Goal: Task Accomplishment & Management: Manage account settings

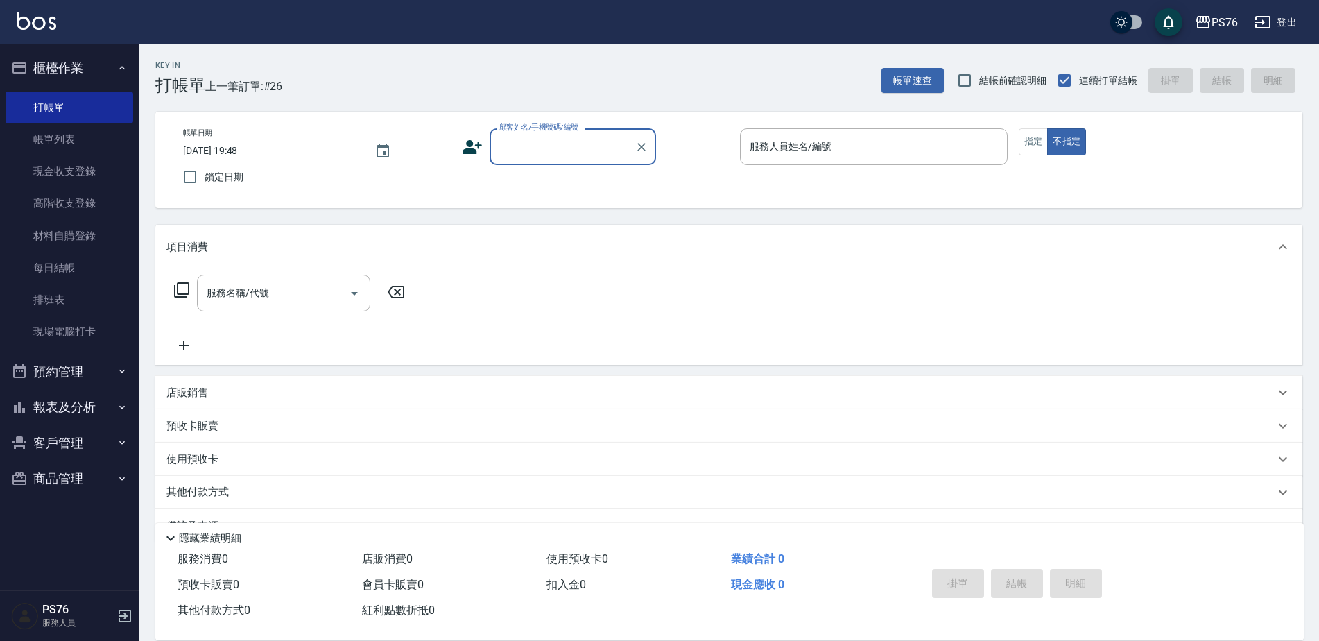
click at [508, 164] on div "顧客姓名/手機號碼/編號" at bounding box center [573, 146] width 166 height 37
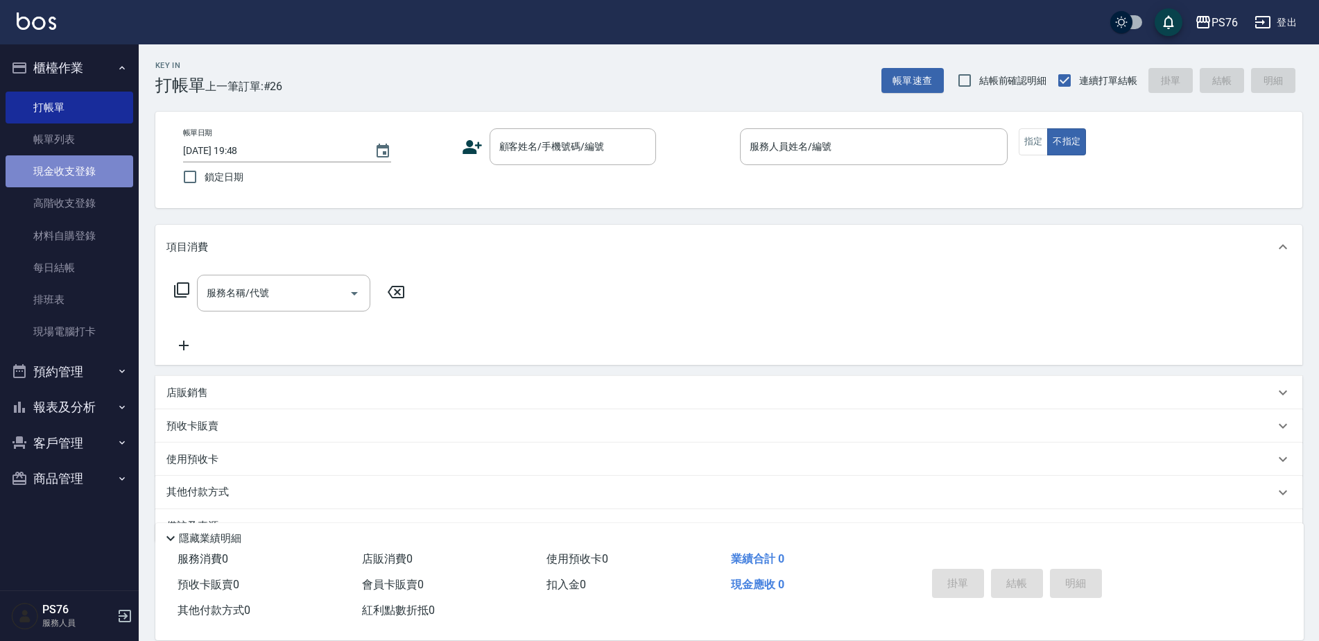
click at [53, 165] on link "現金收支登錄" at bounding box center [70, 171] width 128 height 32
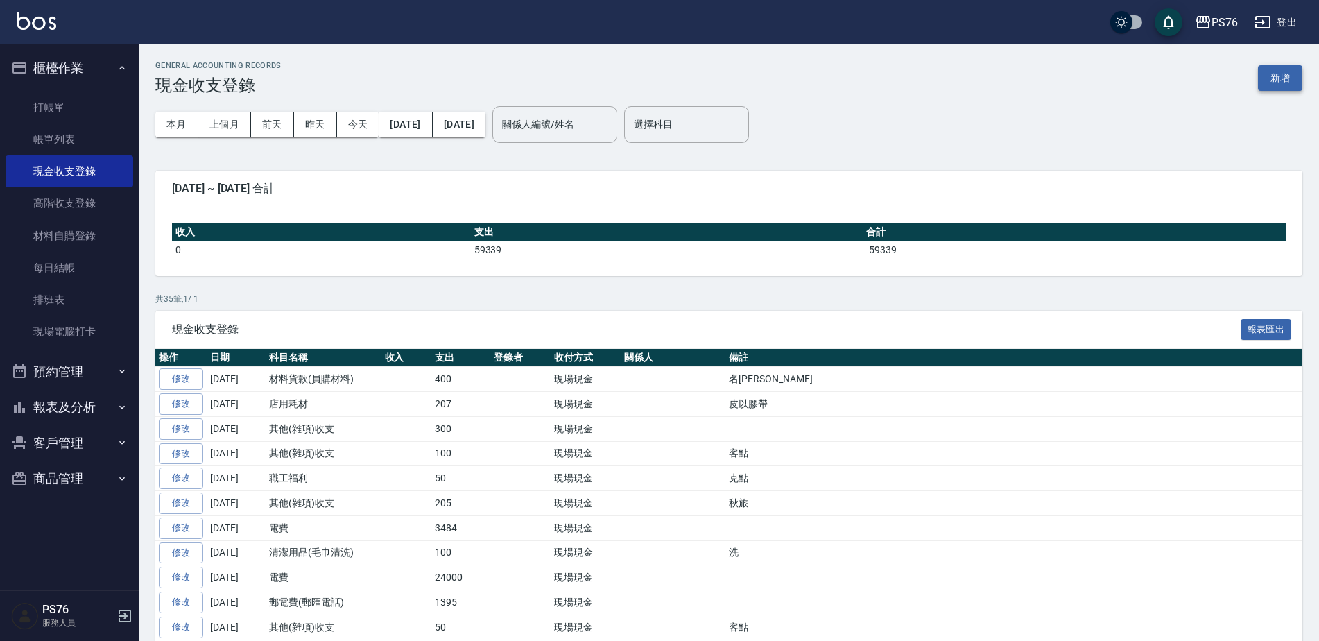
click at [1276, 77] on button "新增" at bounding box center [1280, 78] width 44 height 26
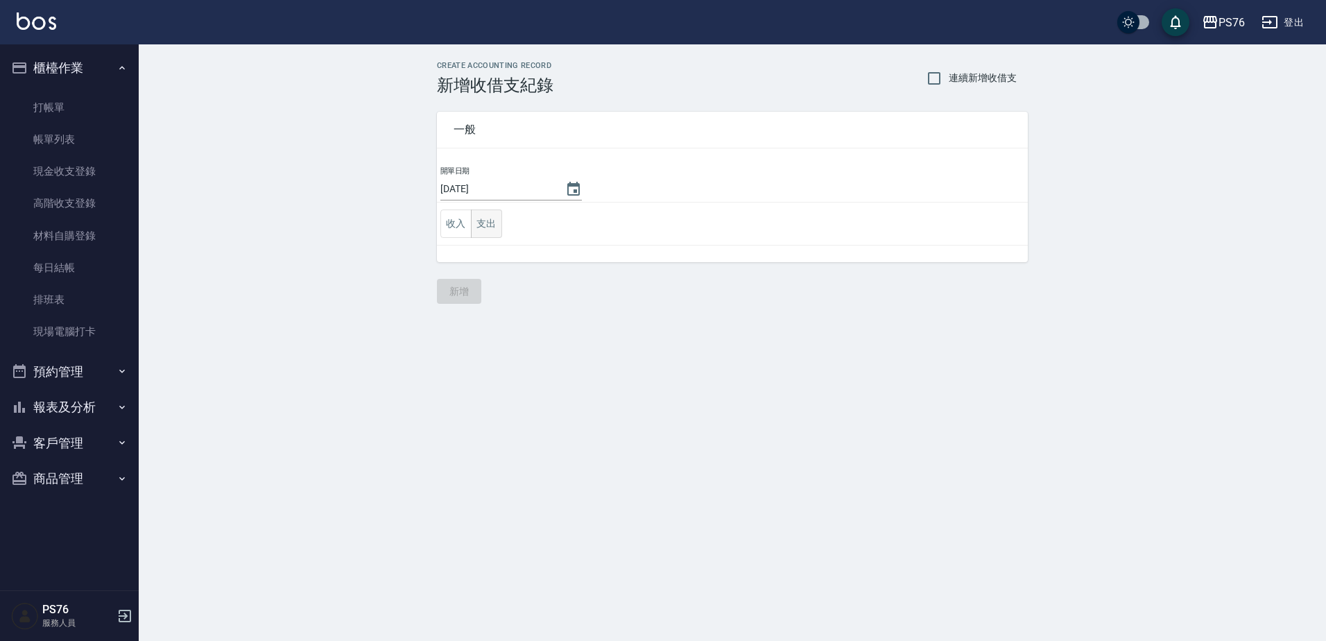
click at [500, 227] on button "支出" at bounding box center [486, 223] width 31 height 28
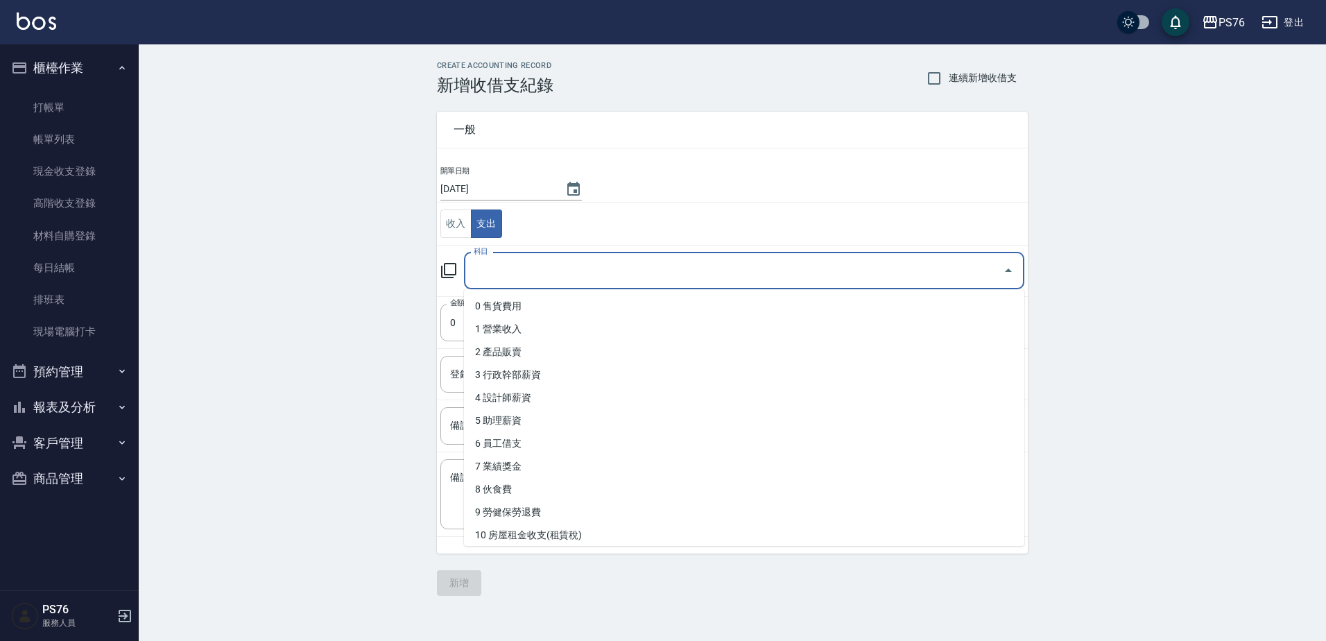
click at [567, 277] on input "科目" at bounding box center [733, 271] width 527 height 24
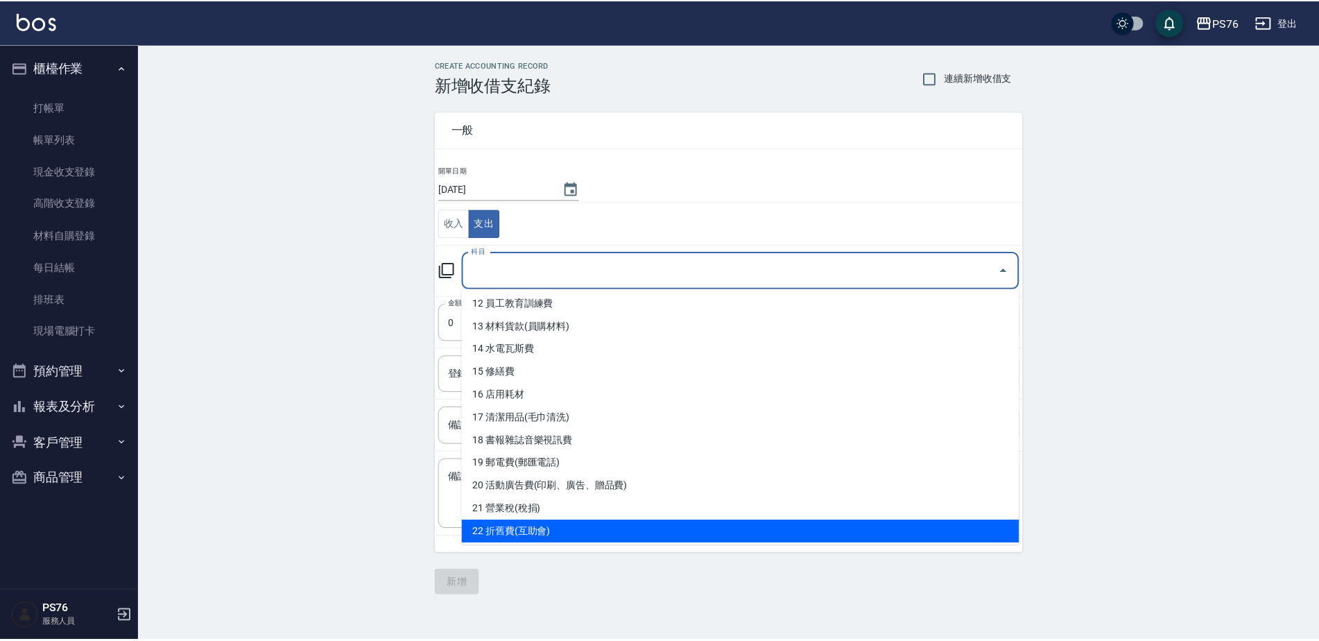
scroll to position [485, 0]
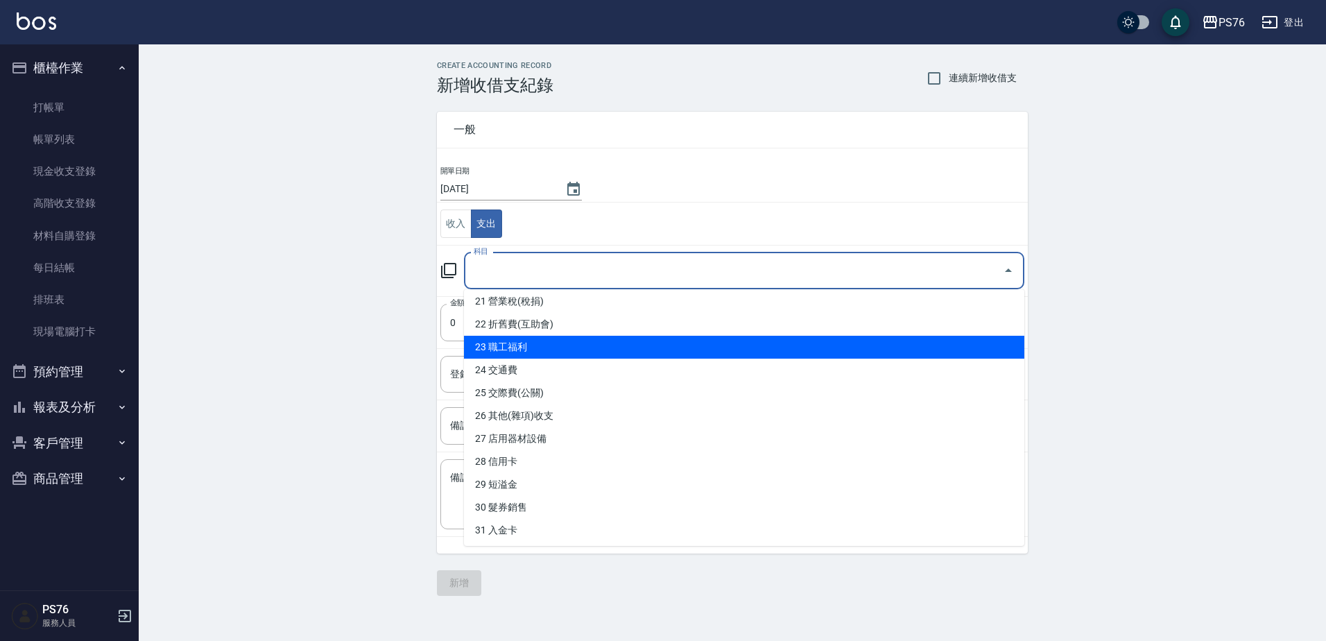
click at [598, 347] on li "23 職工福利" at bounding box center [744, 347] width 560 height 23
type input "23 職工福利"
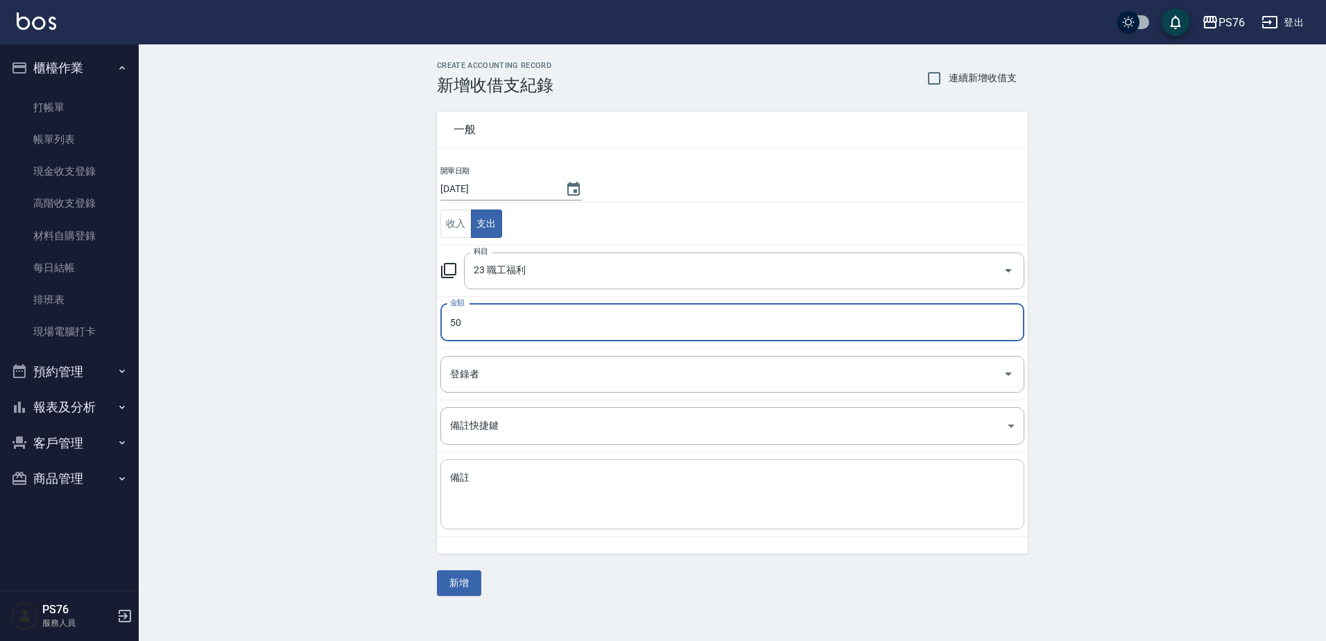
type input "50"
click at [583, 487] on textarea "備註" at bounding box center [732, 494] width 565 height 47
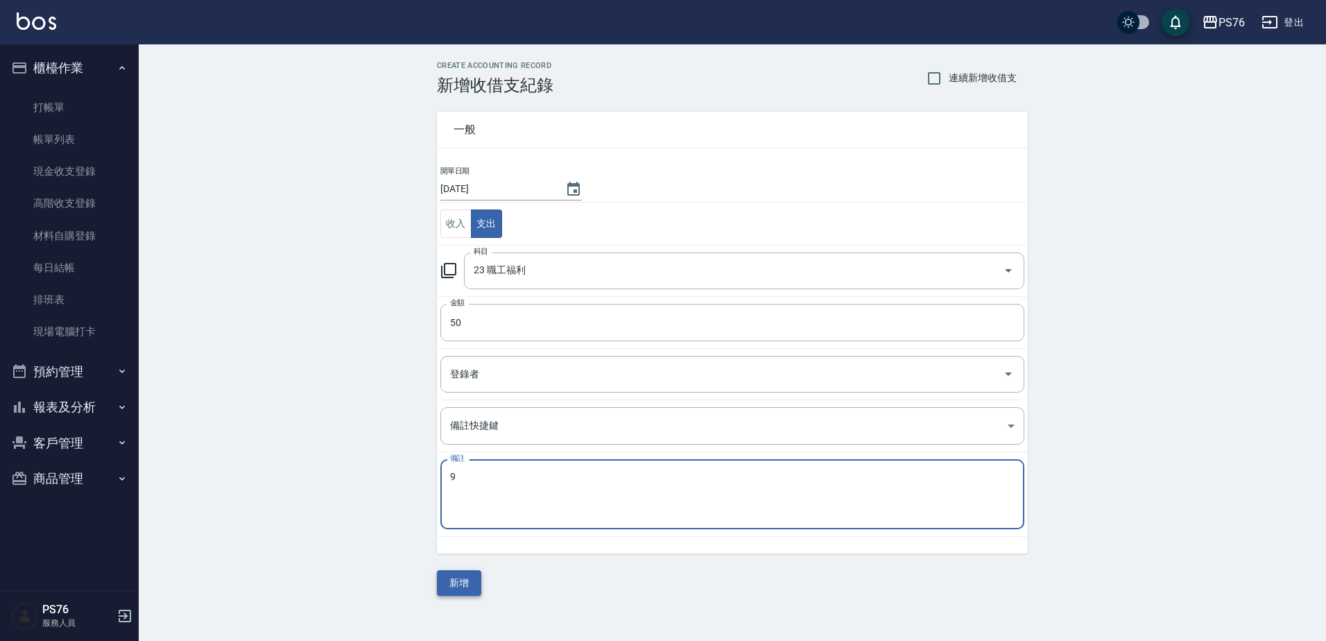
type textarea "9"
click at [464, 588] on button "新增" at bounding box center [459, 583] width 44 height 26
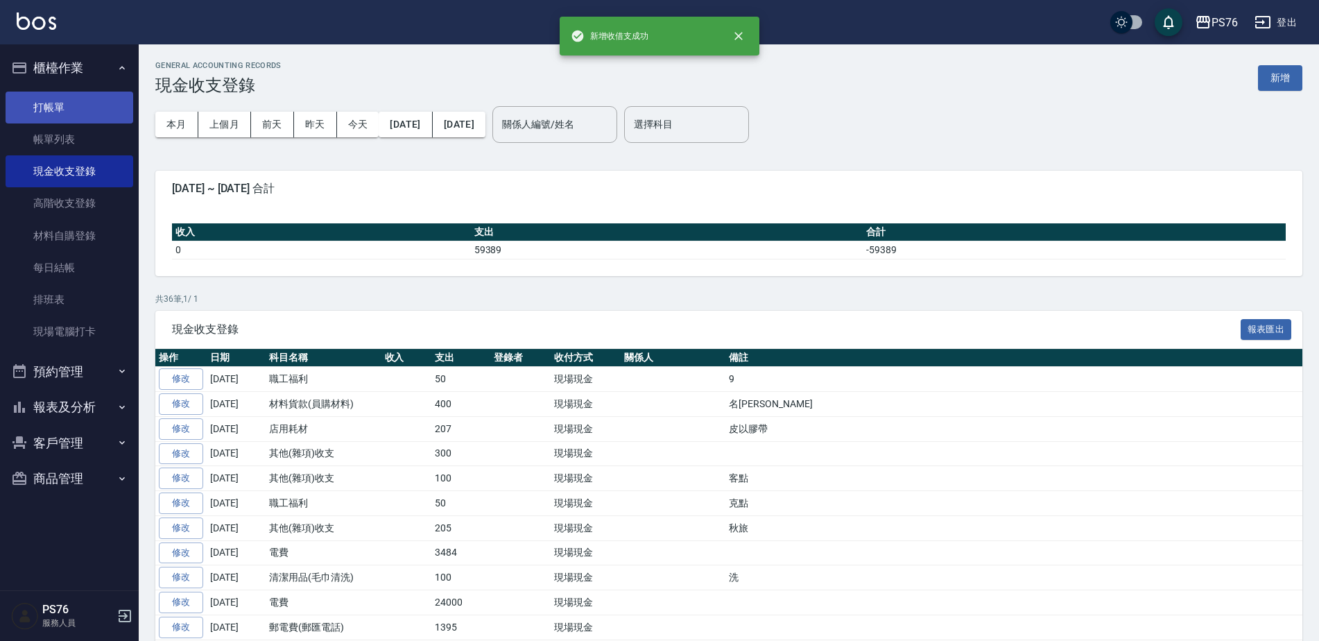
click at [95, 100] on link "打帳單" at bounding box center [70, 108] width 128 height 32
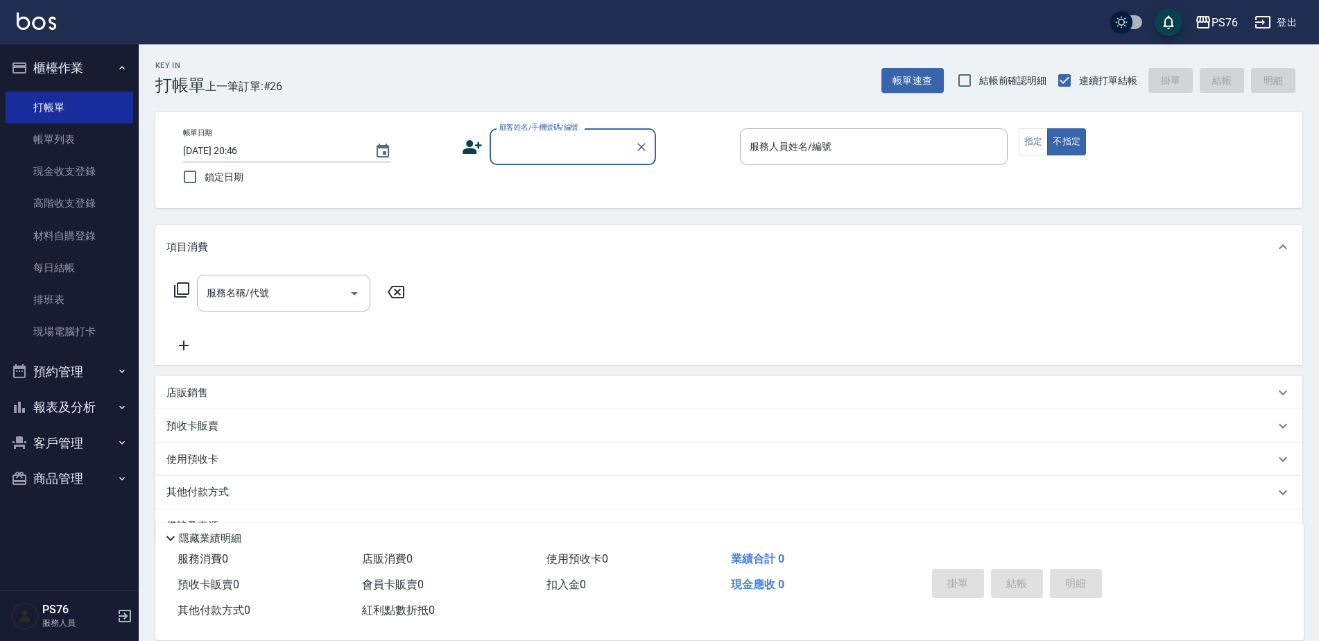
click at [541, 148] on input "顧客姓名/手機號碼/編號" at bounding box center [562, 147] width 133 height 24
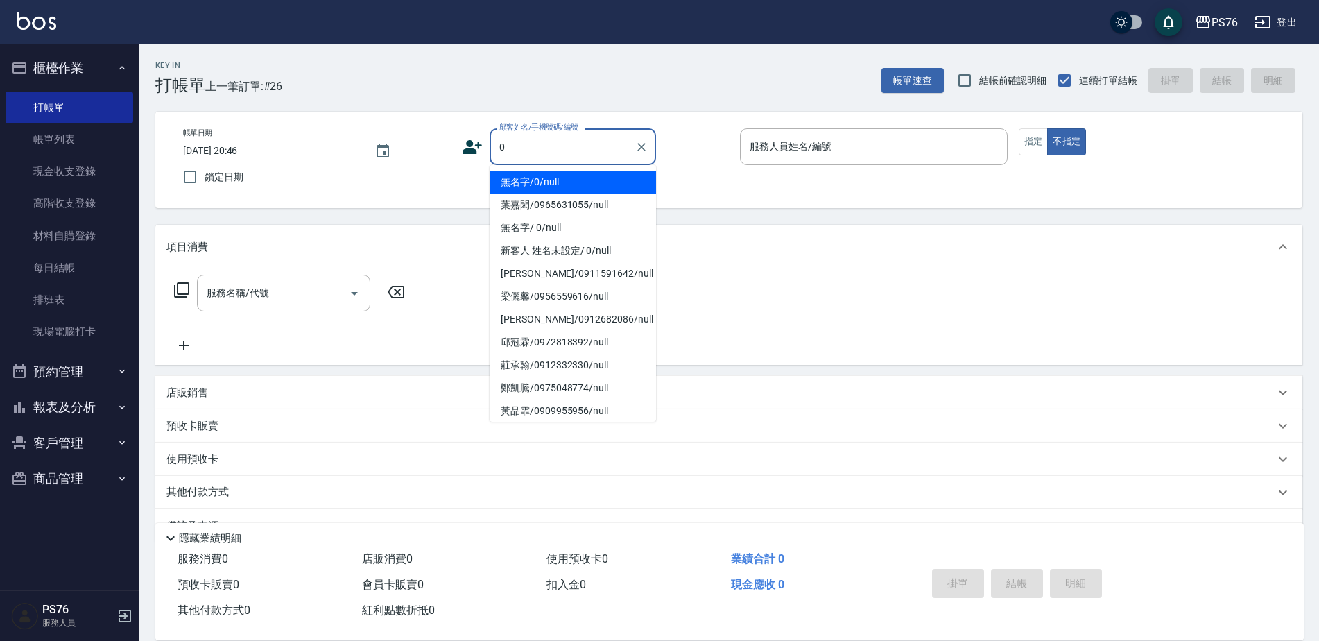
type input "無名字/0/null"
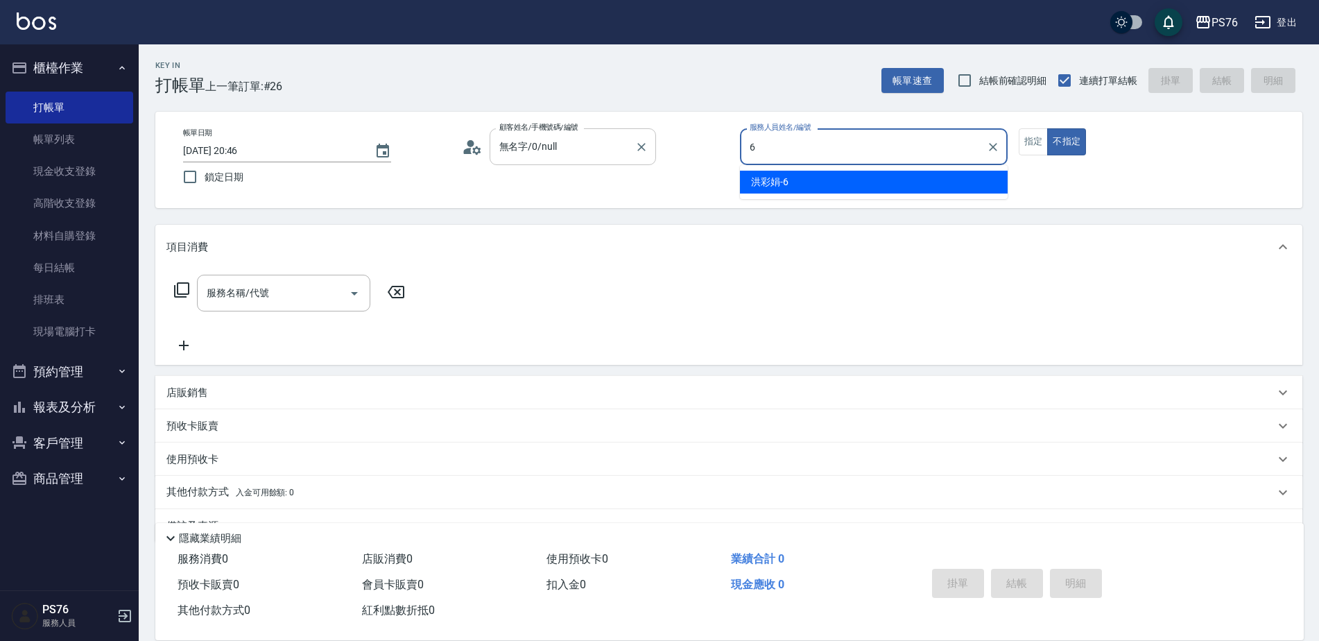
type input "洪彩娟-6"
type button "false"
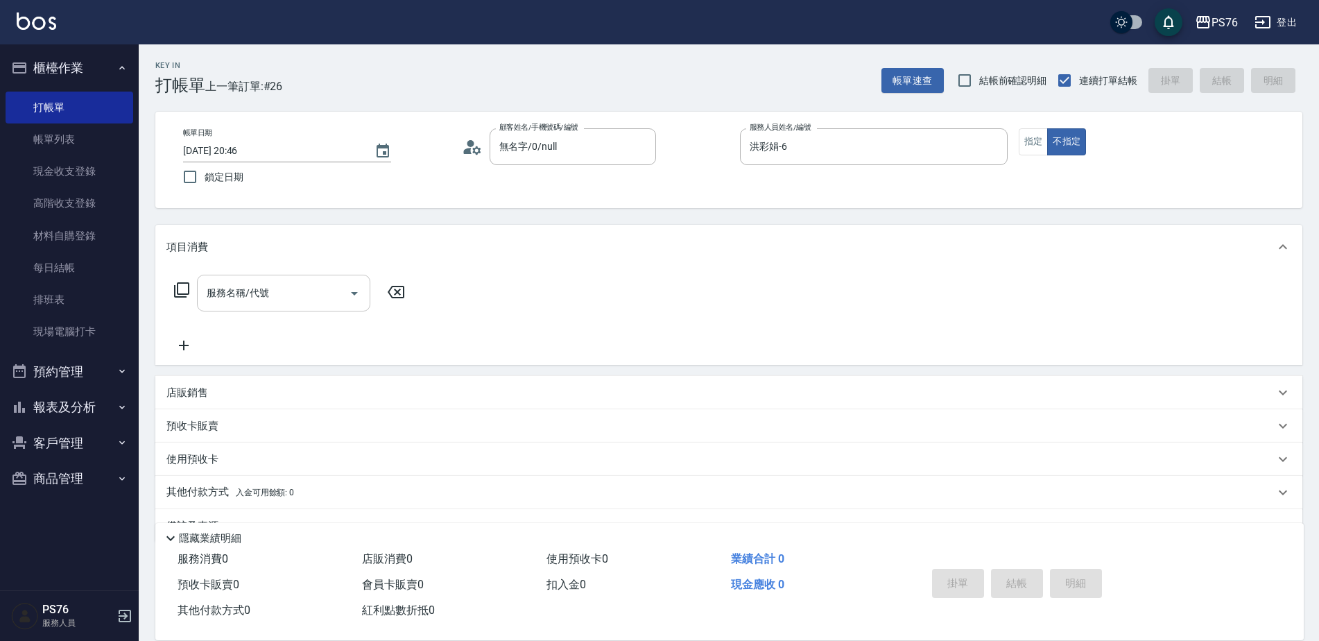
click at [297, 305] on input "服務名稱/代號" at bounding box center [273, 293] width 140 height 24
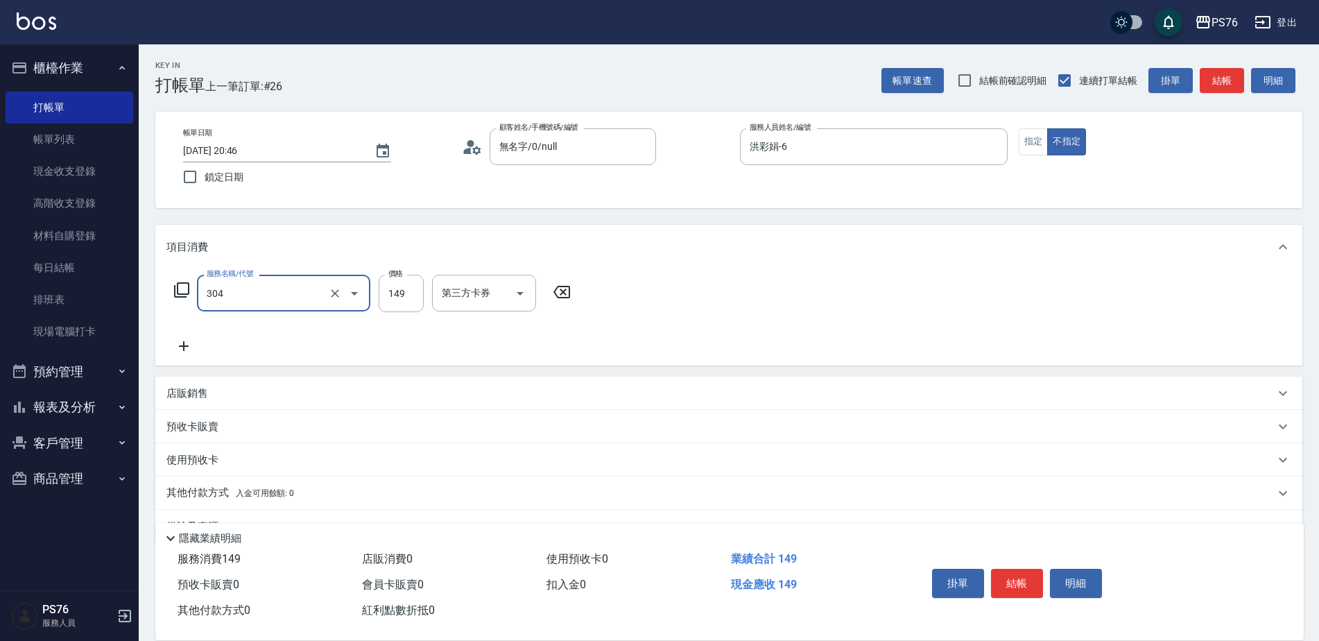
type input "剪髮(304)"
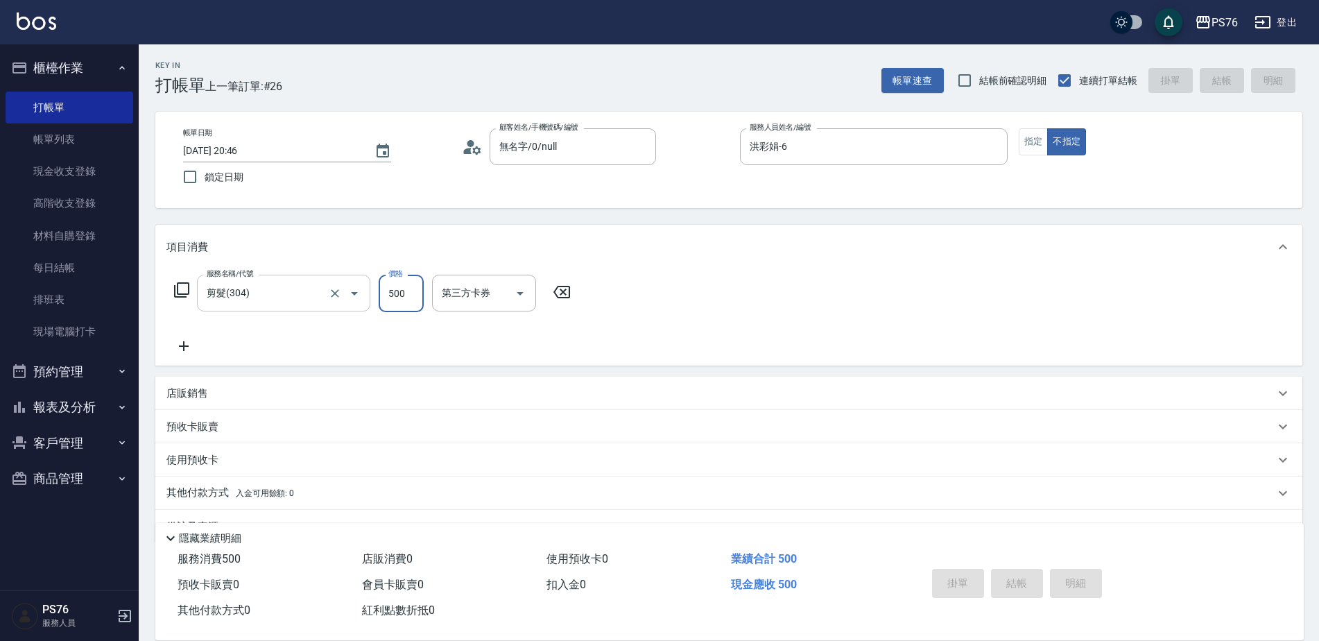
type input "500"
type input "8"
type input "[DATE] 20:47"
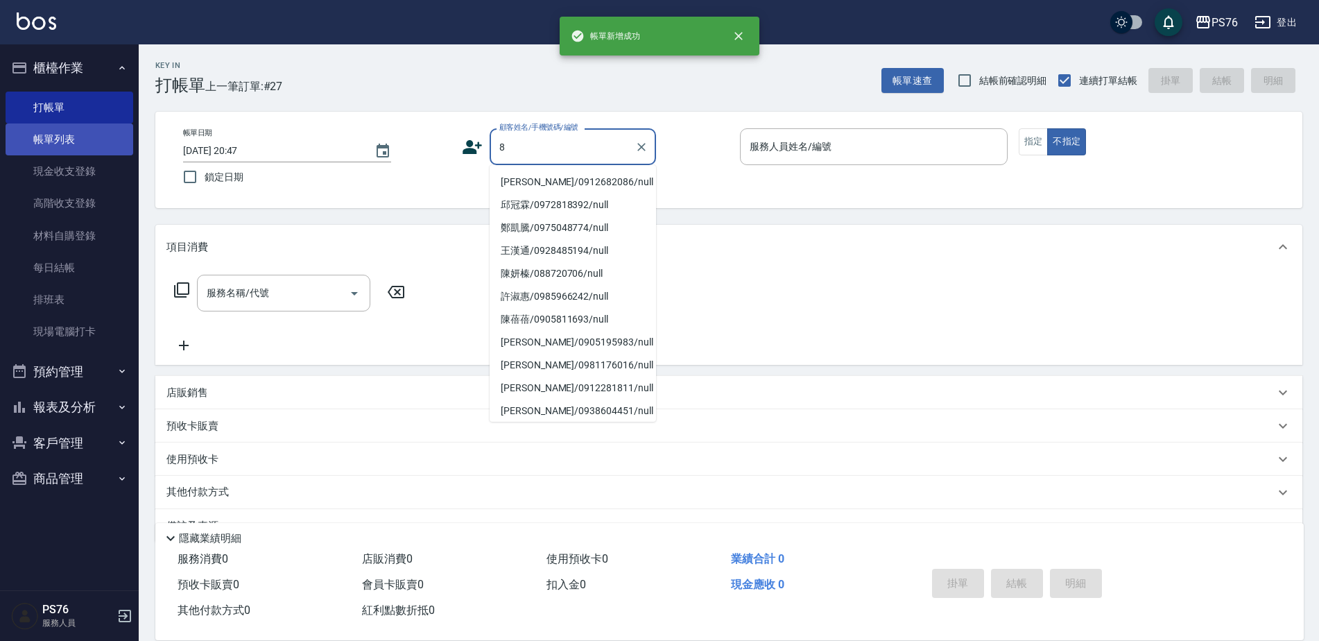
type input "8"
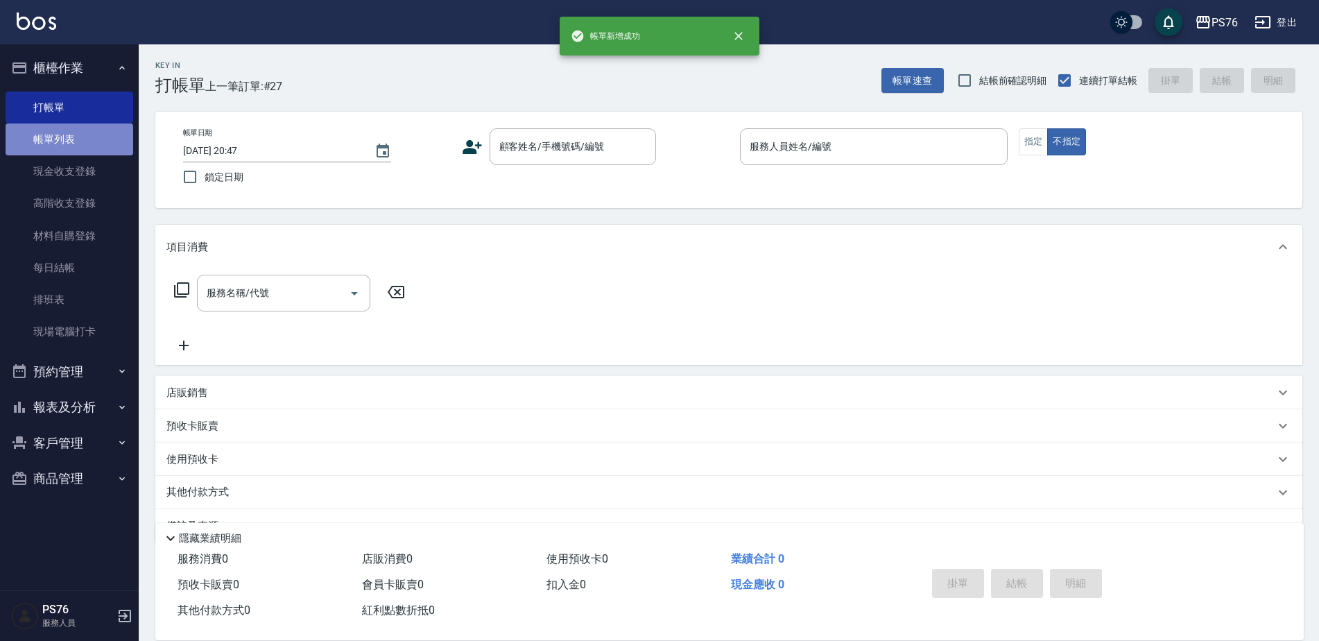
click at [74, 130] on link "帳單列表" at bounding box center [70, 139] width 128 height 32
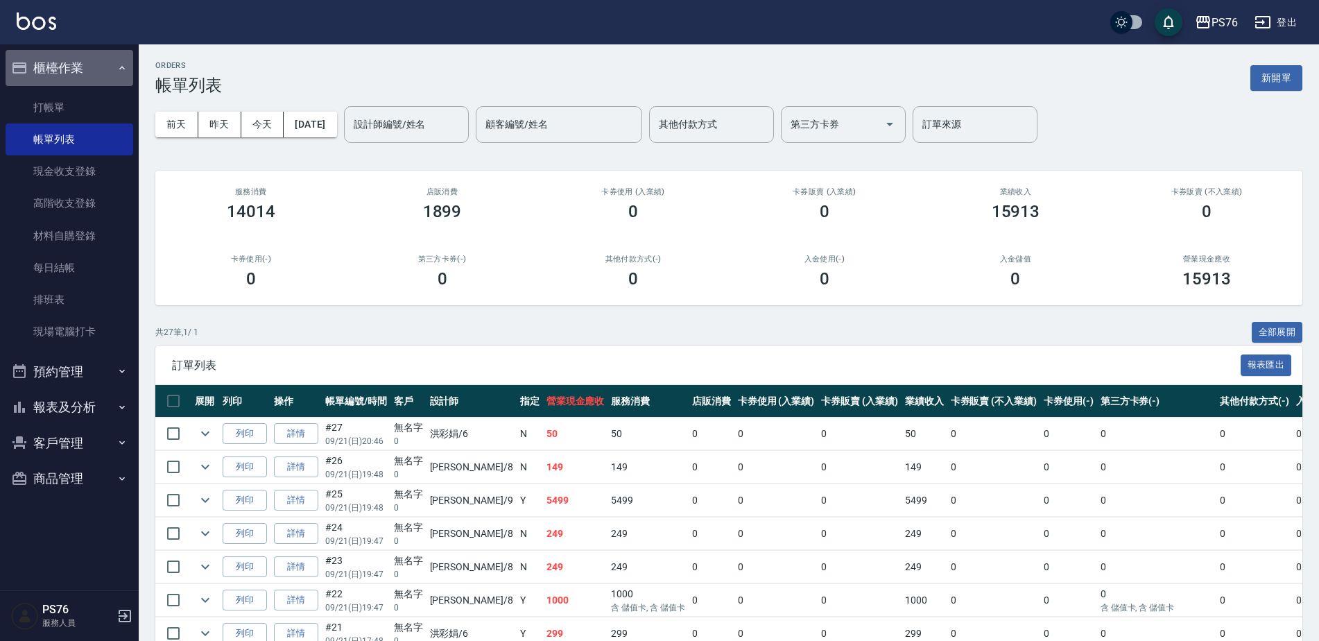
click at [72, 81] on button "櫃檯作業" at bounding box center [70, 68] width 128 height 36
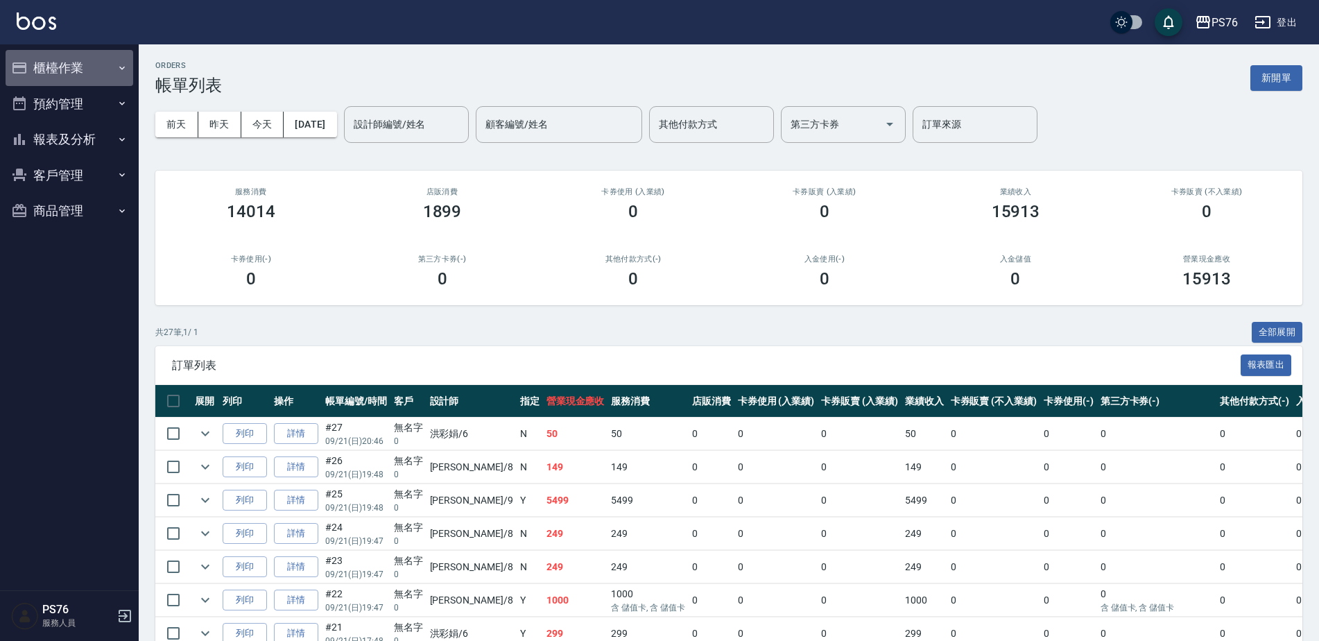
click at [74, 70] on button "櫃檯作業" at bounding box center [70, 68] width 128 height 36
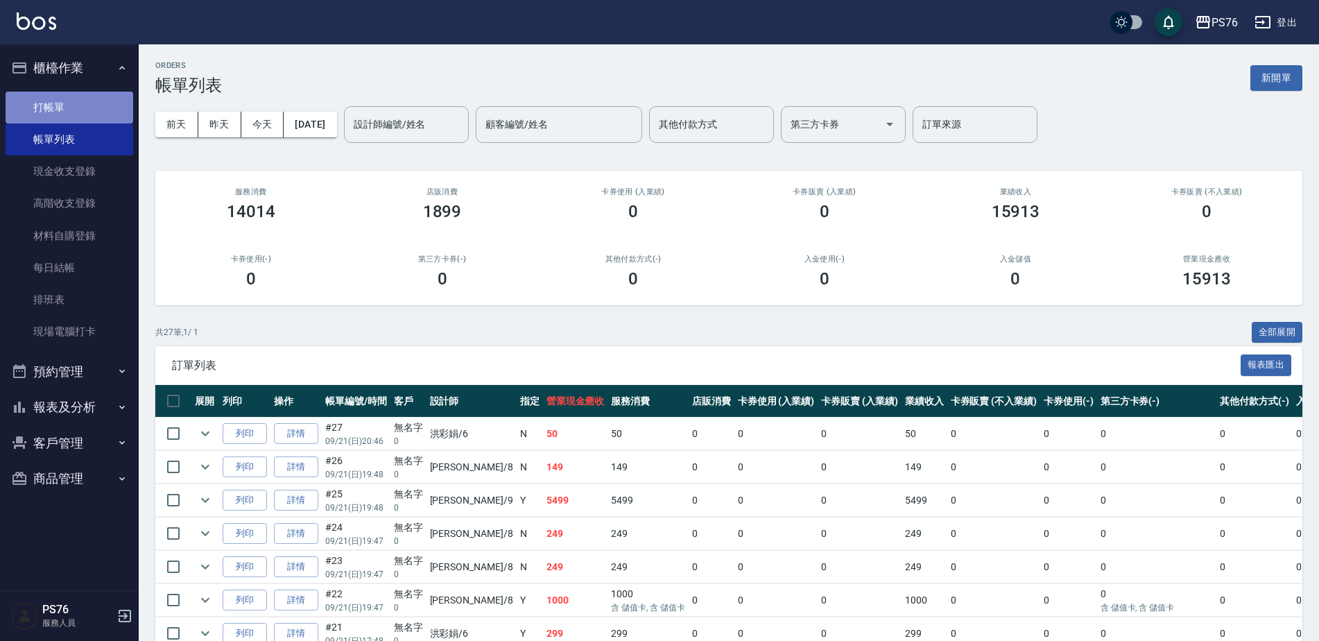
click at [74, 100] on link "打帳單" at bounding box center [70, 108] width 128 height 32
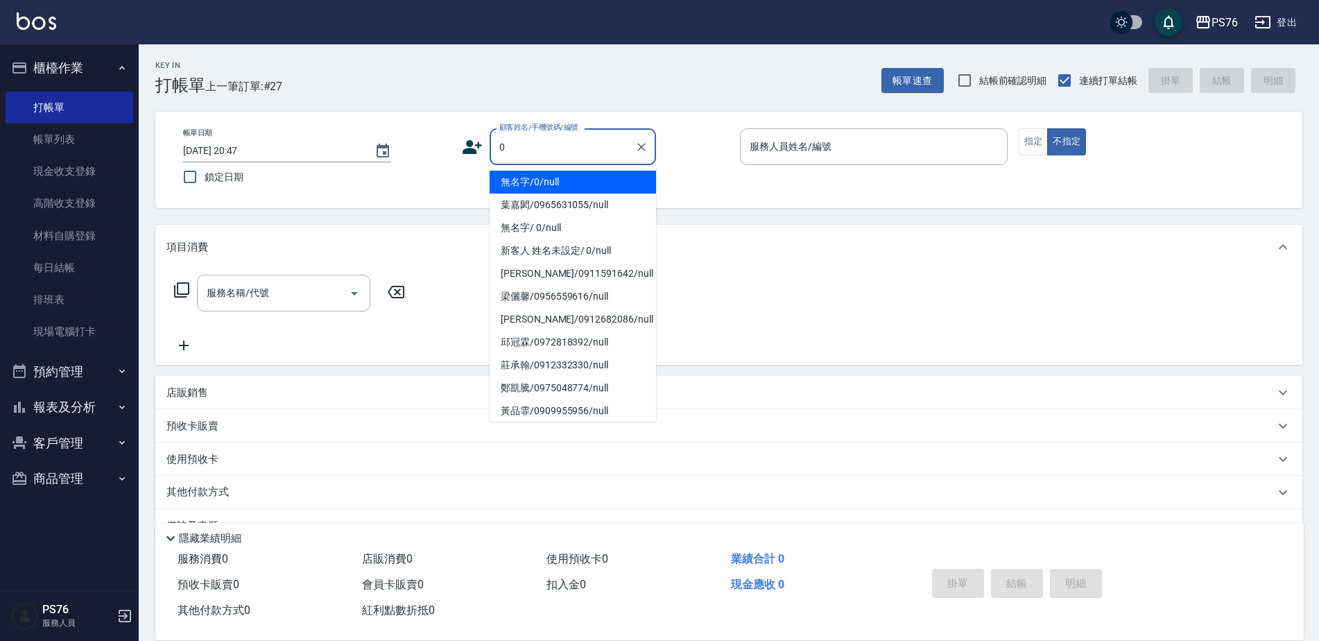
type input "無名字/0/null"
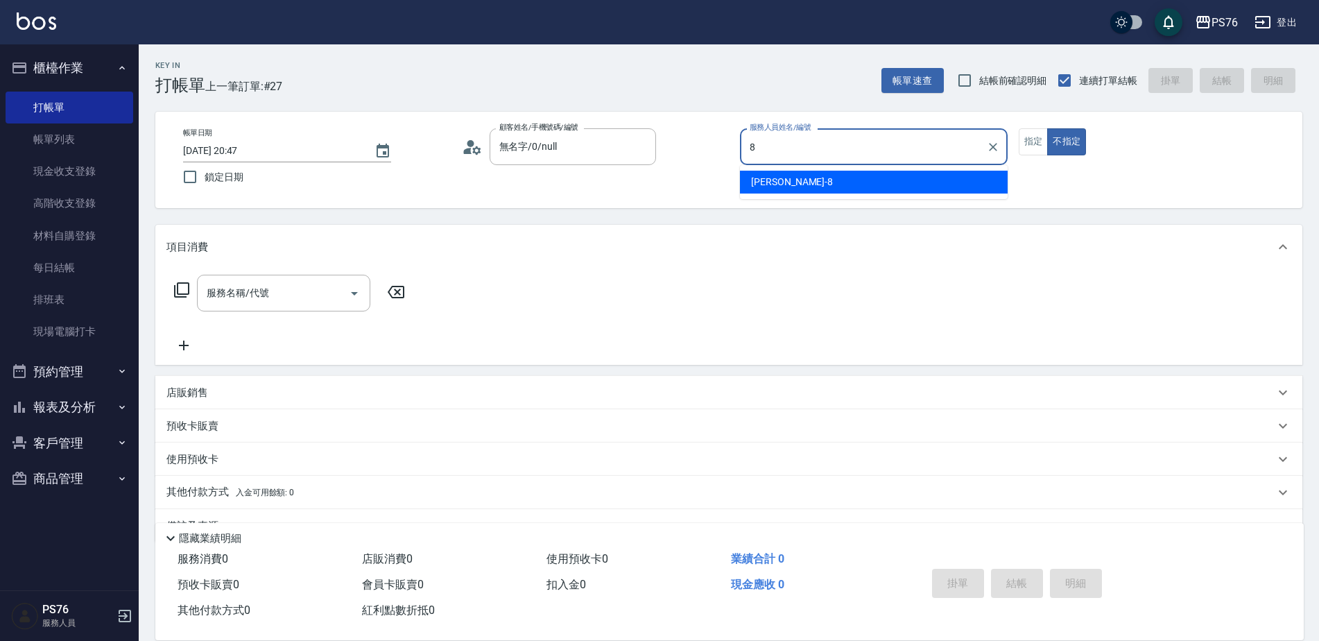
type input "[PERSON_NAME]-8"
type button "false"
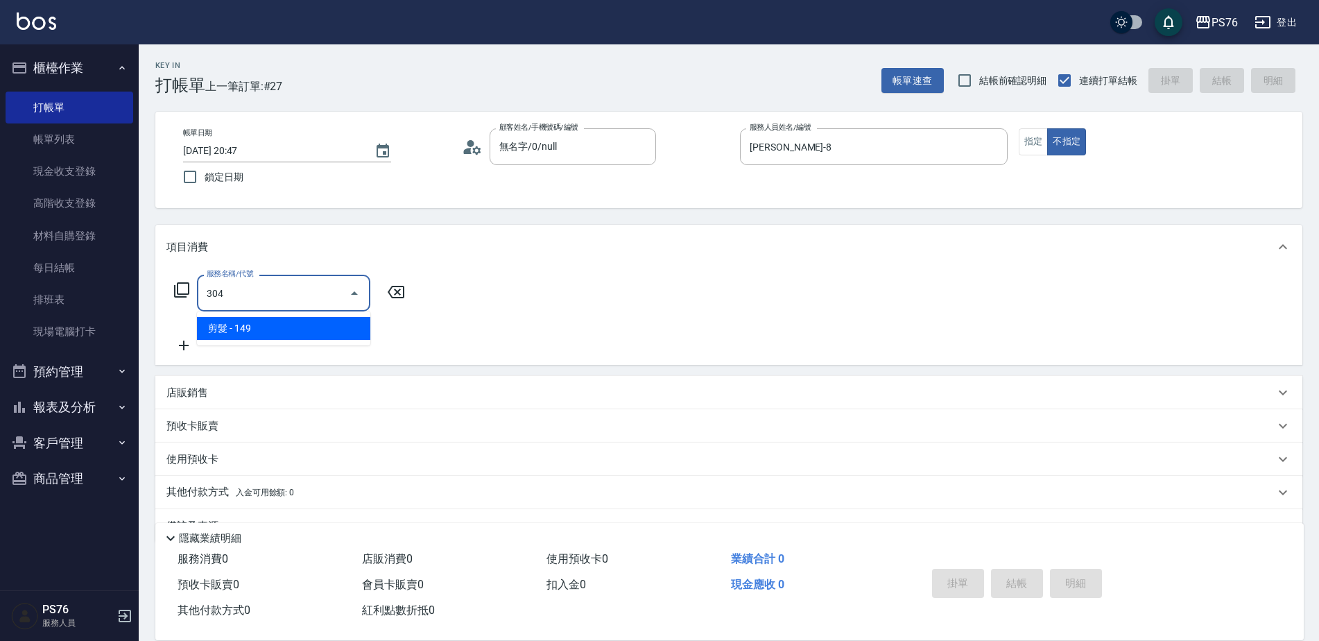
type input "剪髮(304)"
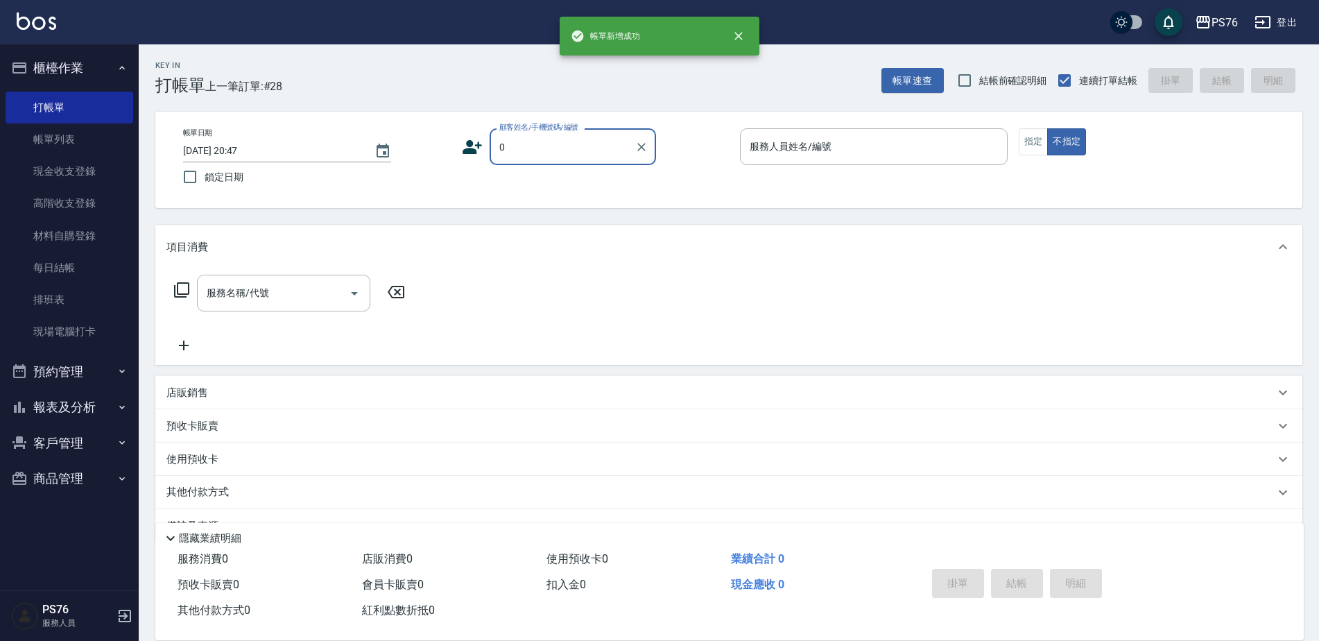
type input "無名字/0/null"
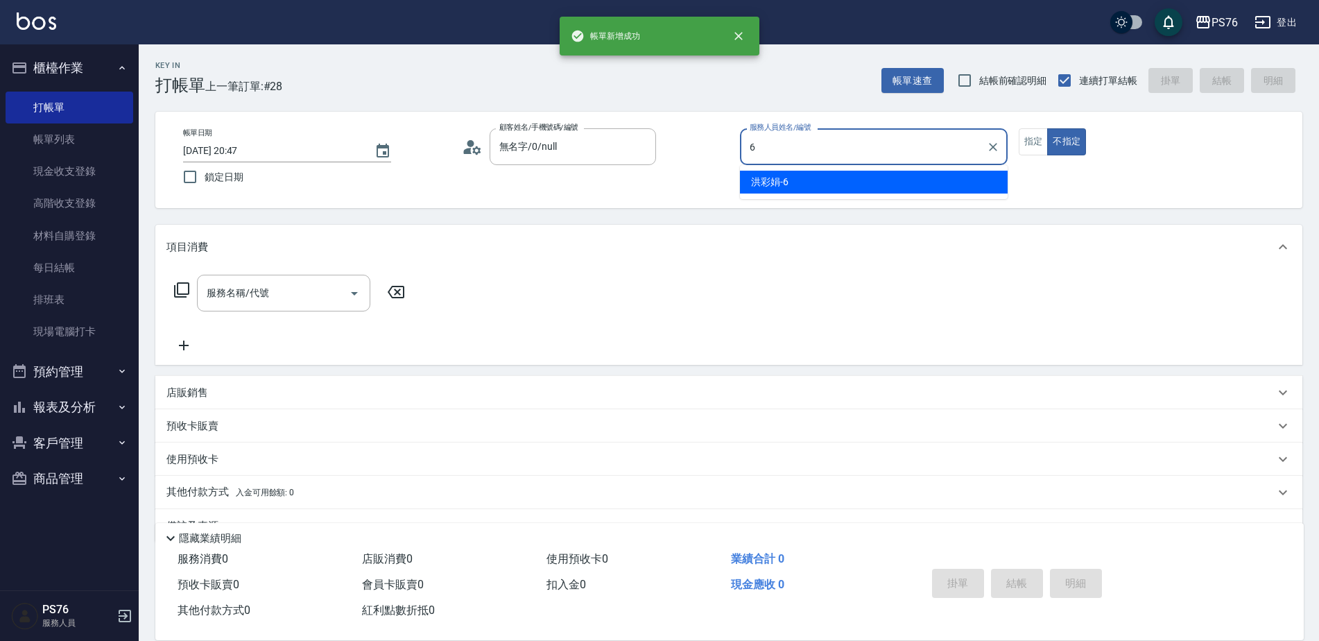
type input "洪彩娟-6"
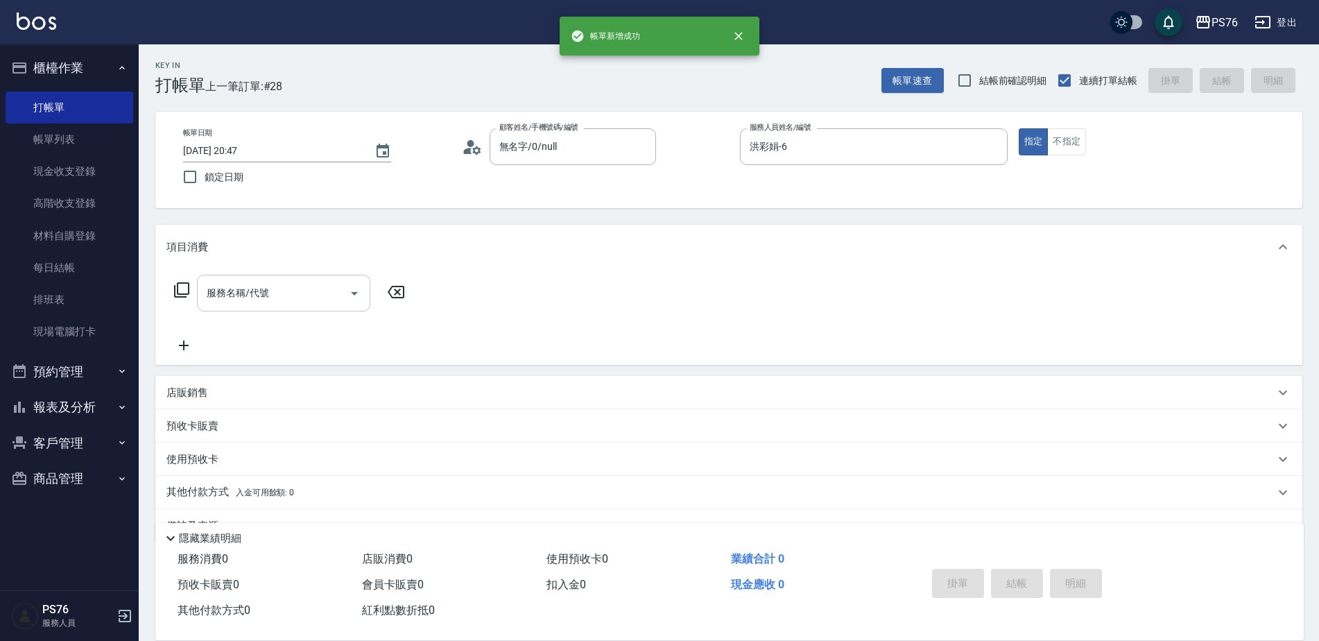
click at [245, 282] on input "服務名稱/代號" at bounding box center [273, 293] width 140 height 24
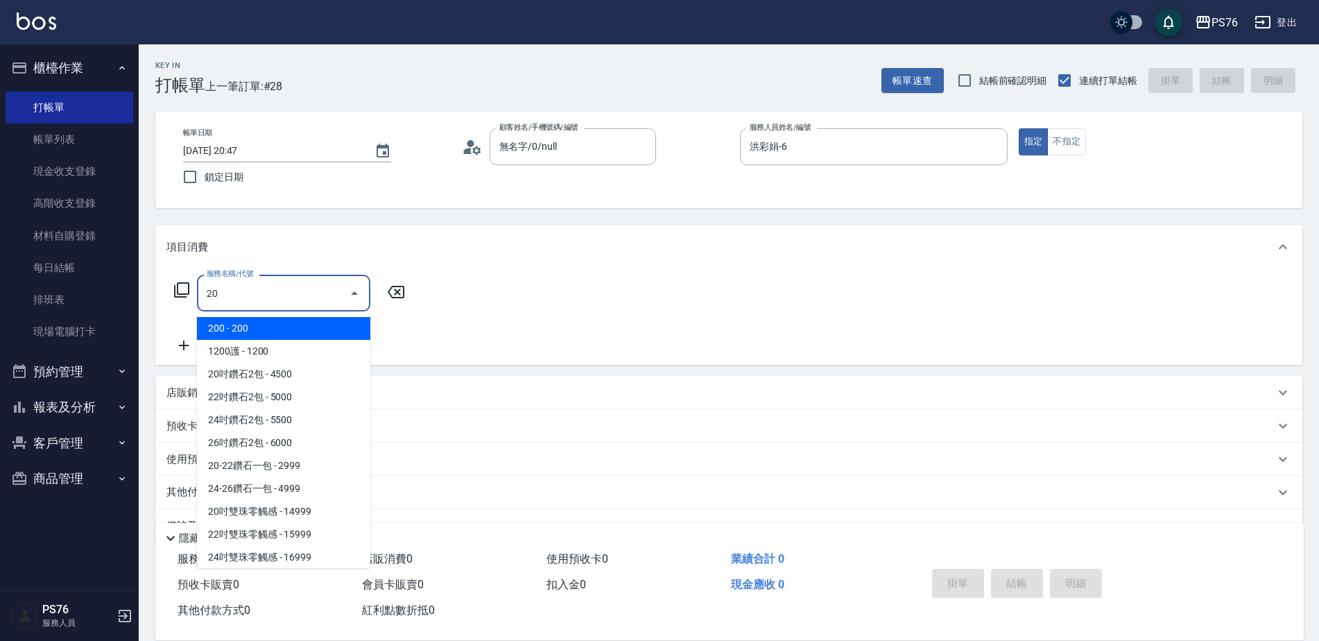
type input "201"
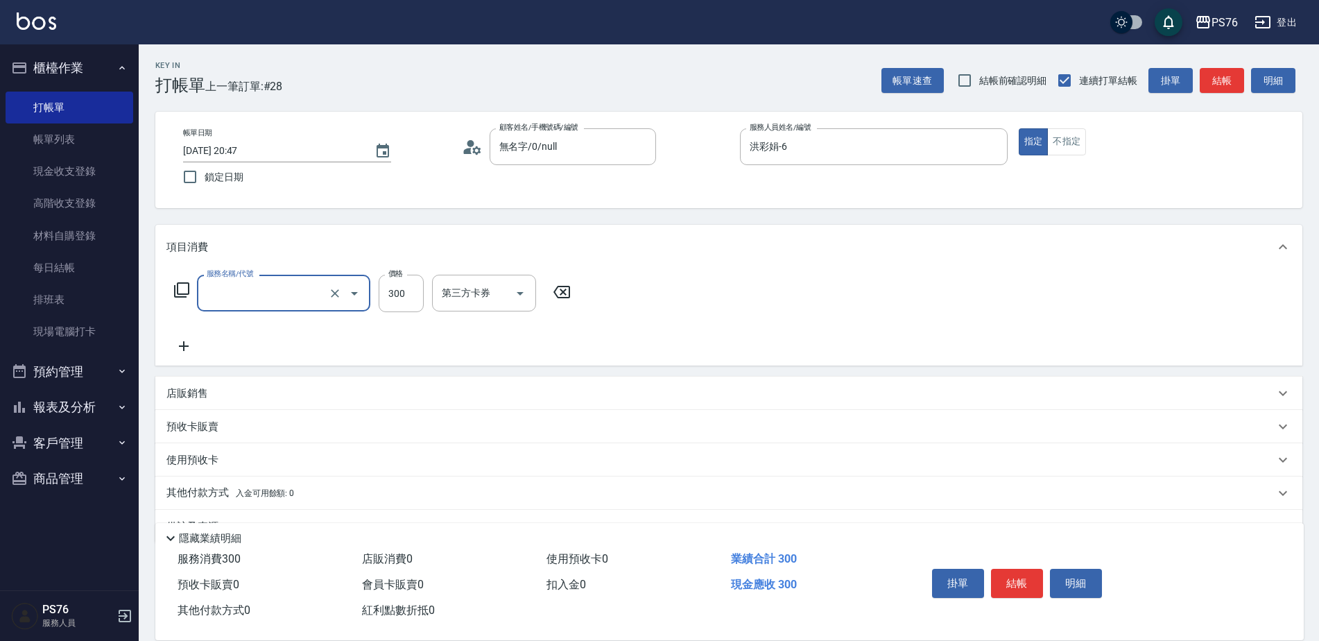
type input "過年洗髮(110)"
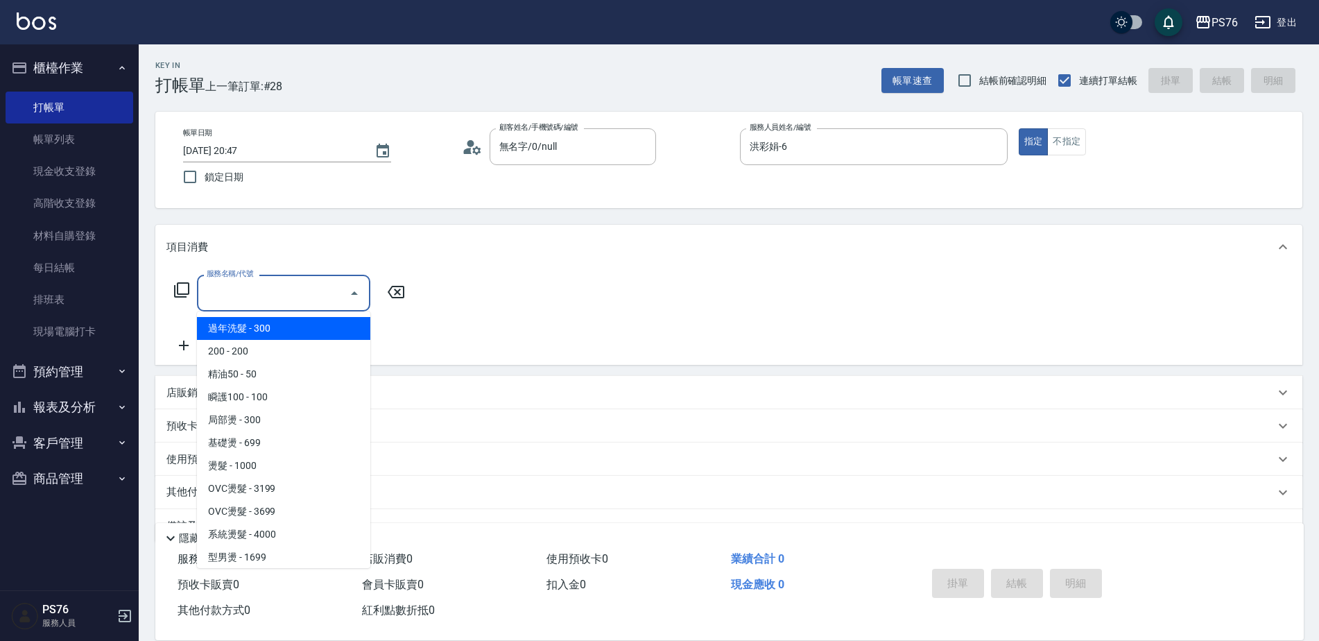
type input "0"
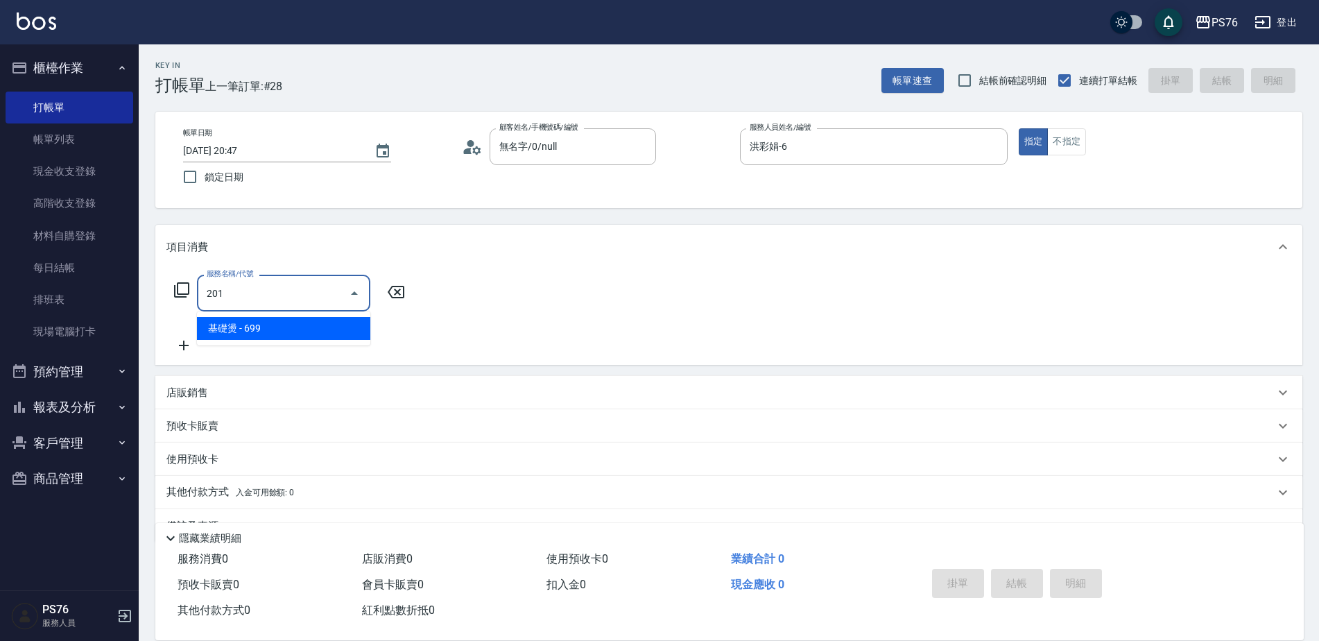
type input "基礎燙(201)"
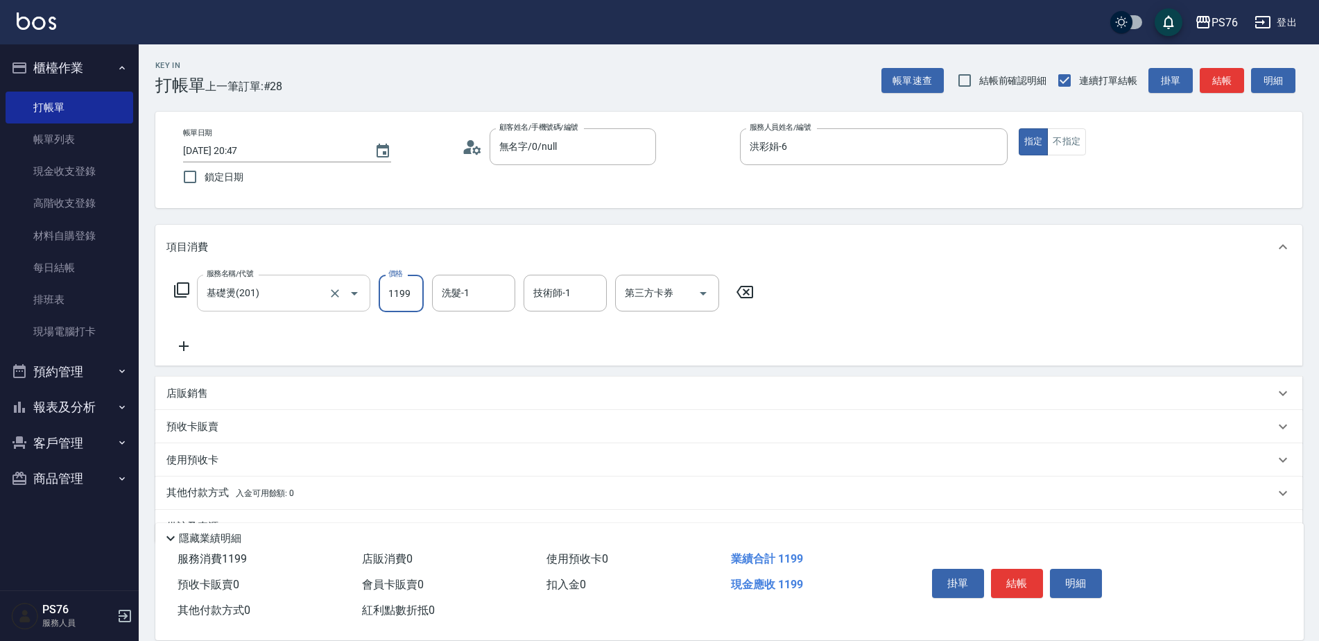
type input "1199"
type input "李宇喬-33"
type input "洪彩娟-6"
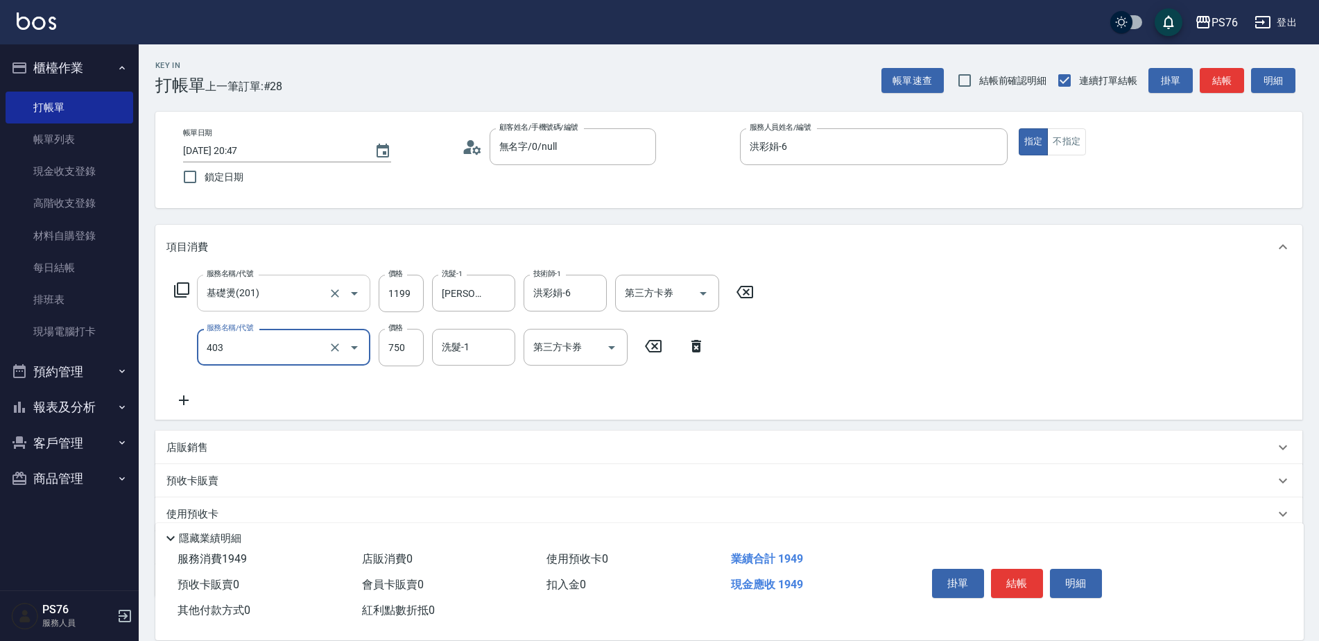
type input "750護(403)"
type input "李宇喬-33"
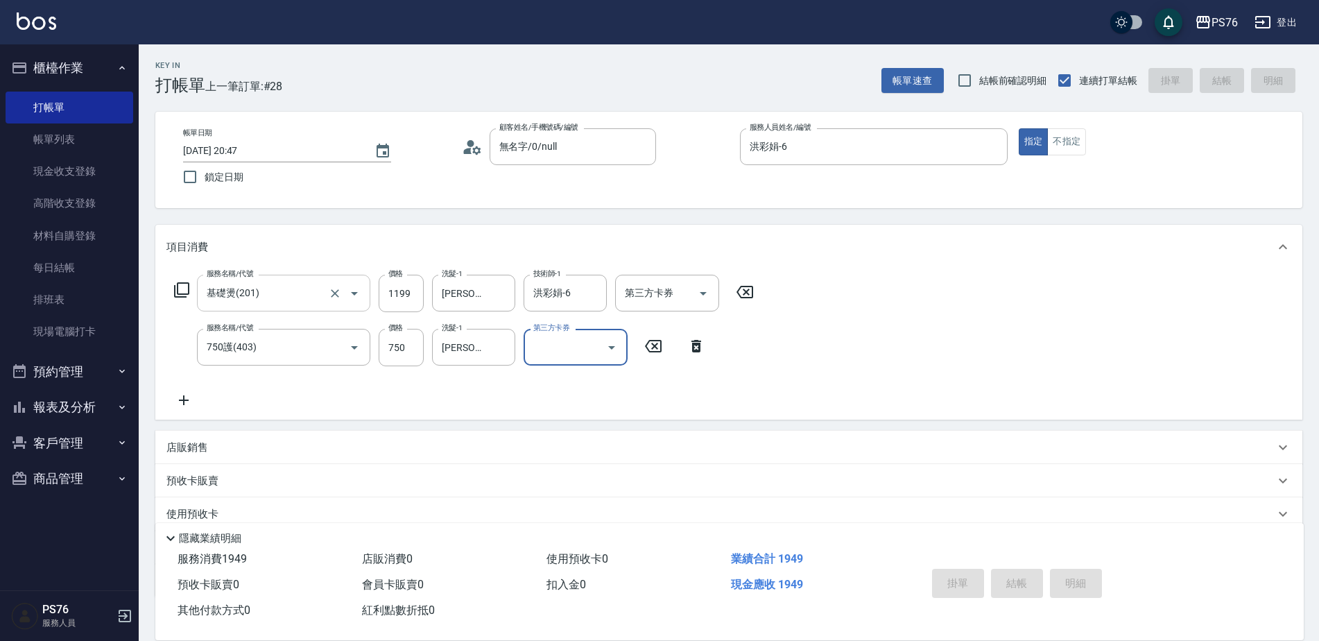
type input "2025/09/21 20:48"
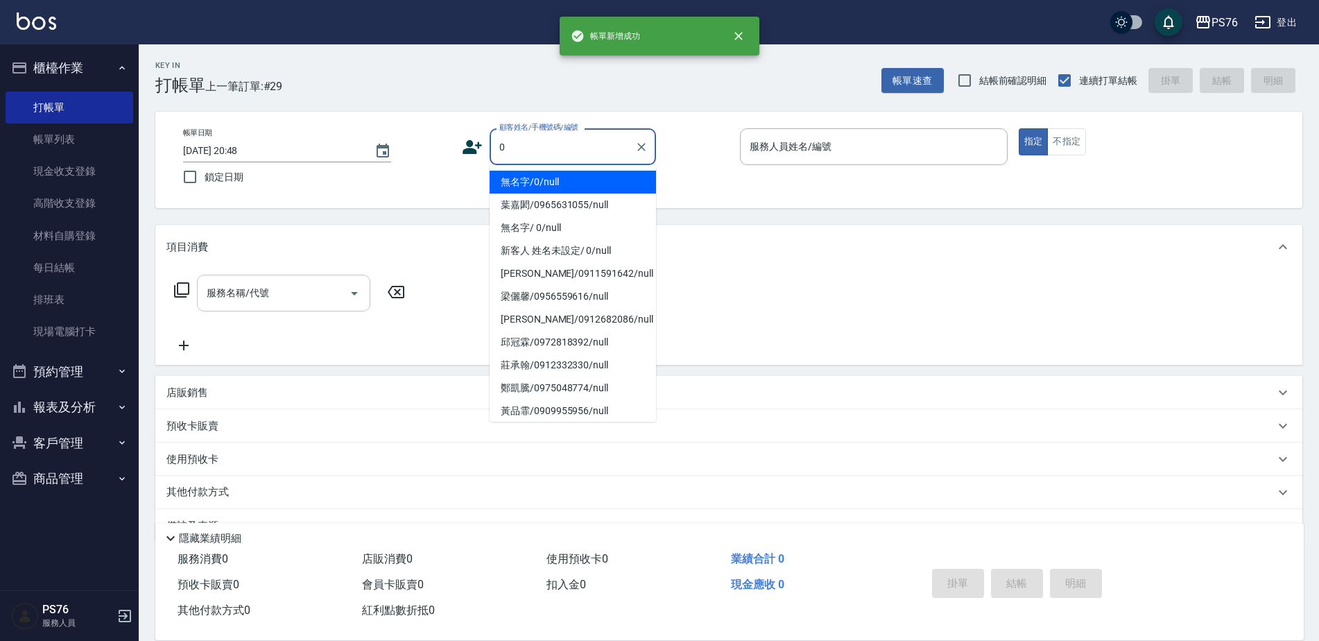
type input "無名字/0/null"
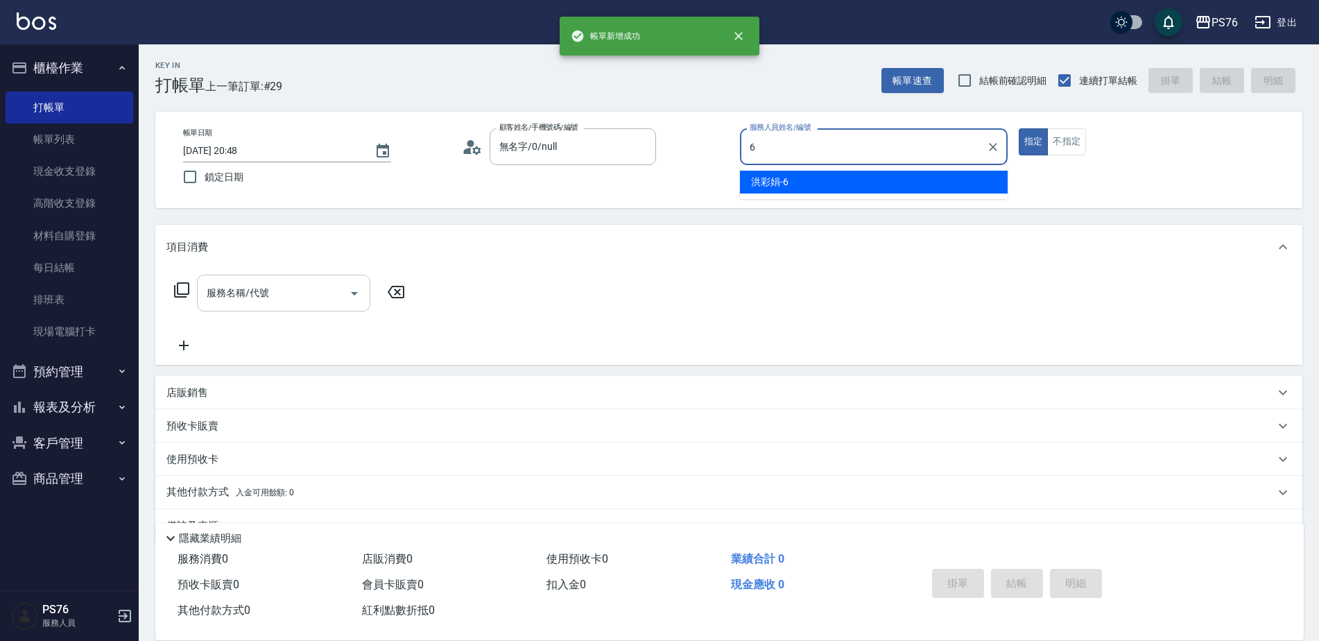
type input "洪彩娟-6"
type button "true"
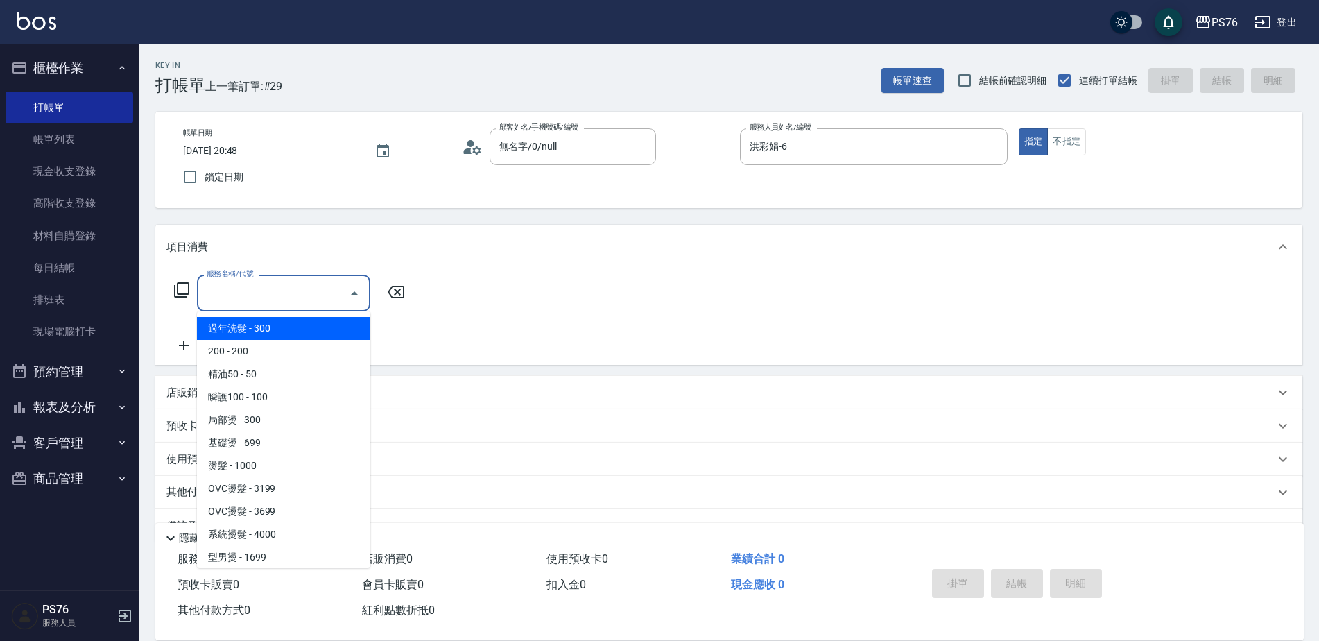
click at [245, 282] on div "服務名稱/代號 服務名稱/代號" at bounding box center [283, 293] width 173 height 37
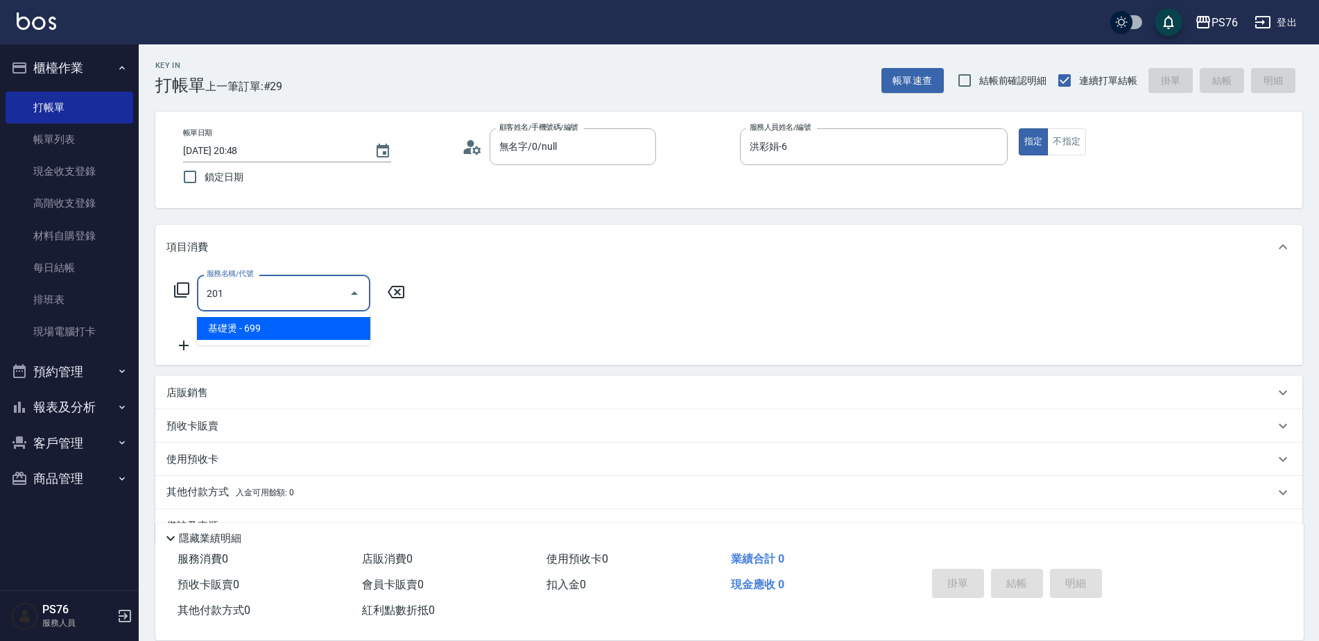
type input "基礎燙(201)"
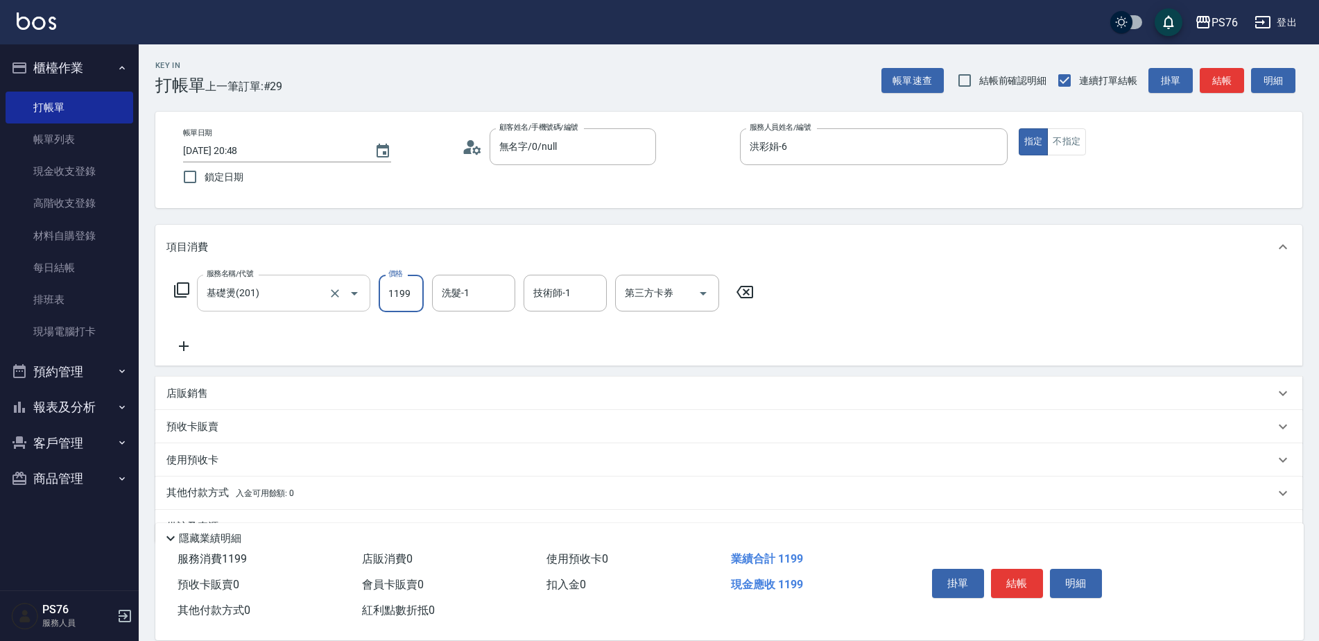
type input "1199"
type input "0"
type input "游怡瑄-24"
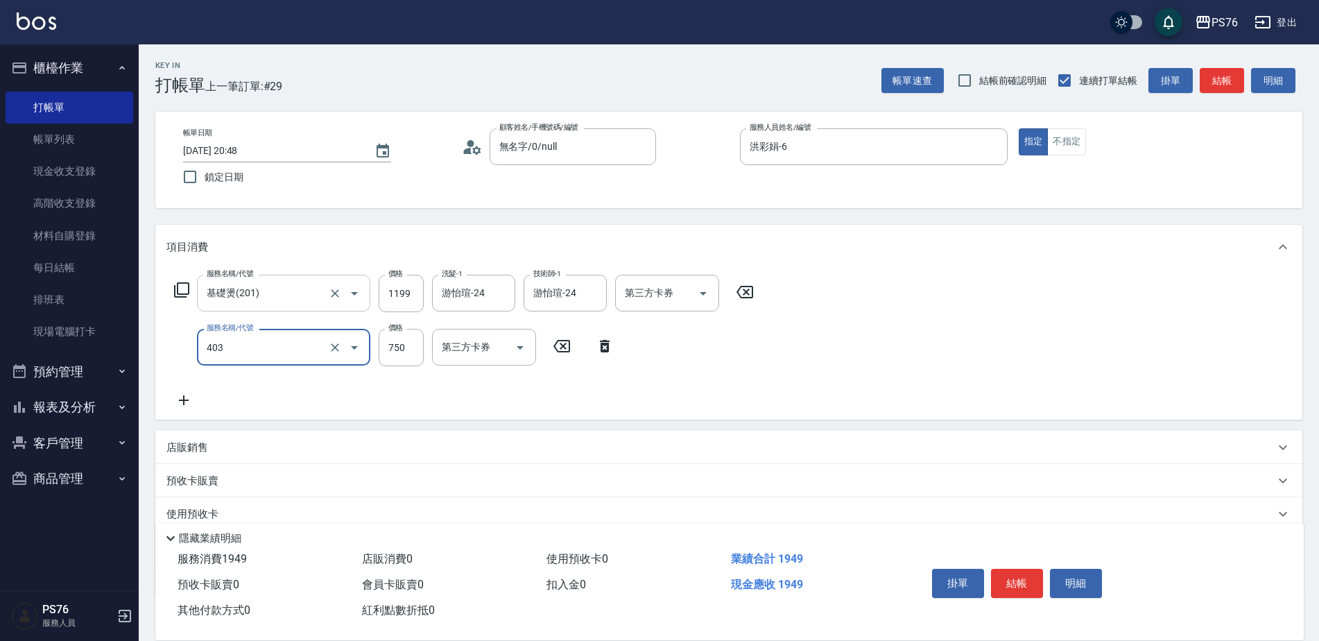
type input "750護(403)"
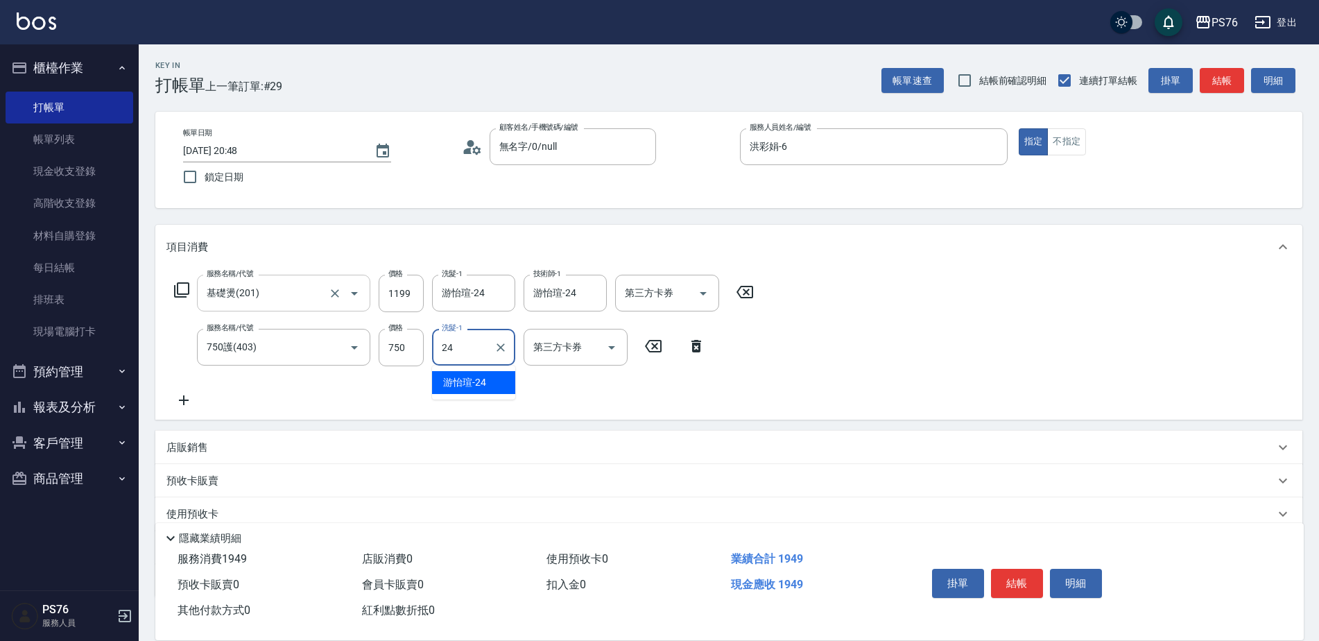
type input "游怡瑄-24"
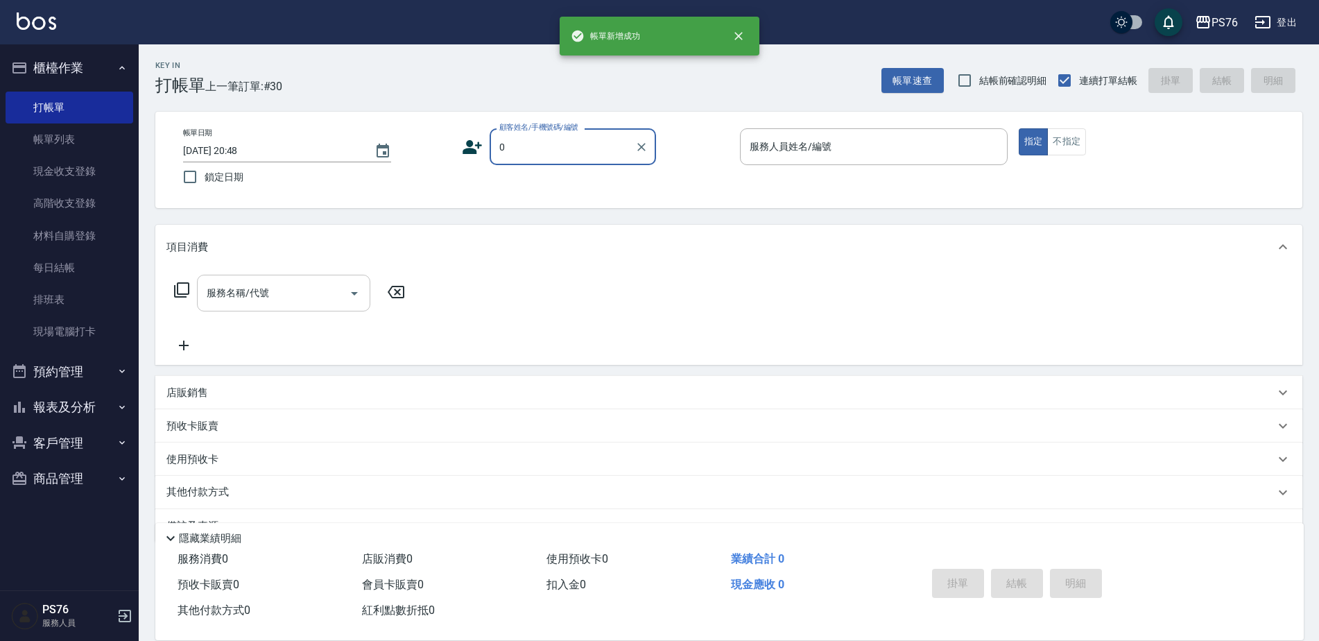
type input "無名字/0/null"
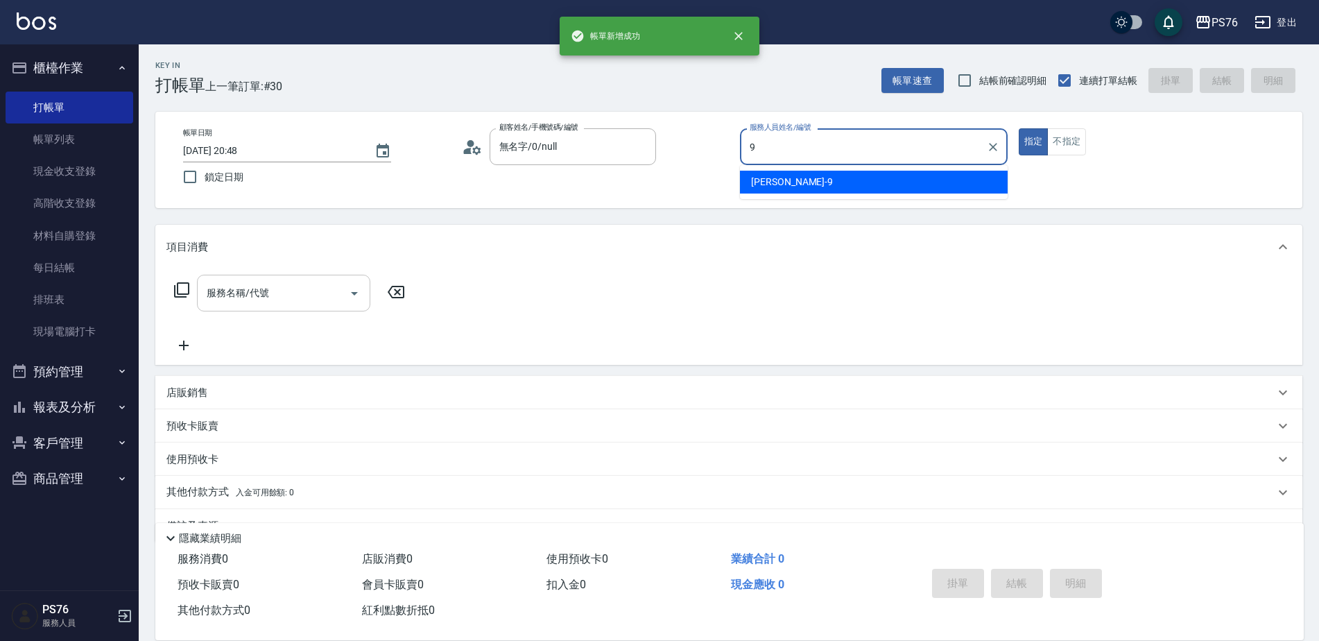
type input "劉憶彤-9"
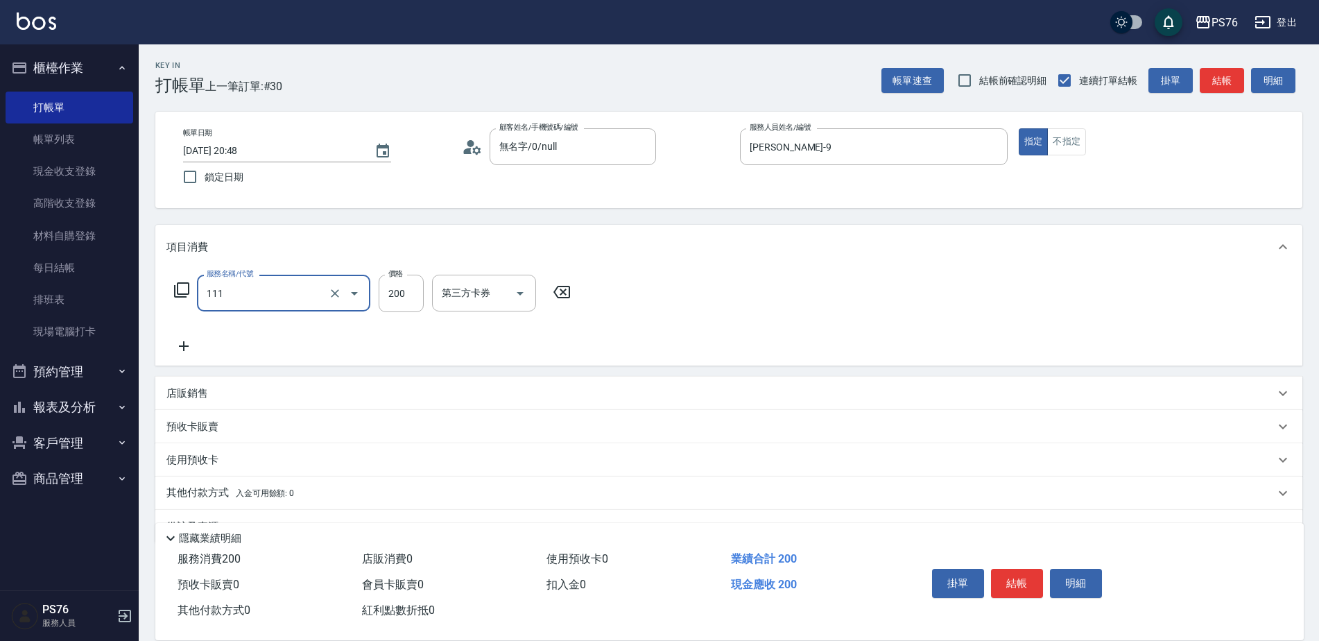
type input "200(111)"
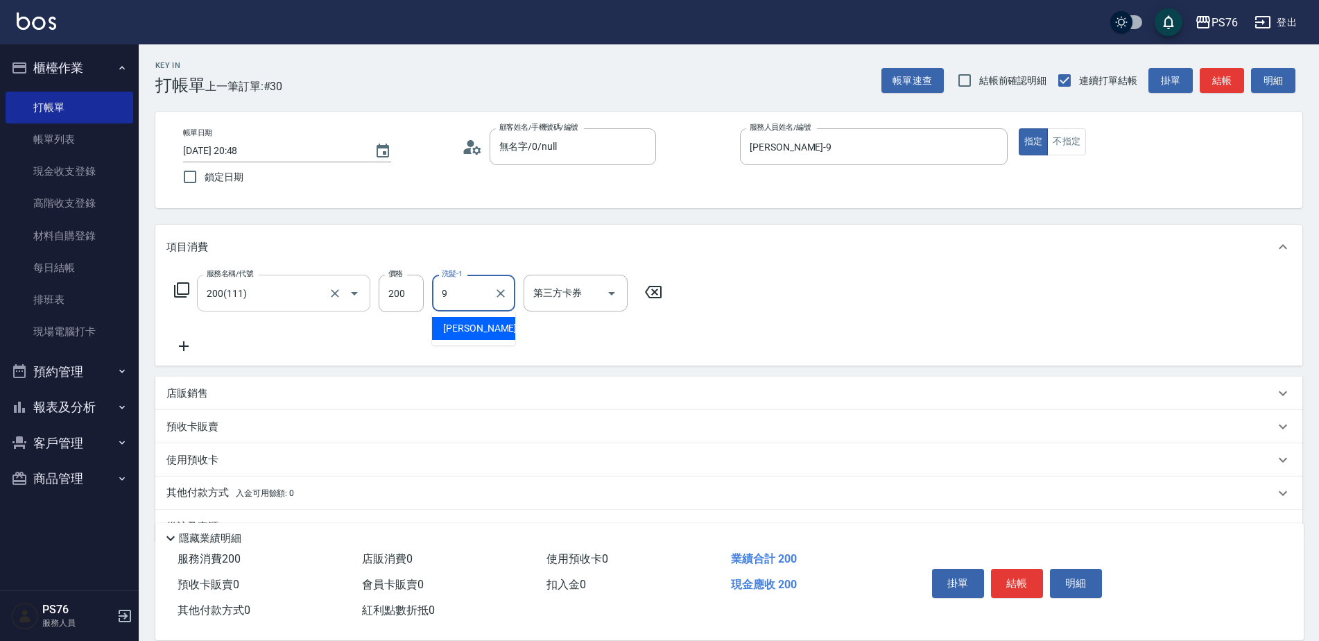
type input "劉憶彤-9"
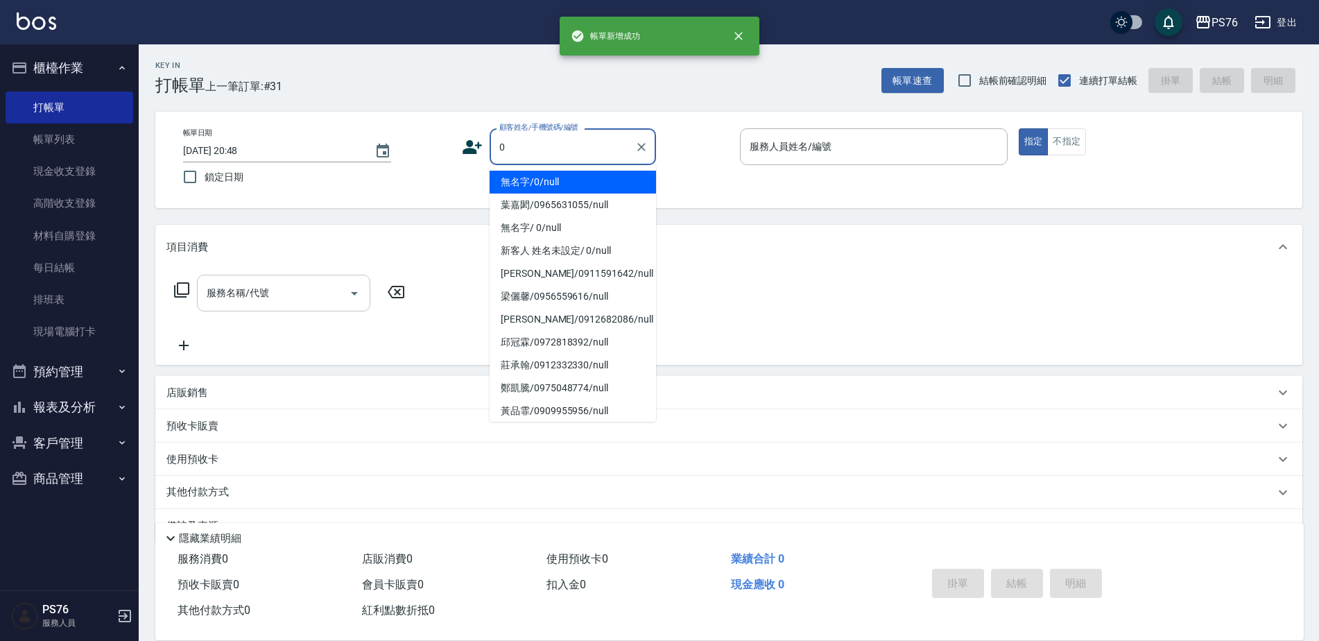
type input "無名字/0/null"
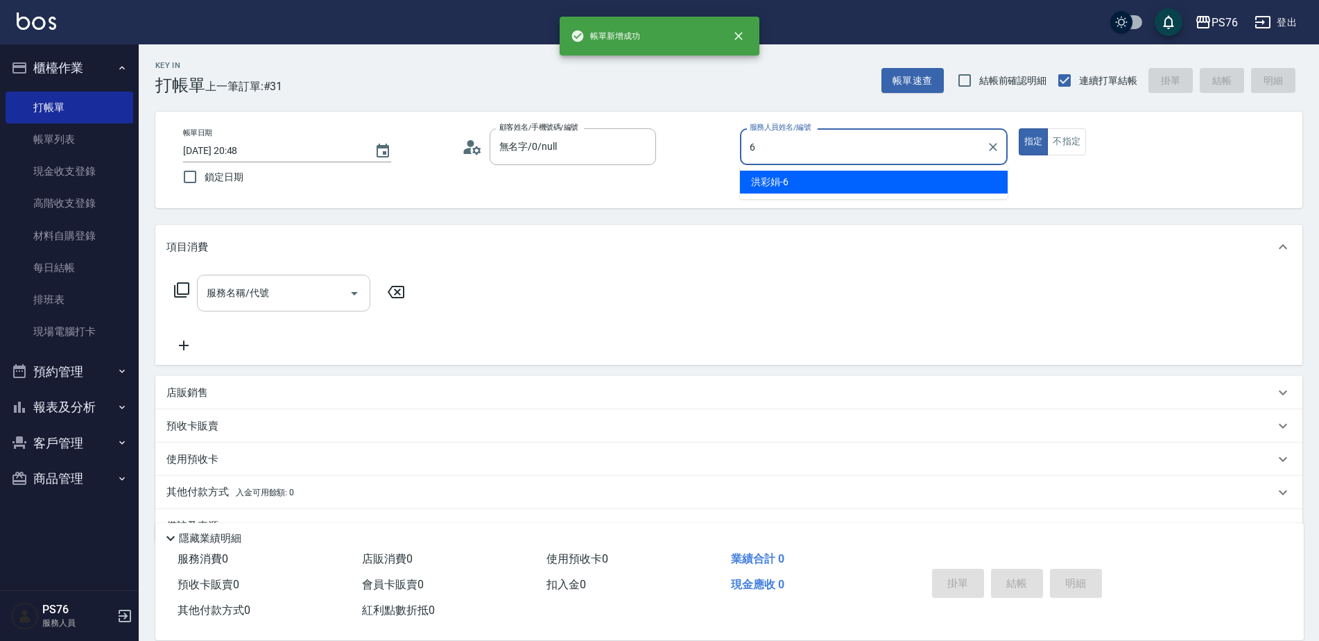
type input "洪彩娟-6"
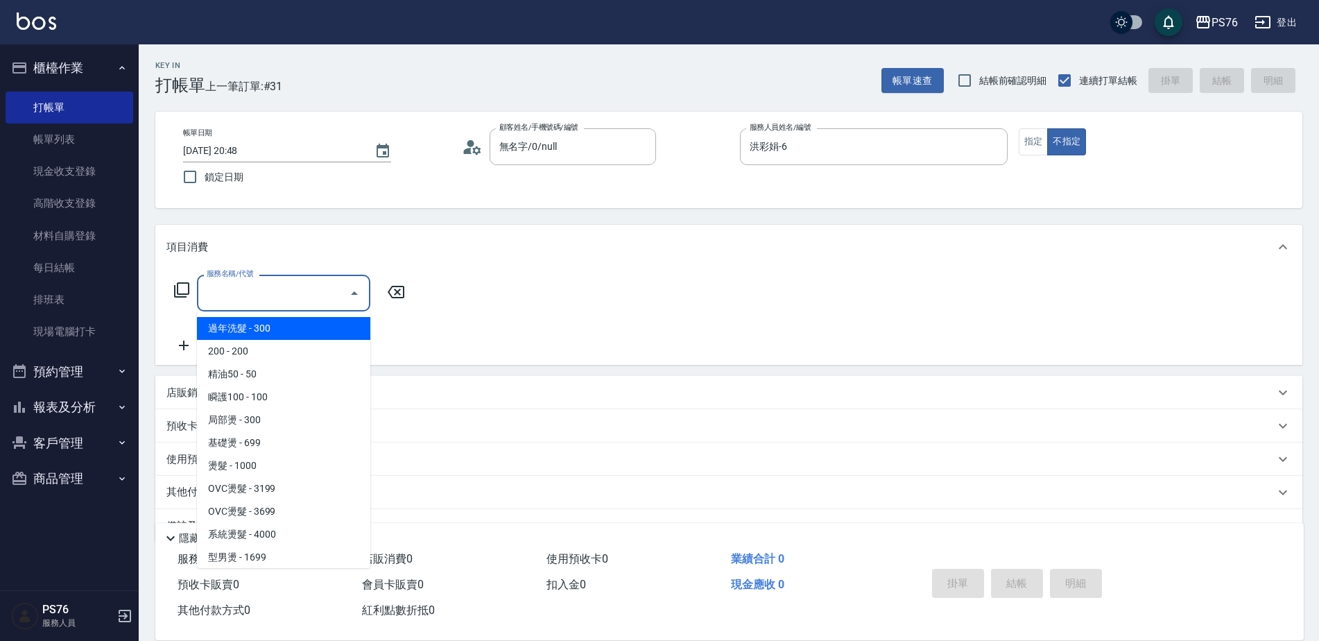
click at [245, 282] on div "服務名稱/代號 服務名稱/代號" at bounding box center [283, 293] width 173 height 37
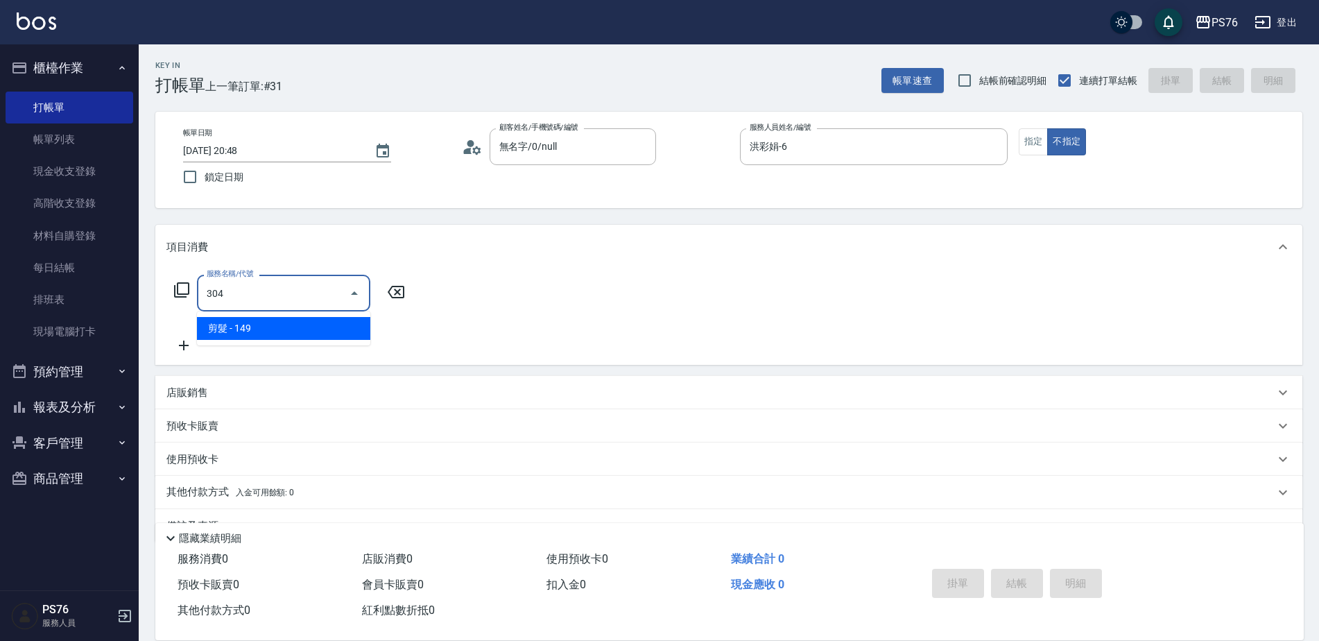
type input "剪髮(304)"
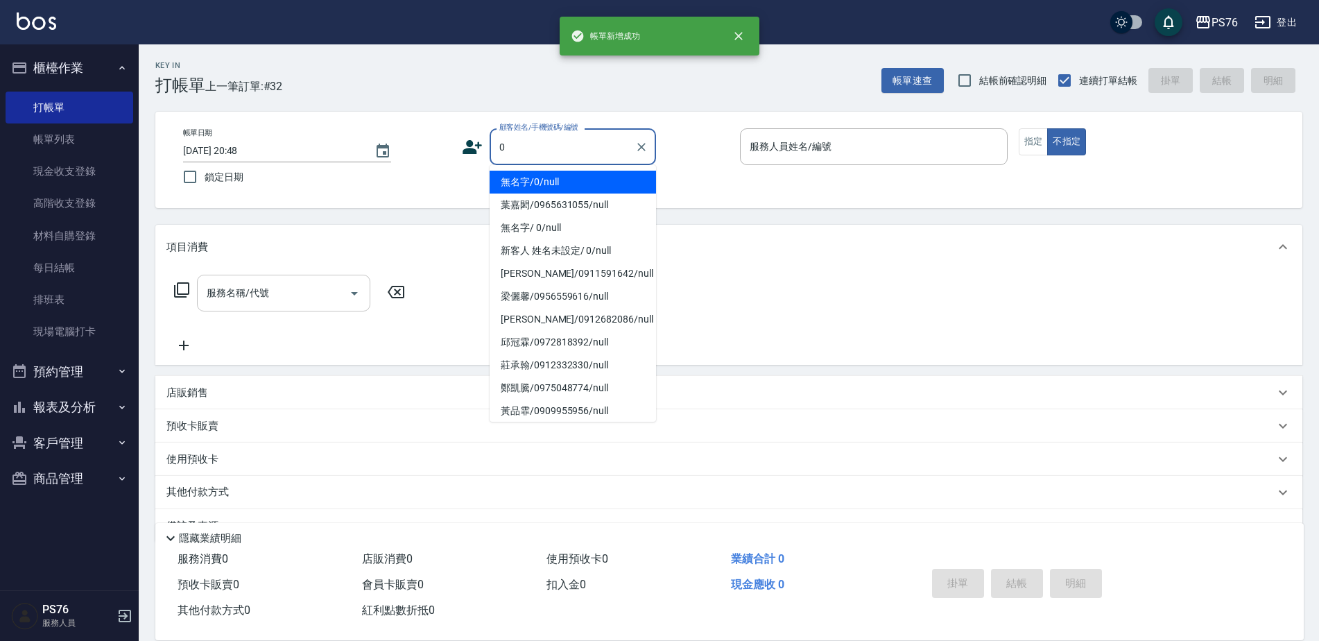
type input "無名字/0/null"
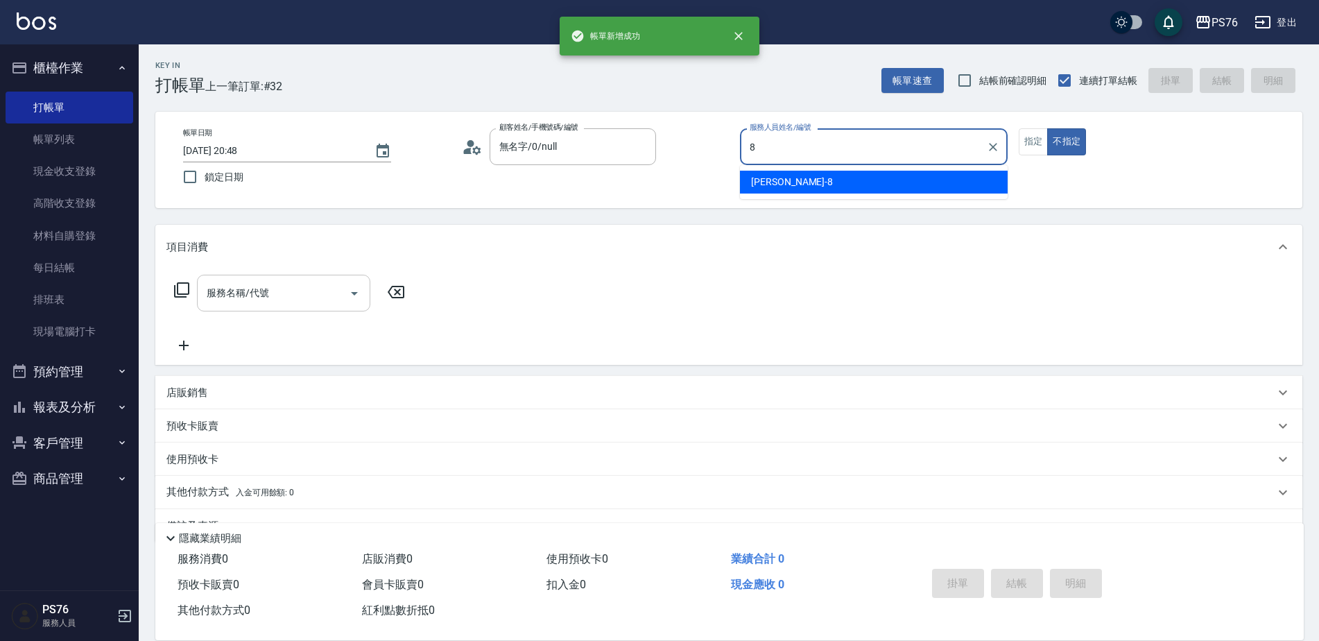
type input "韓韓森-8"
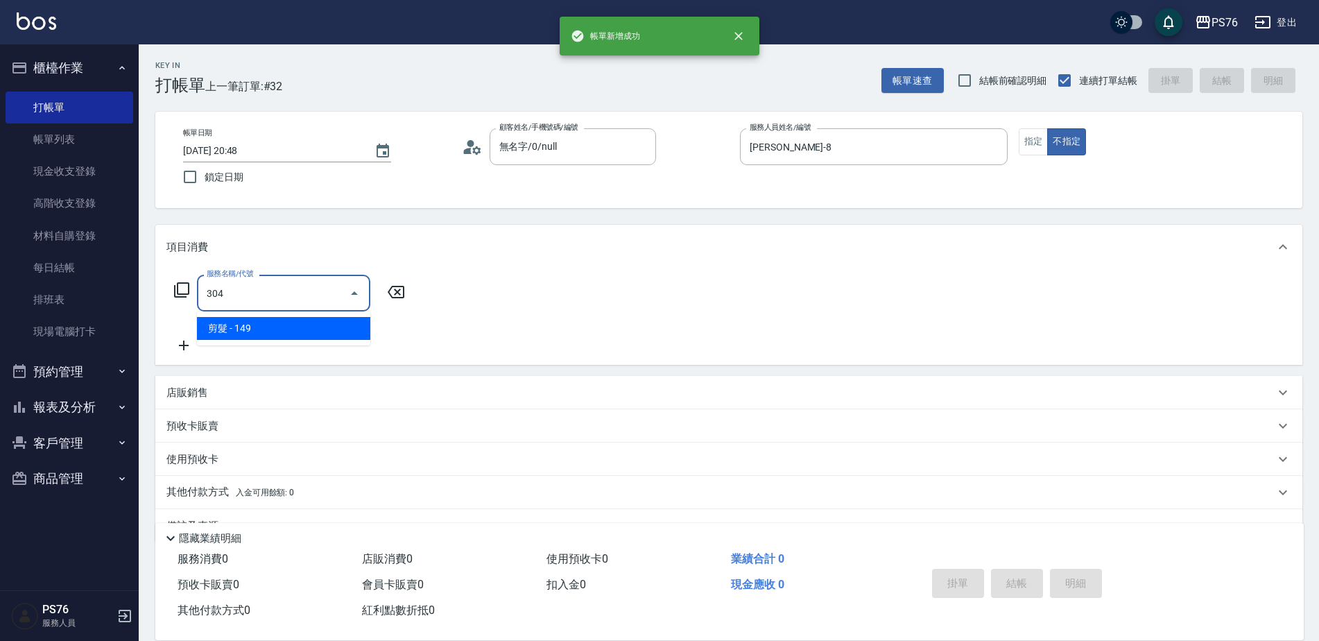
type input "剪髮(304)"
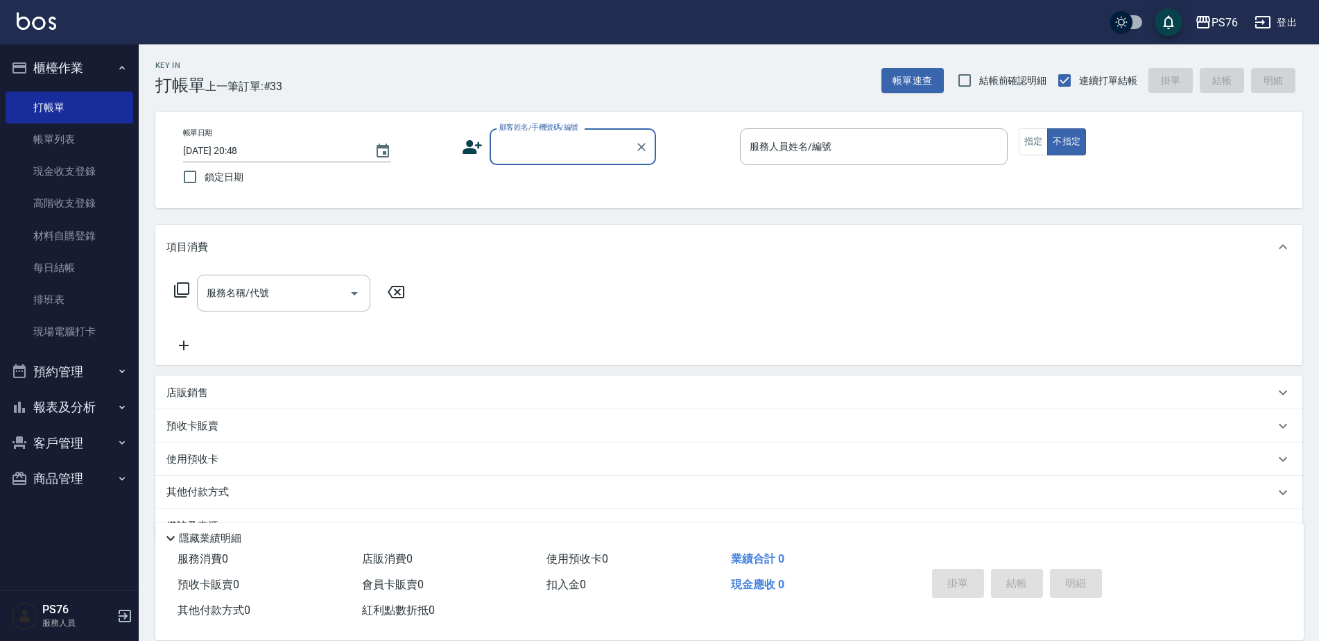
click at [606, 148] on input "顧客姓名/手機號碼/編號" at bounding box center [562, 147] width 133 height 24
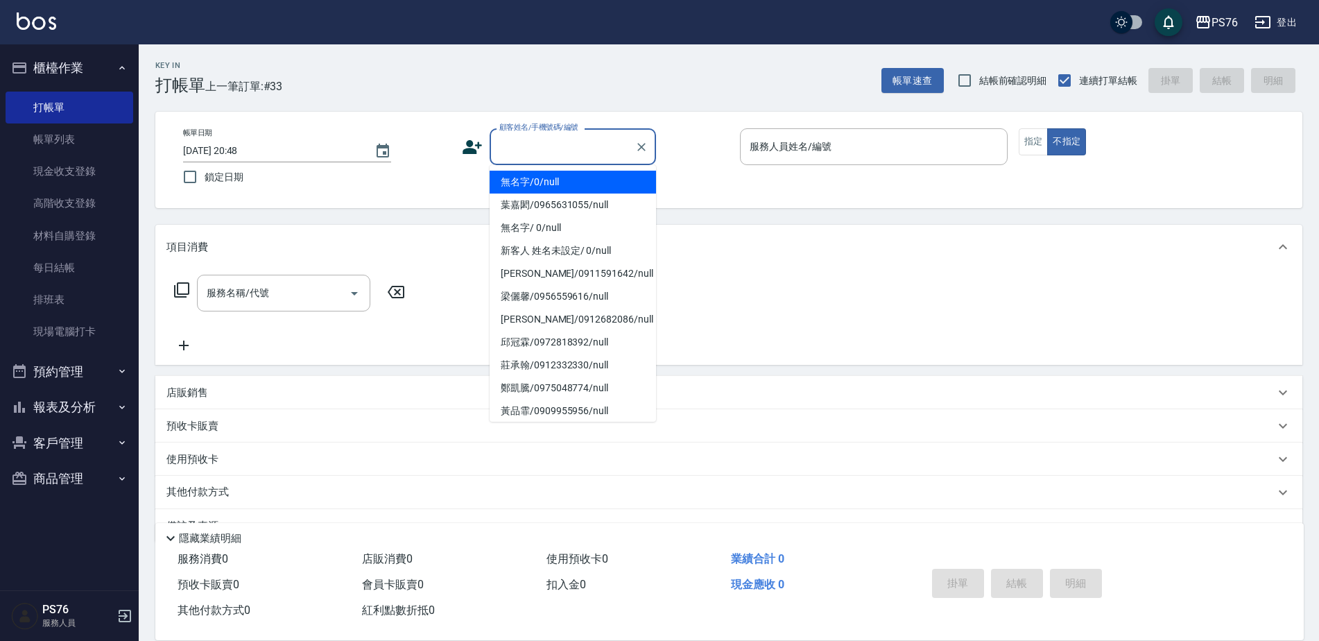
type input "無名字/0/null"
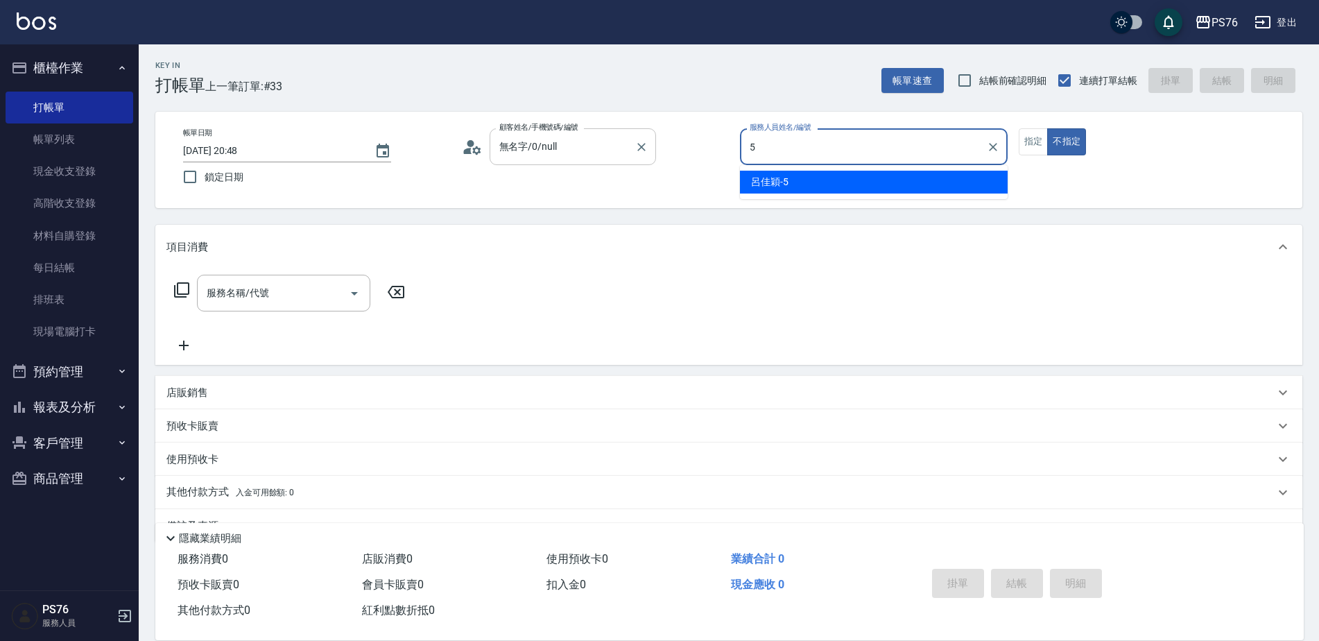
type input "呂佳穎-5"
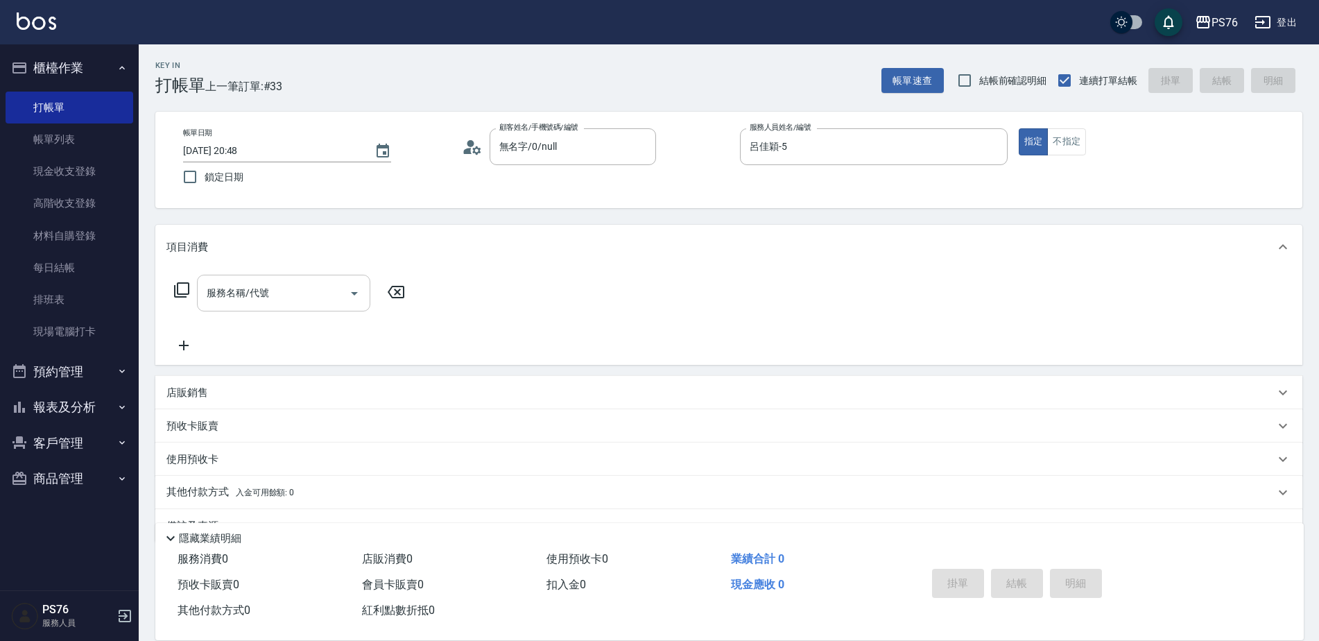
click at [279, 285] on input "服務名稱/代號" at bounding box center [273, 293] width 140 height 24
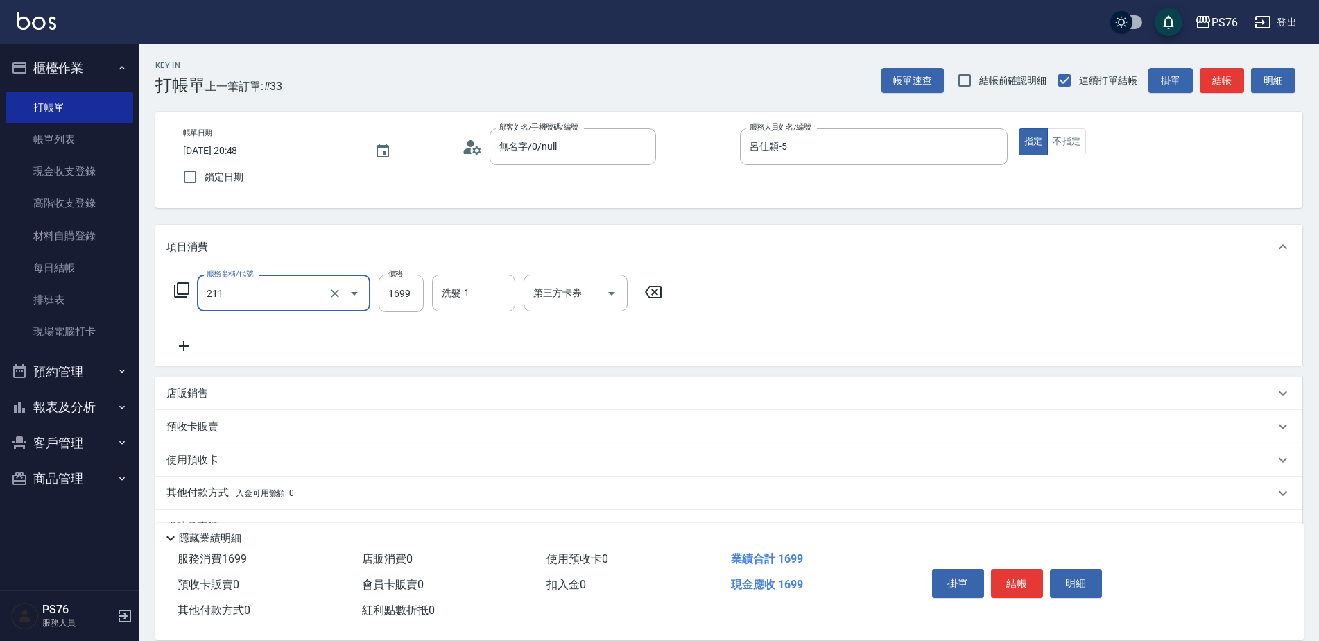
type input "型男燙(211)"
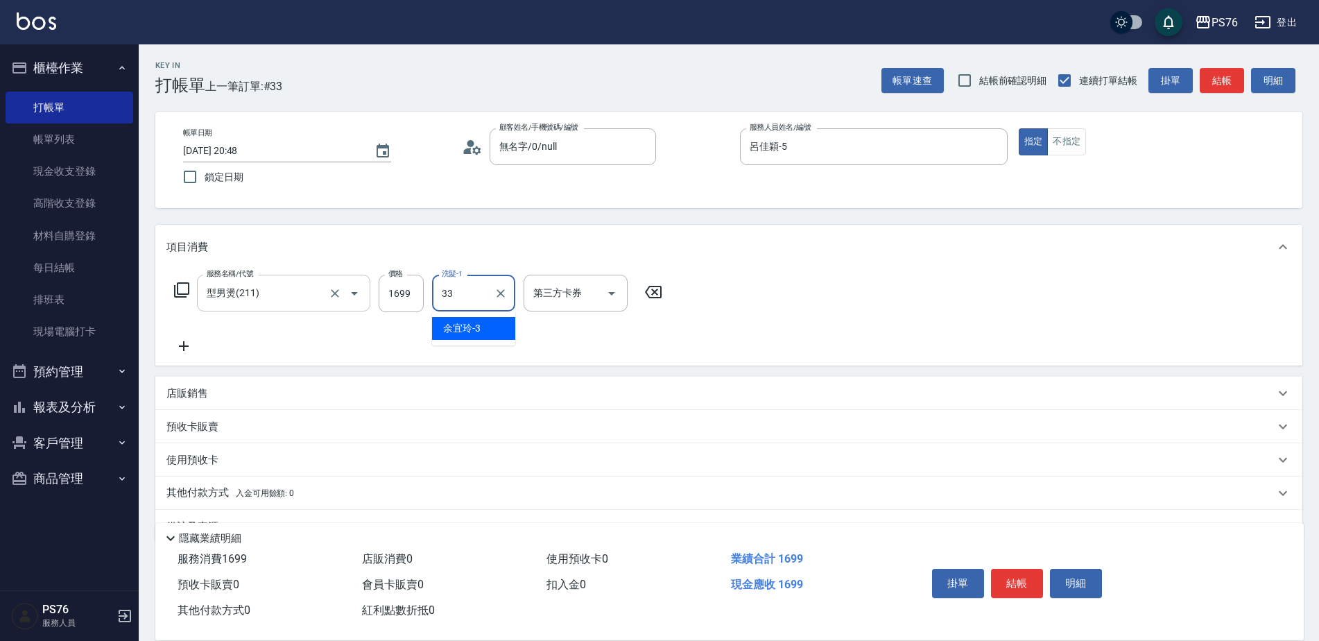
type input "李宇喬-33"
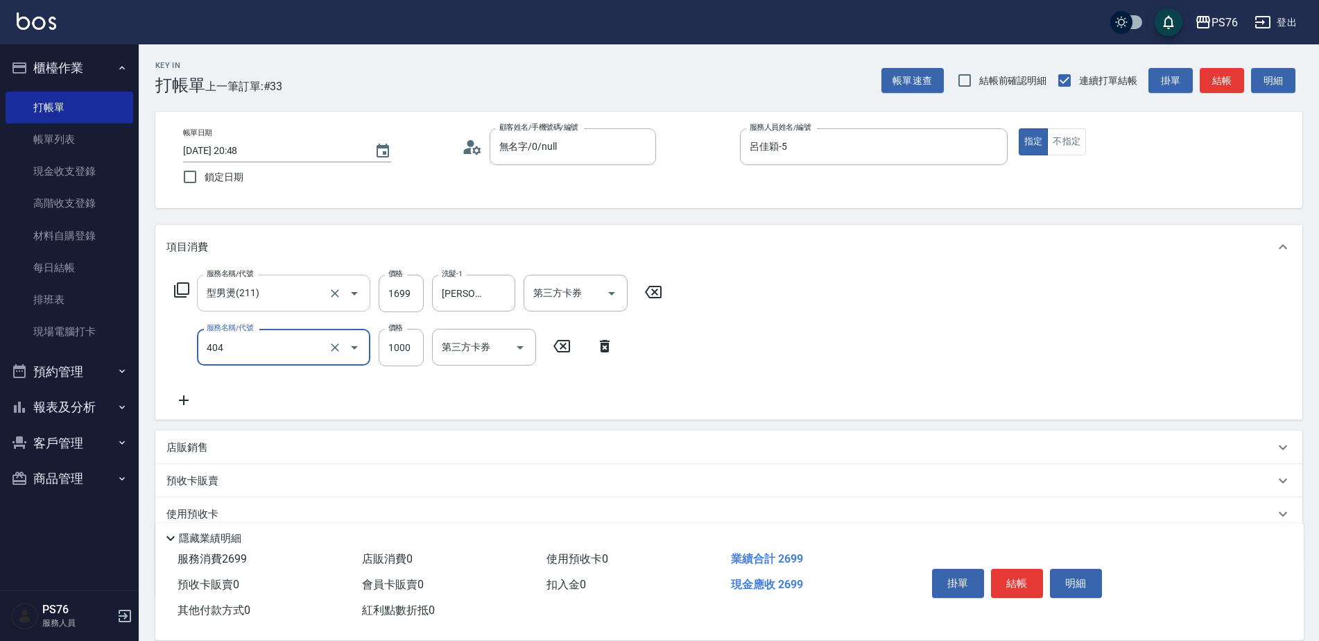
type input "1000護(404)"
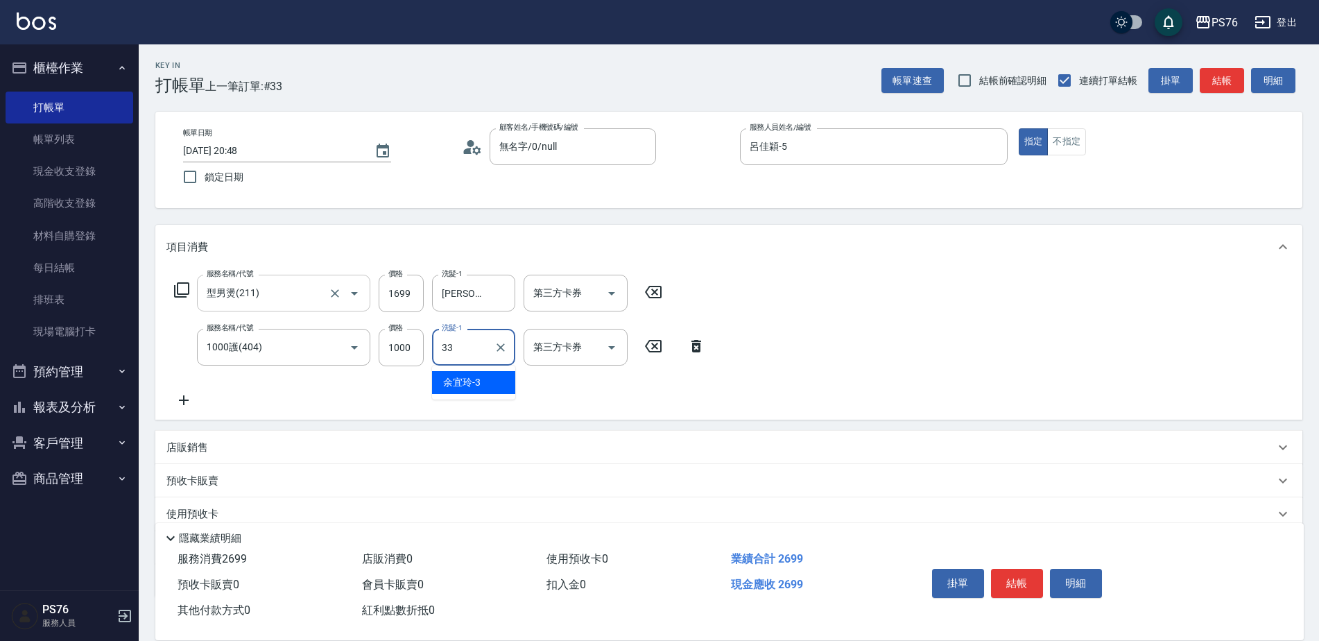
type input "李宇喬-33"
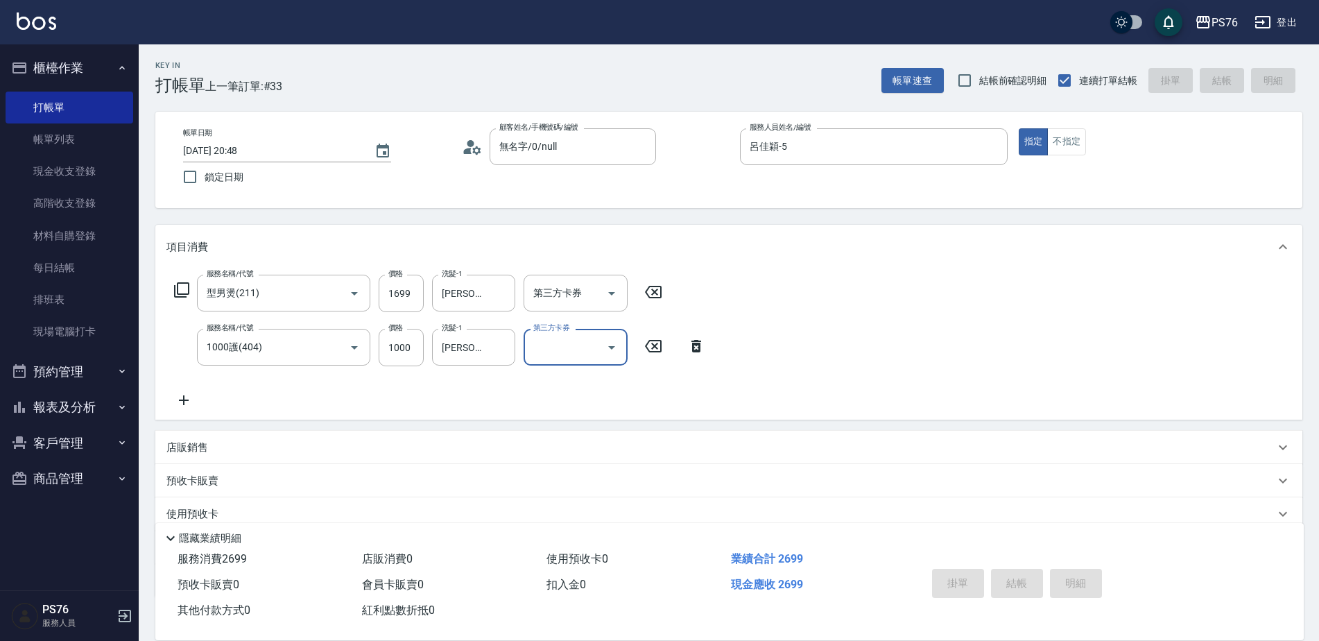
type input "2025/09/21 20:54"
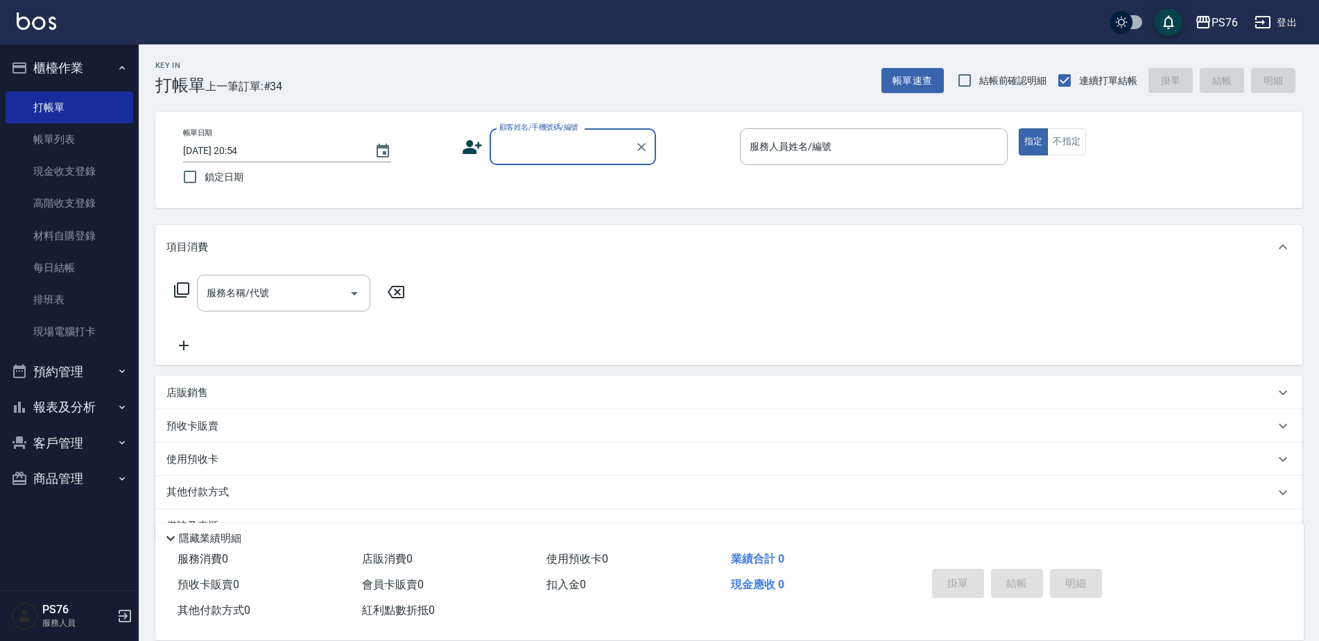
click at [562, 141] on input "顧客姓名/手機號碼/編號" at bounding box center [562, 147] width 133 height 24
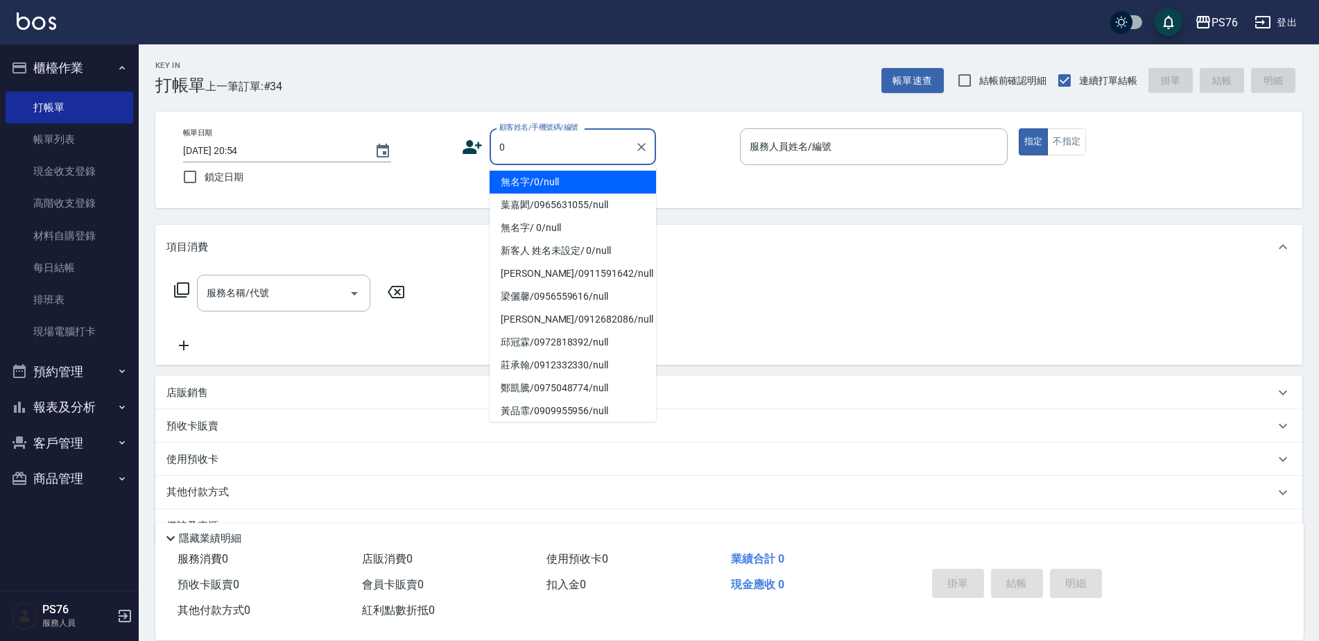
type input "無名字/0/null"
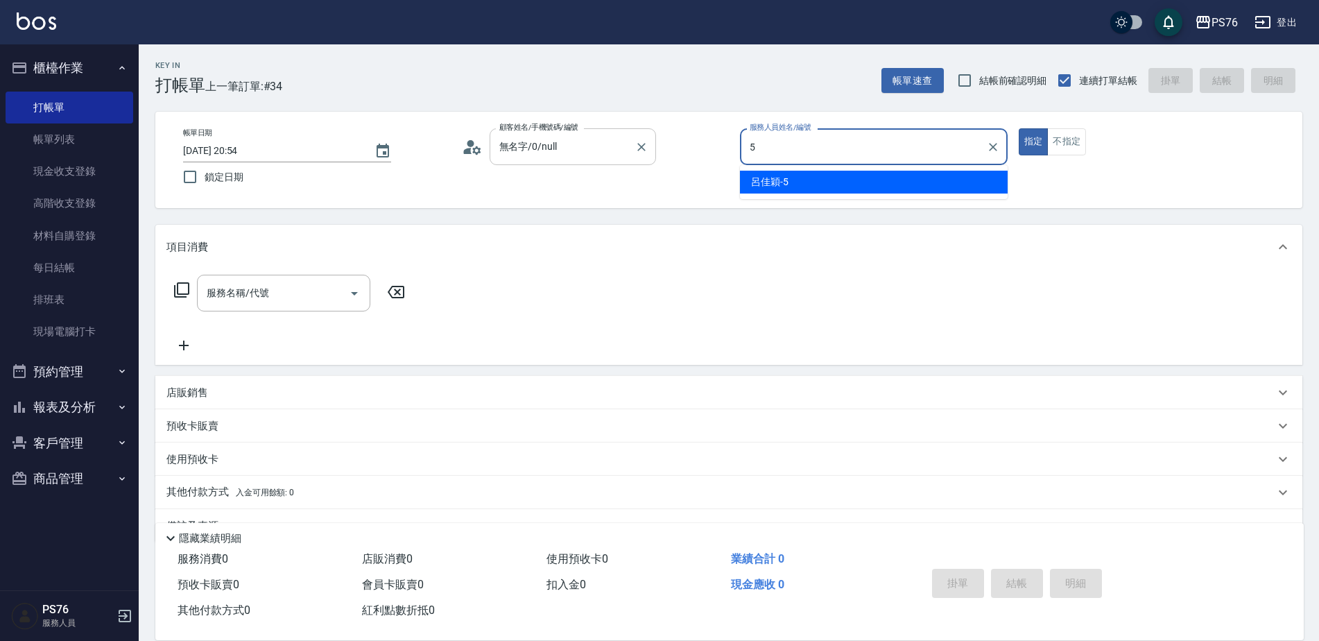
type input "呂佳穎-5"
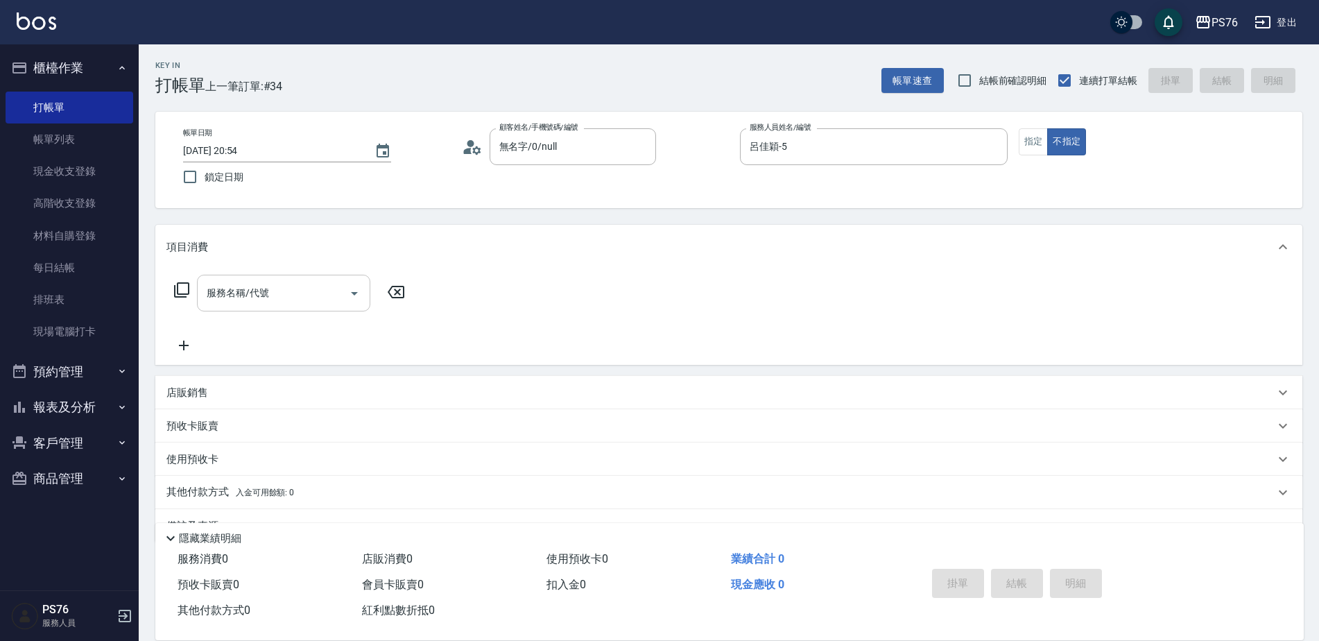
click at [313, 295] on input "服務名稱/代號" at bounding box center [273, 293] width 140 height 24
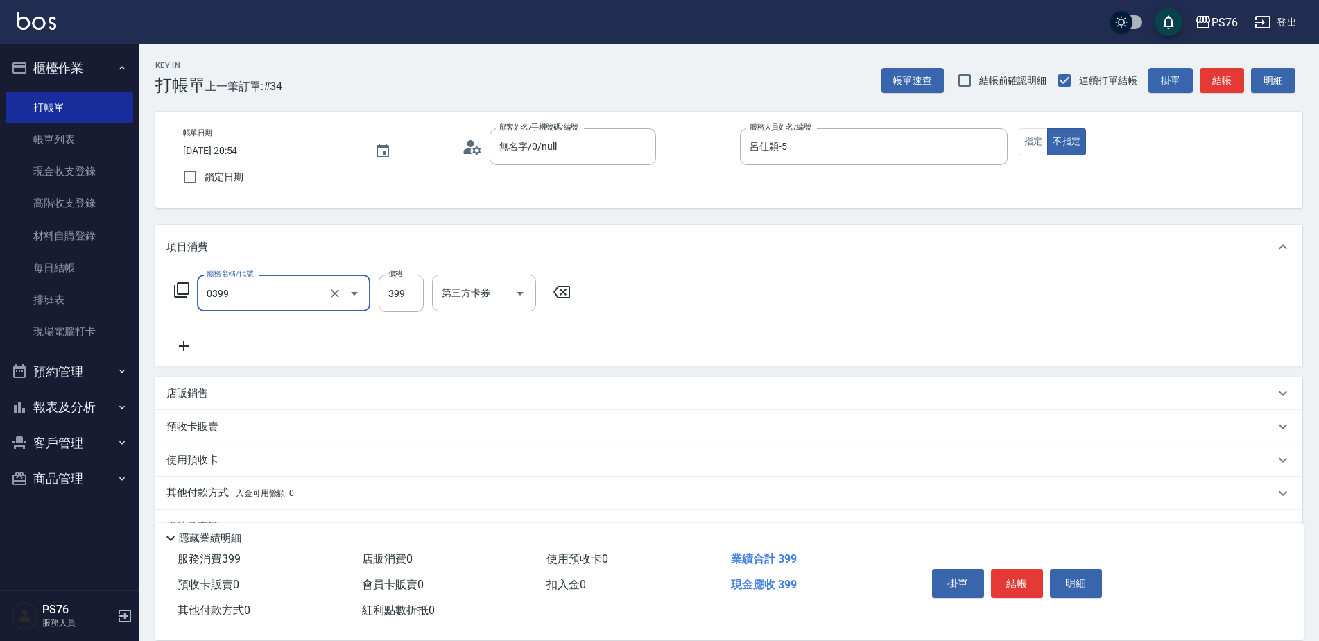
type input "海鹽399(0399)"
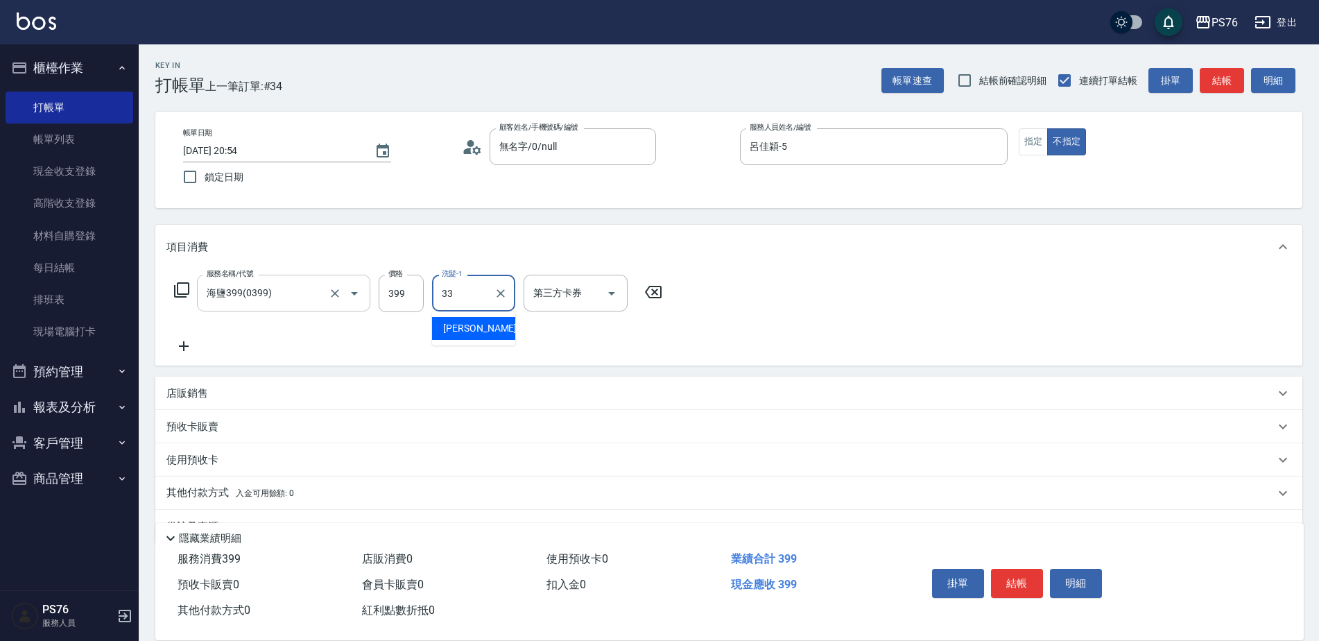
type input "李宇喬-33"
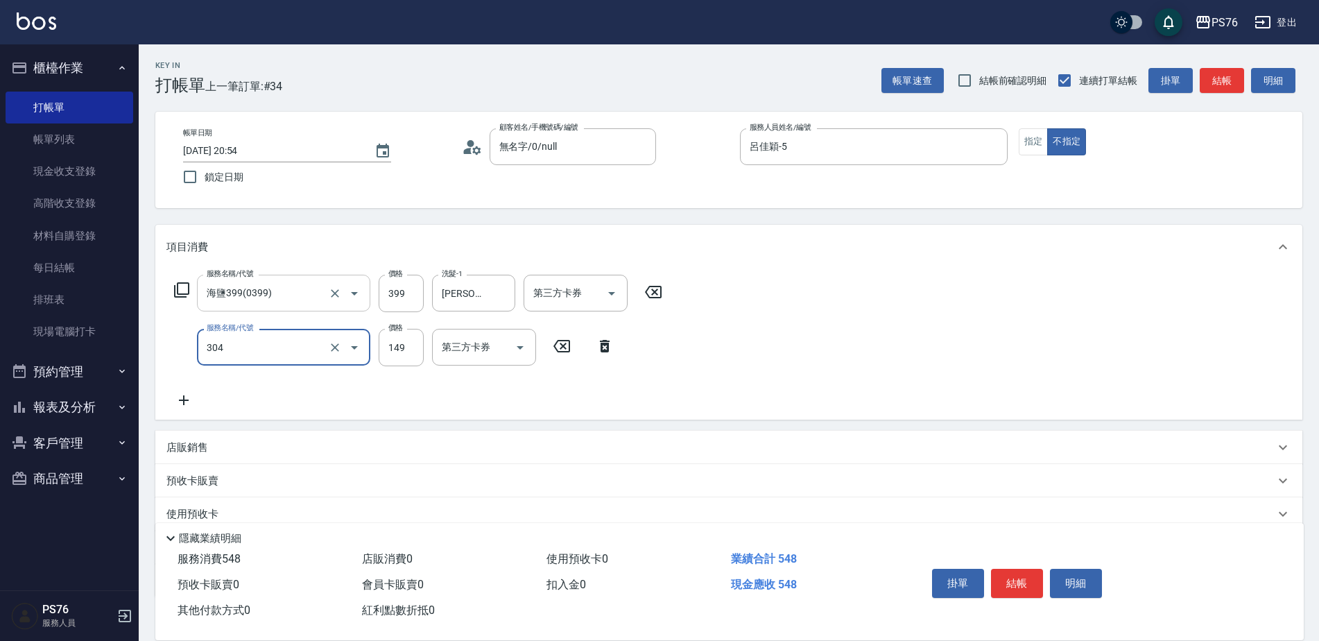
type input "剪髮(304)"
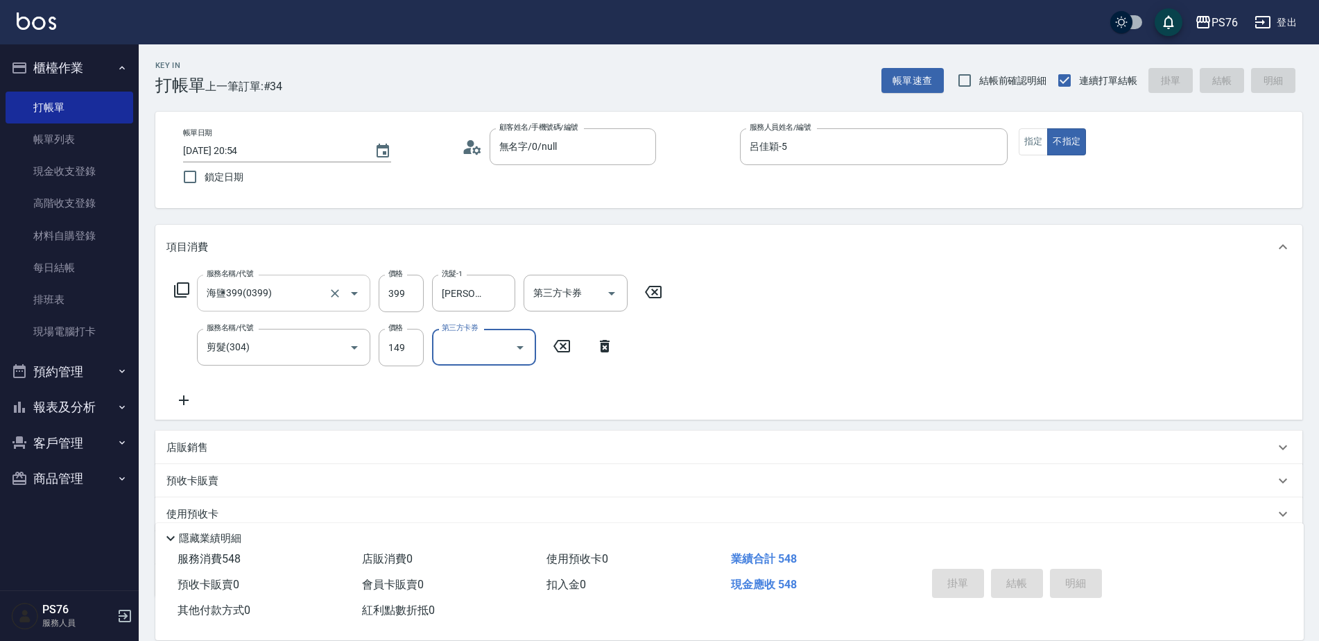
type input "2025/09/21 20:55"
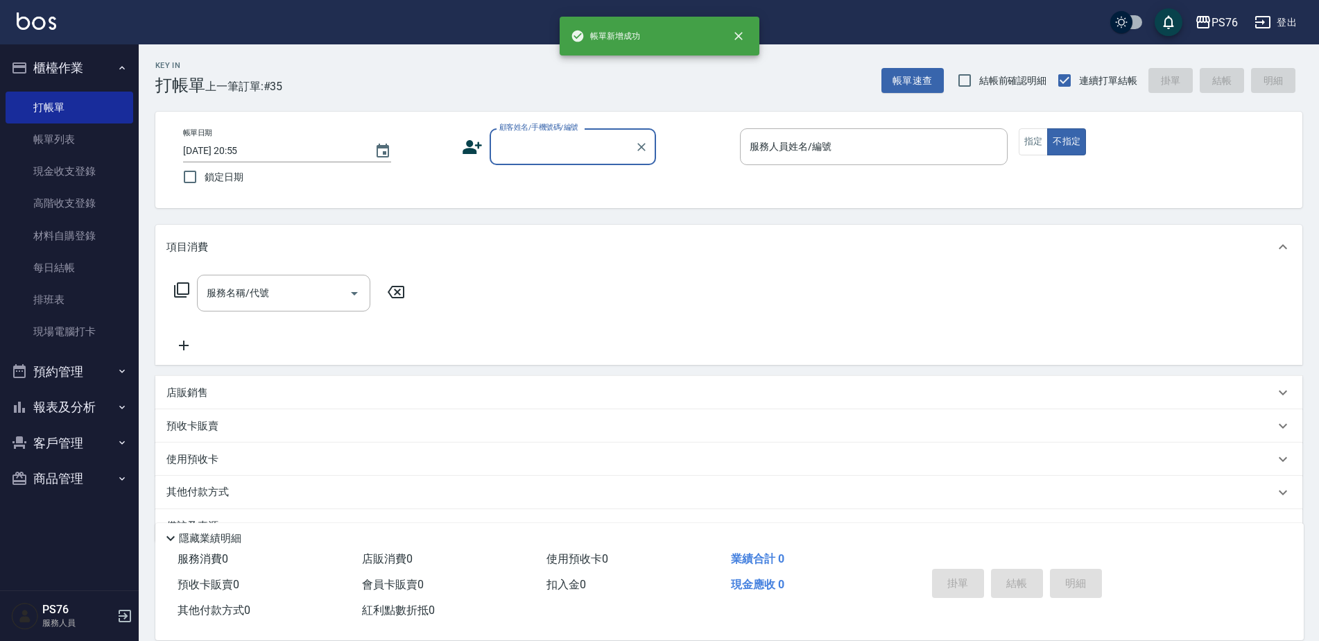
drag, startPoint x: 100, startPoint y: 123, endPoint x: 562, endPoint y: 214, distance: 470.9
click at [100, 123] on link "帳單列表" at bounding box center [70, 139] width 128 height 32
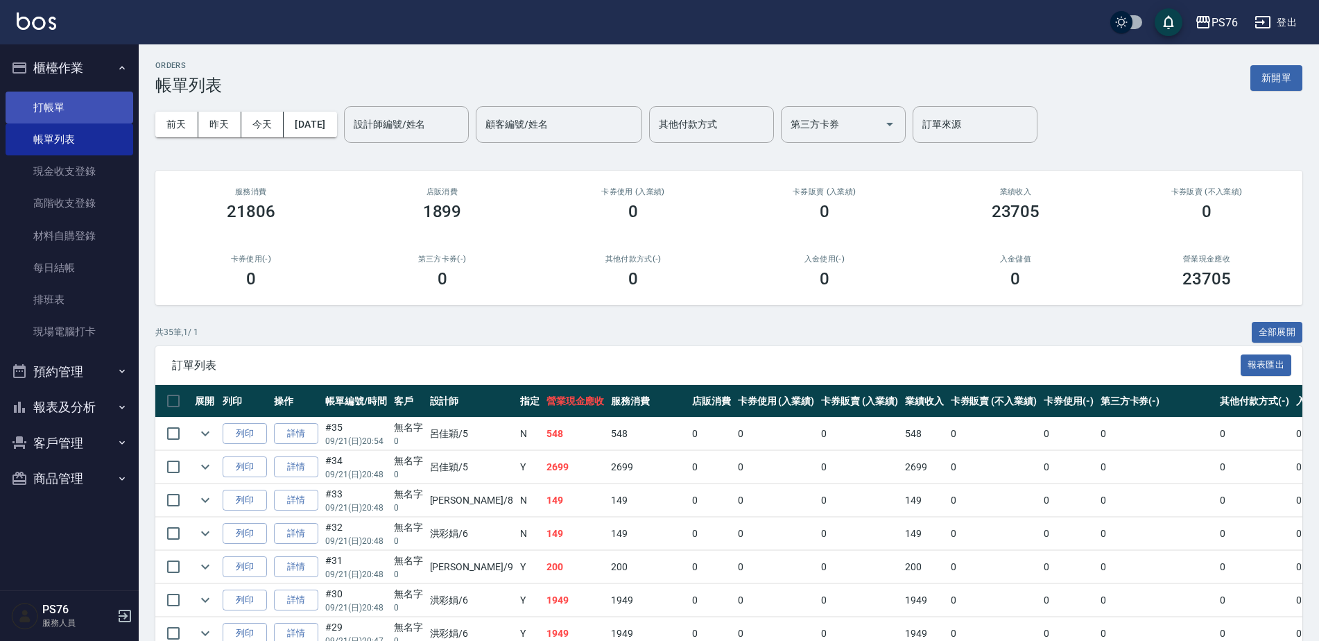
click at [69, 106] on link "打帳單" at bounding box center [70, 108] width 128 height 32
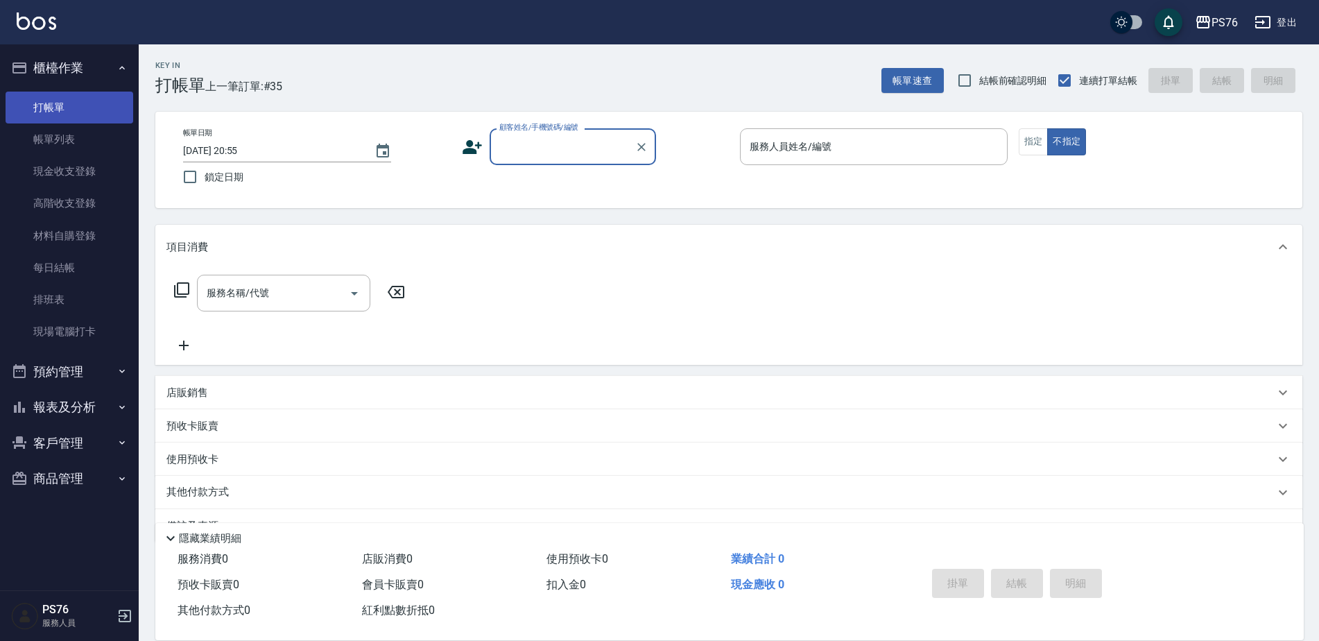
click at [80, 96] on link "打帳單" at bounding box center [70, 108] width 128 height 32
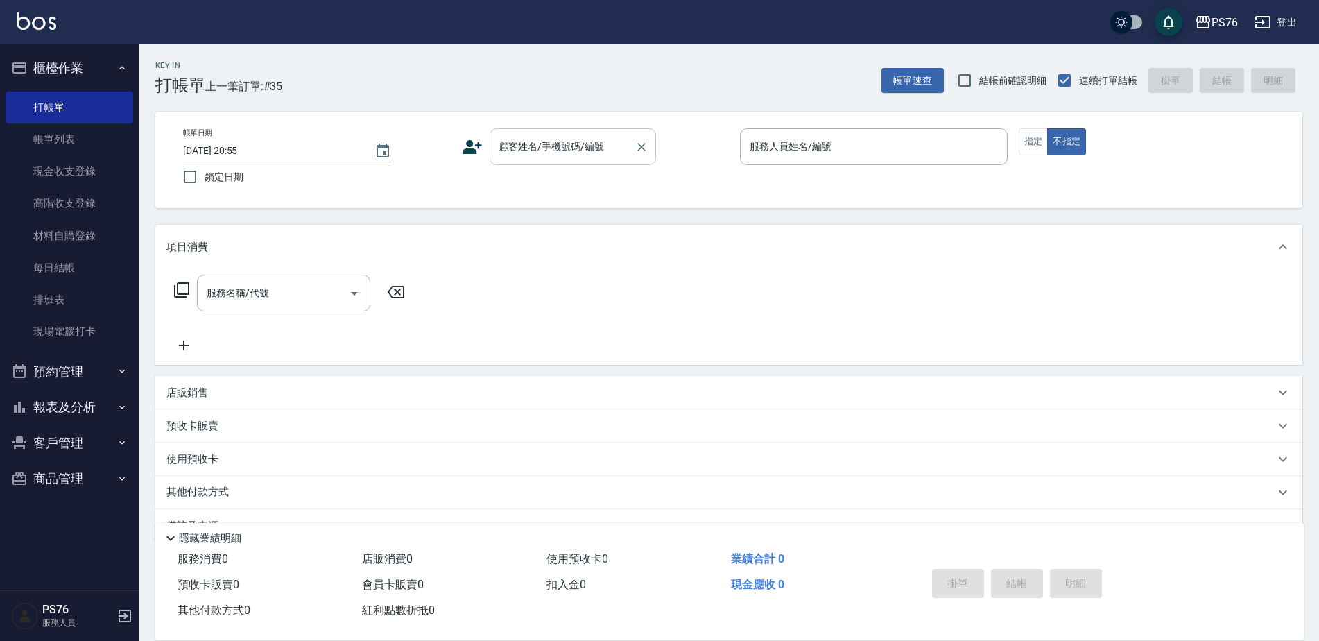
click at [621, 151] on input "顧客姓名/手機號碼/編號" at bounding box center [562, 147] width 133 height 24
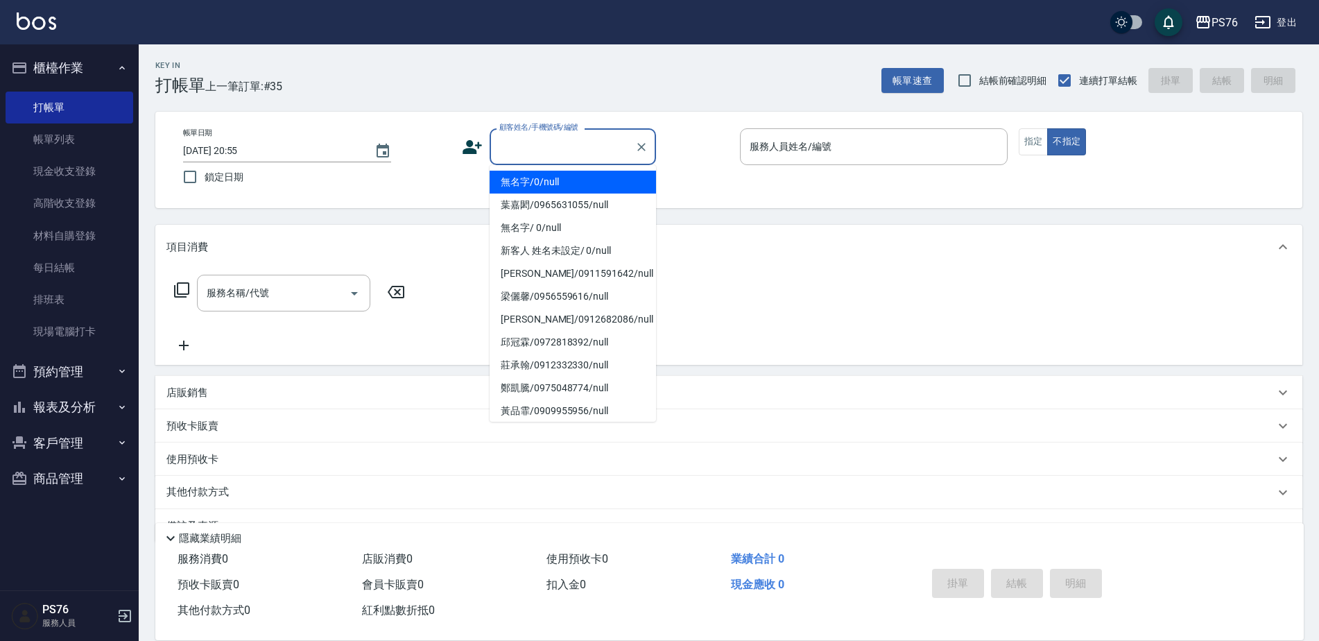
type input "無名字/0/null"
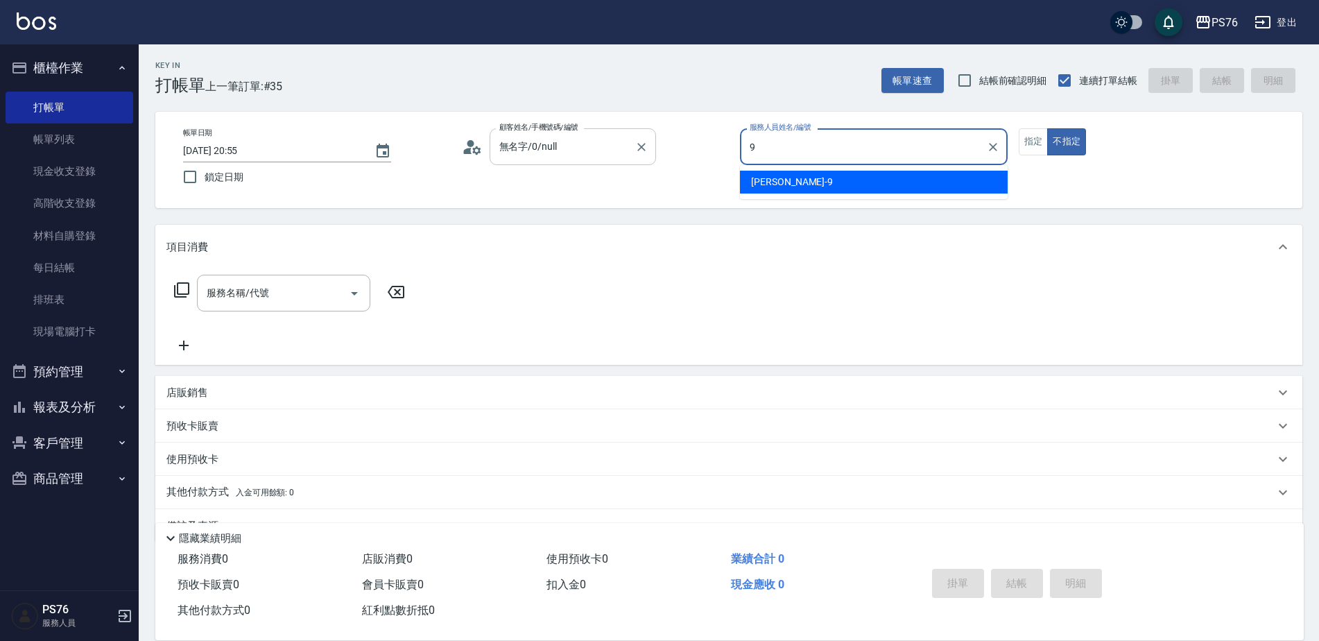
type input "劉憶彤-9"
type button "false"
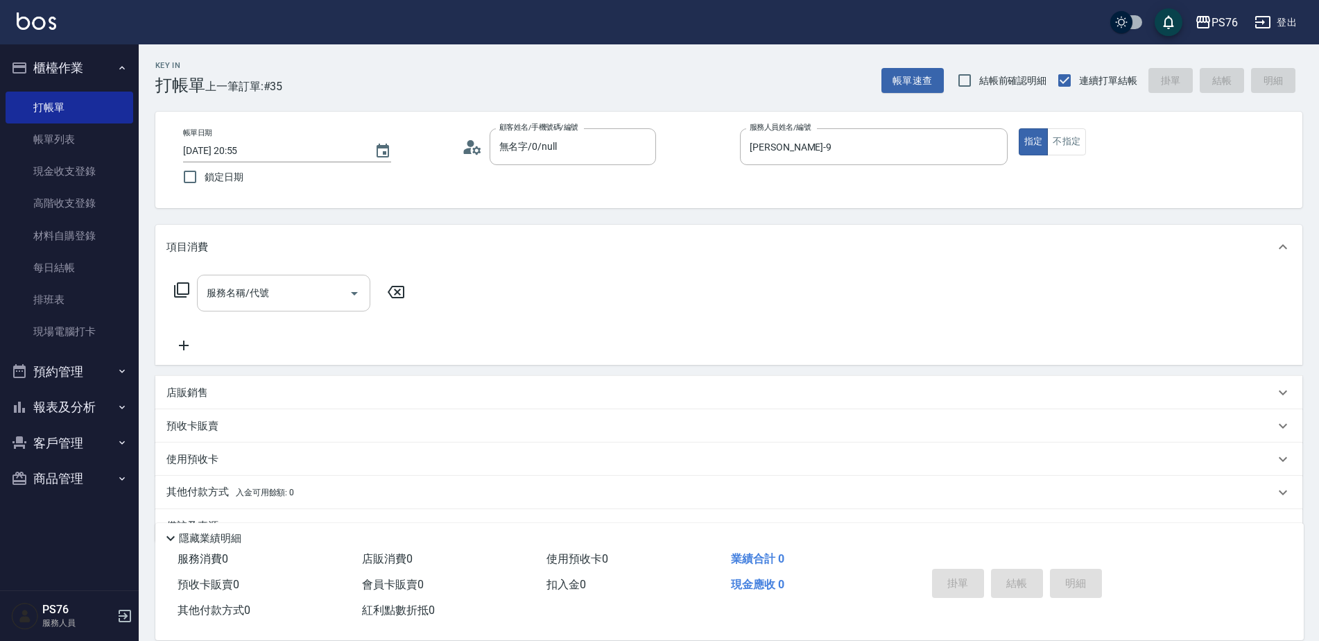
click at [286, 304] on input "服務名稱/代號" at bounding box center [273, 293] width 140 height 24
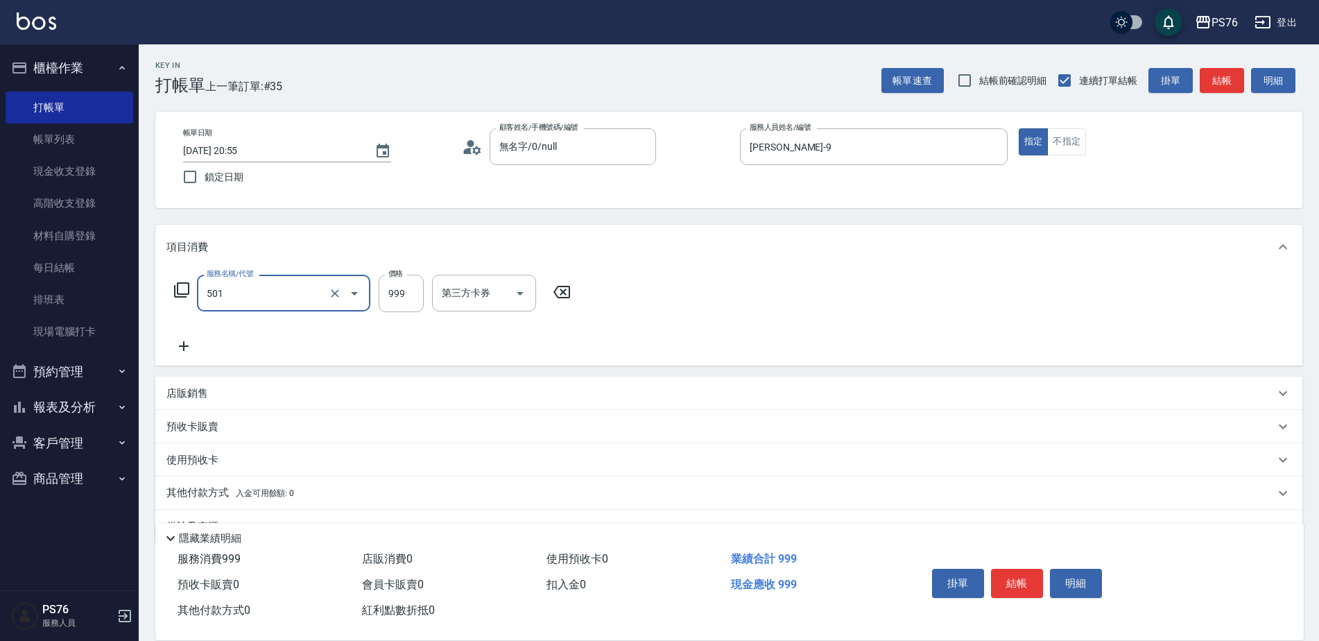
type input "染髮(501)"
type input "9000"
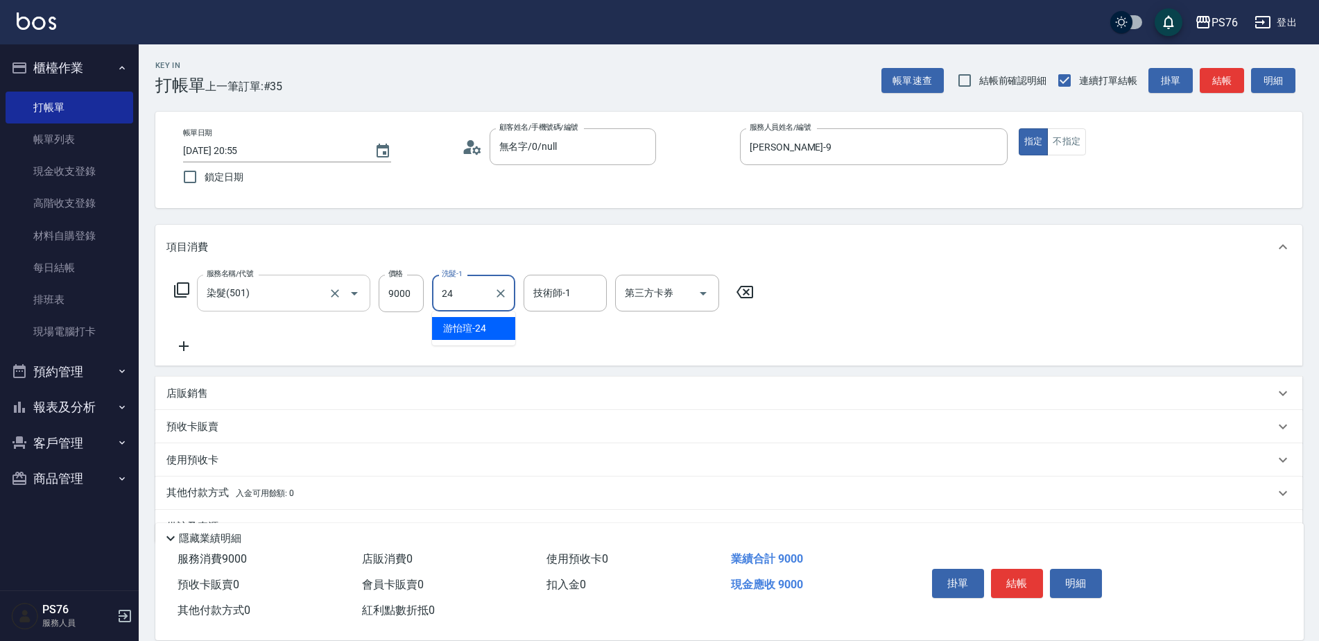
type input "游怡瑄-24"
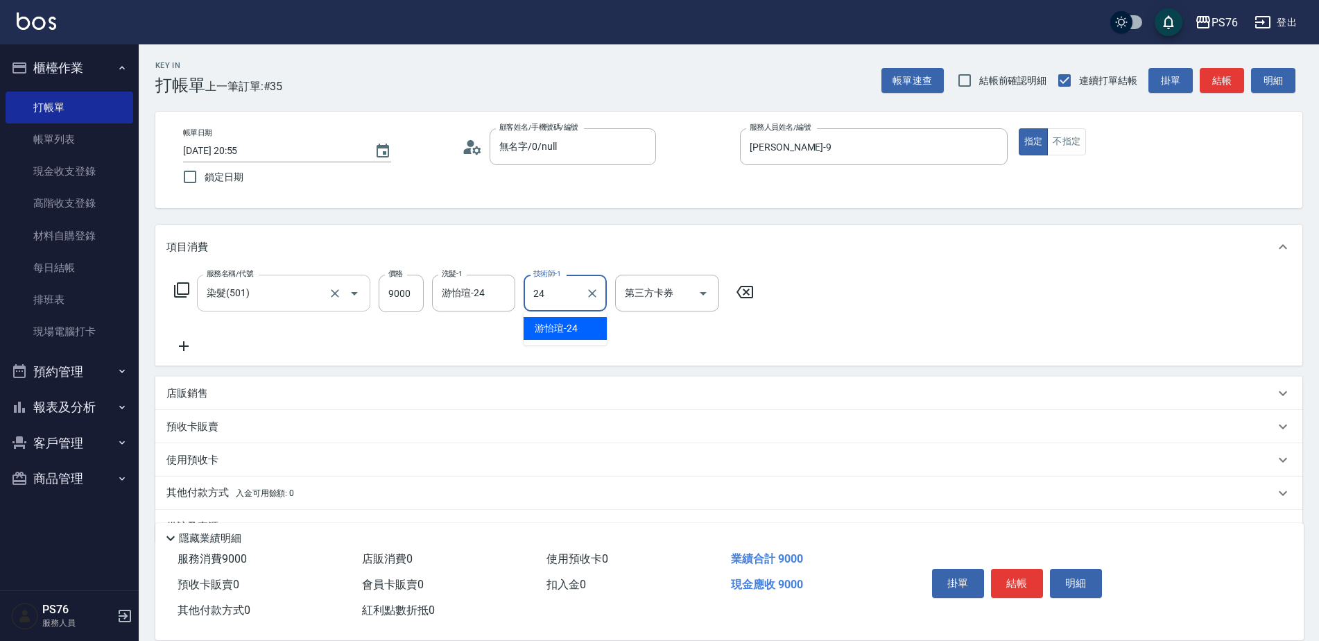
type input "游怡瑄-24"
click at [1015, 581] on button "結帳" at bounding box center [1017, 583] width 52 height 29
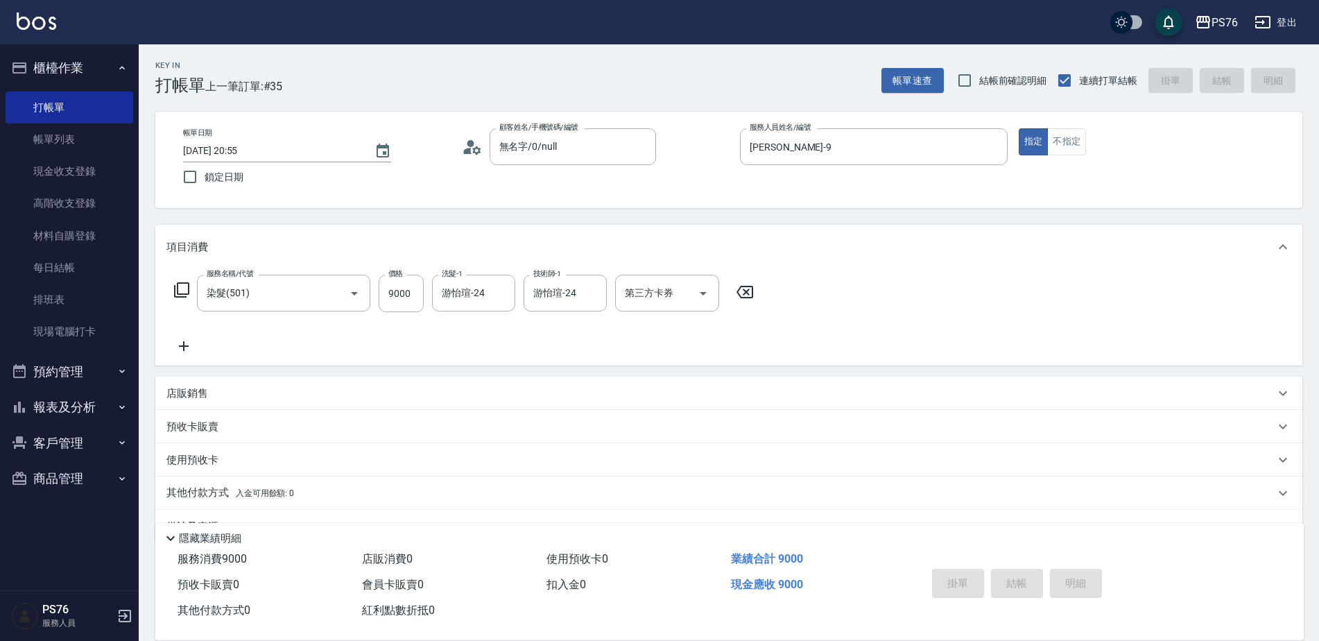
type input "2025/09/21 21:01"
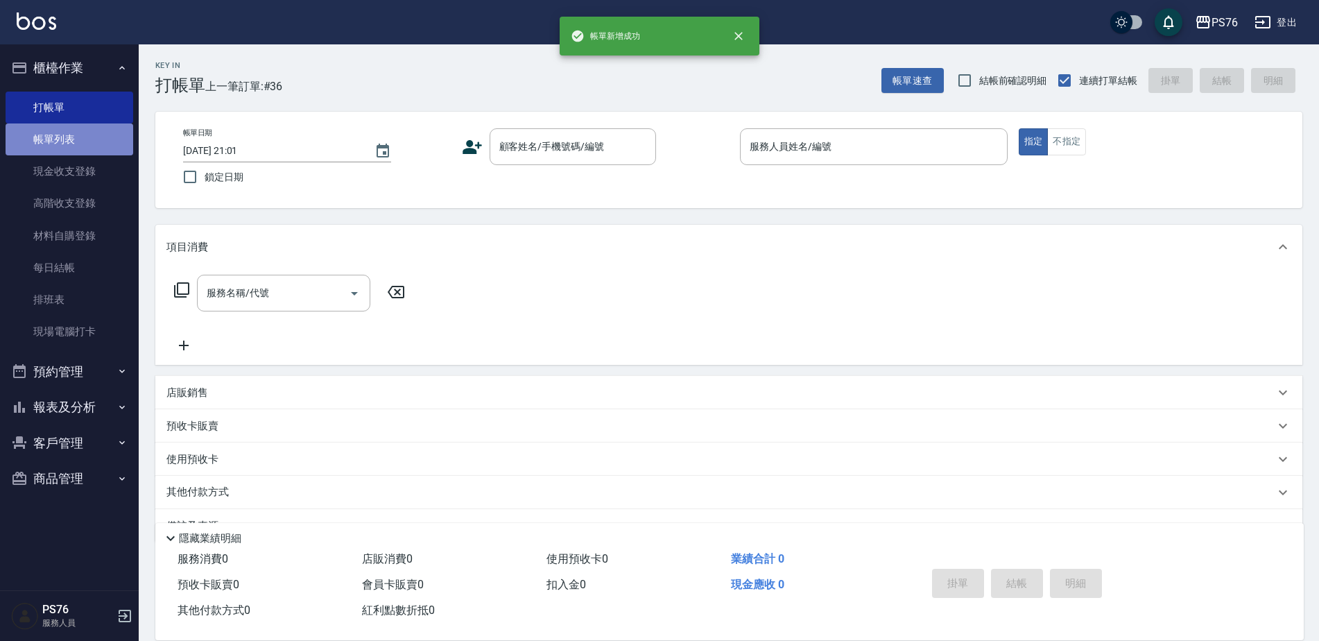
click at [92, 150] on link "帳單列表" at bounding box center [70, 139] width 128 height 32
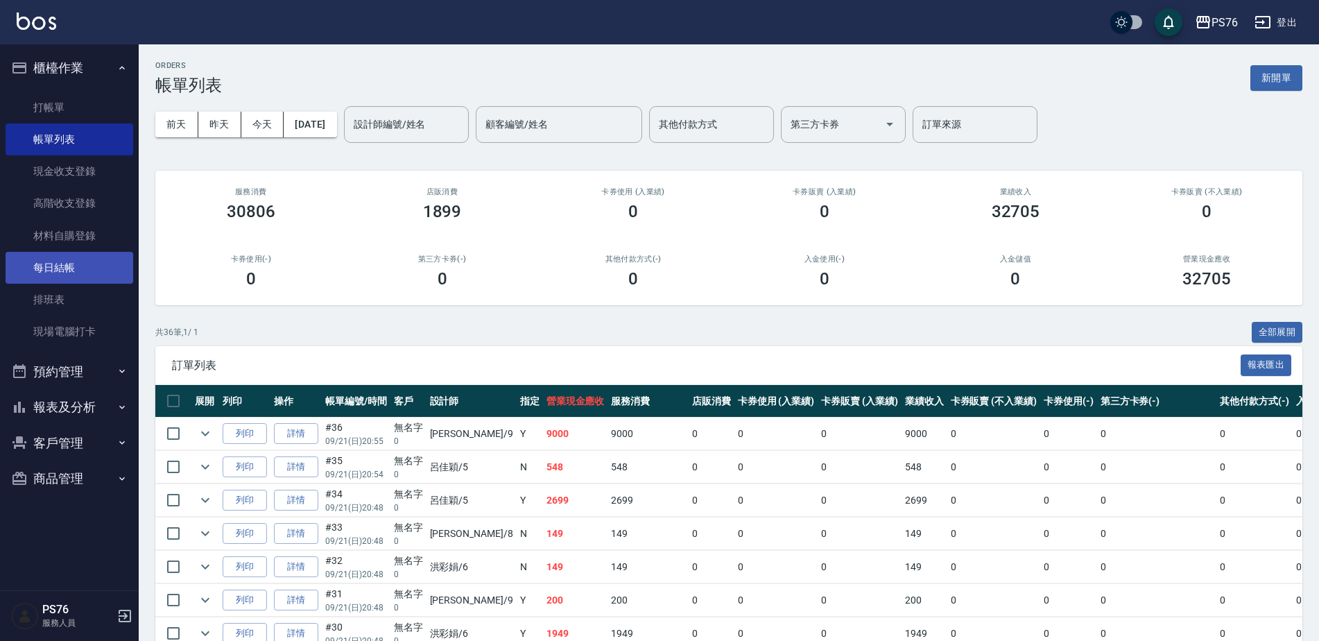
click at [67, 270] on link "每日結帳" at bounding box center [70, 268] width 128 height 32
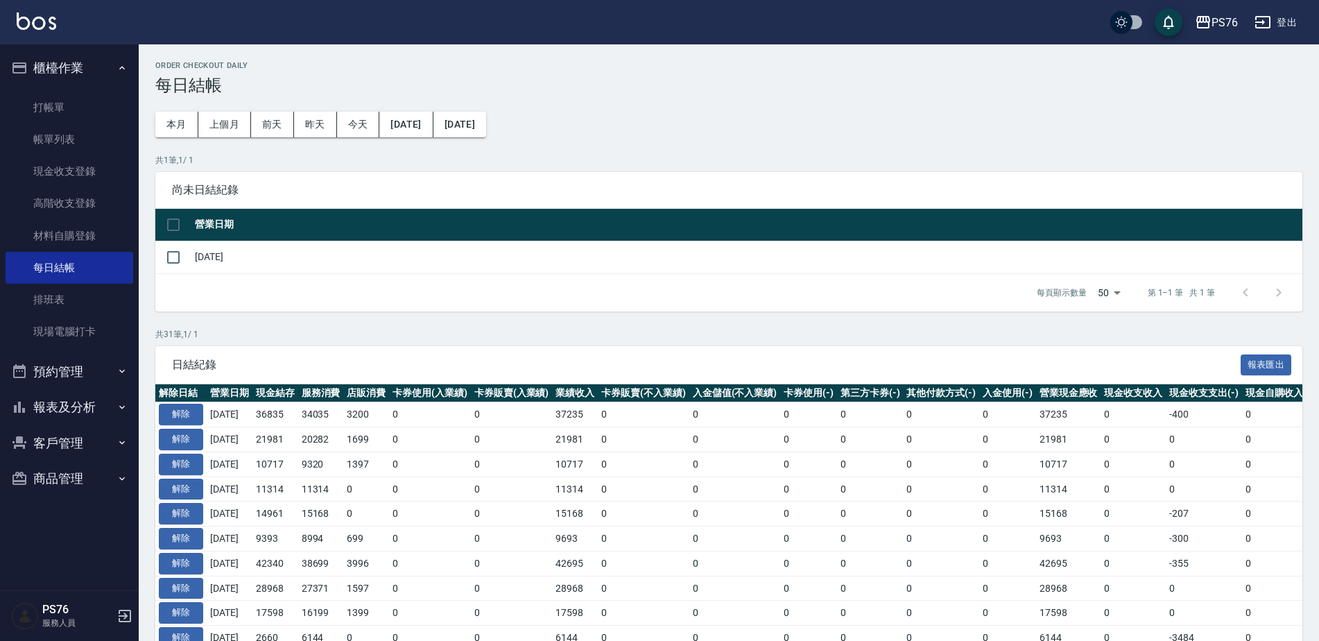
click at [157, 264] on td at bounding box center [173, 257] width 36 height 33
click at [165, 255] on input "checkbox" at bounding box center [173, 257] width 29 height 29
checkbox input "true"
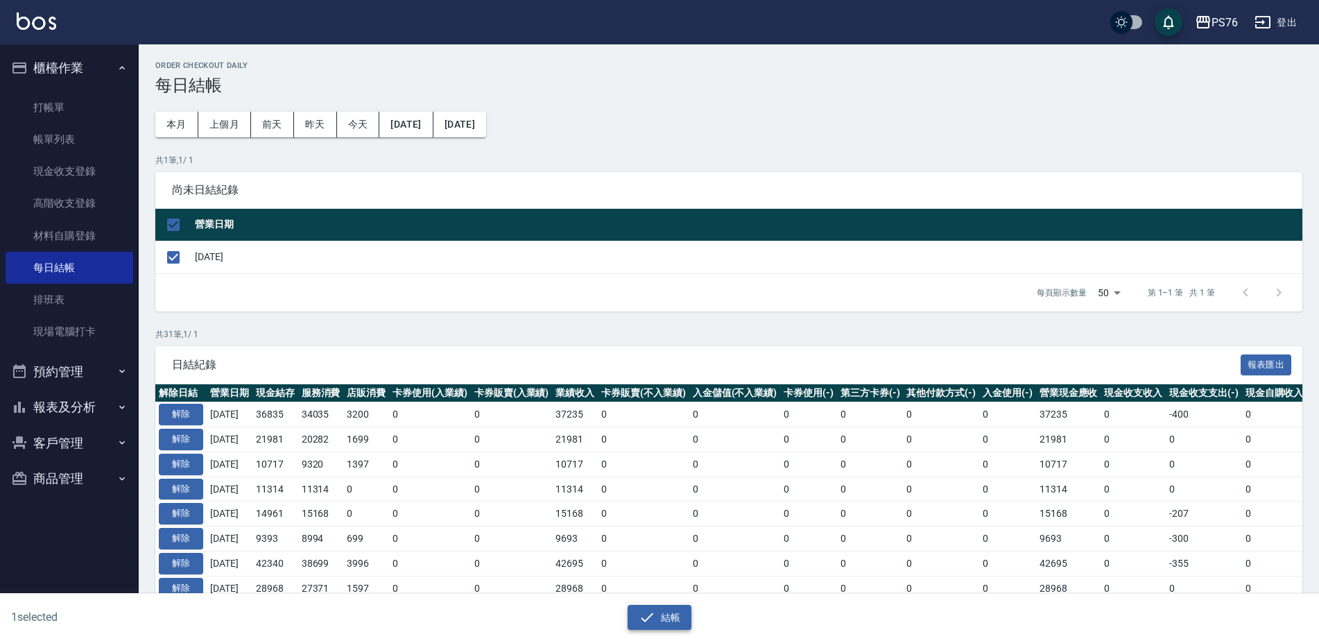
click at [673, 619] on button "結帳" at bounding box center [660, 618] width 64 height 26
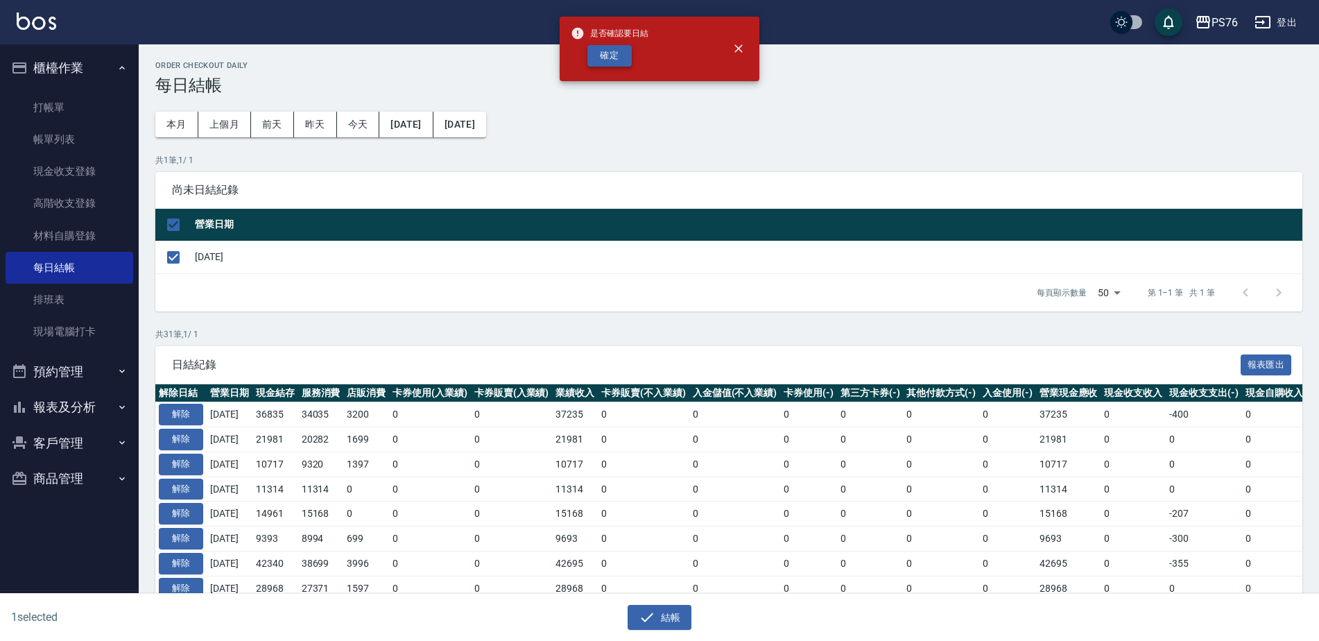
click at [605, 45] on button "確定" at bounding box center [609, 55] width 44 height 21
checkbox input "false"
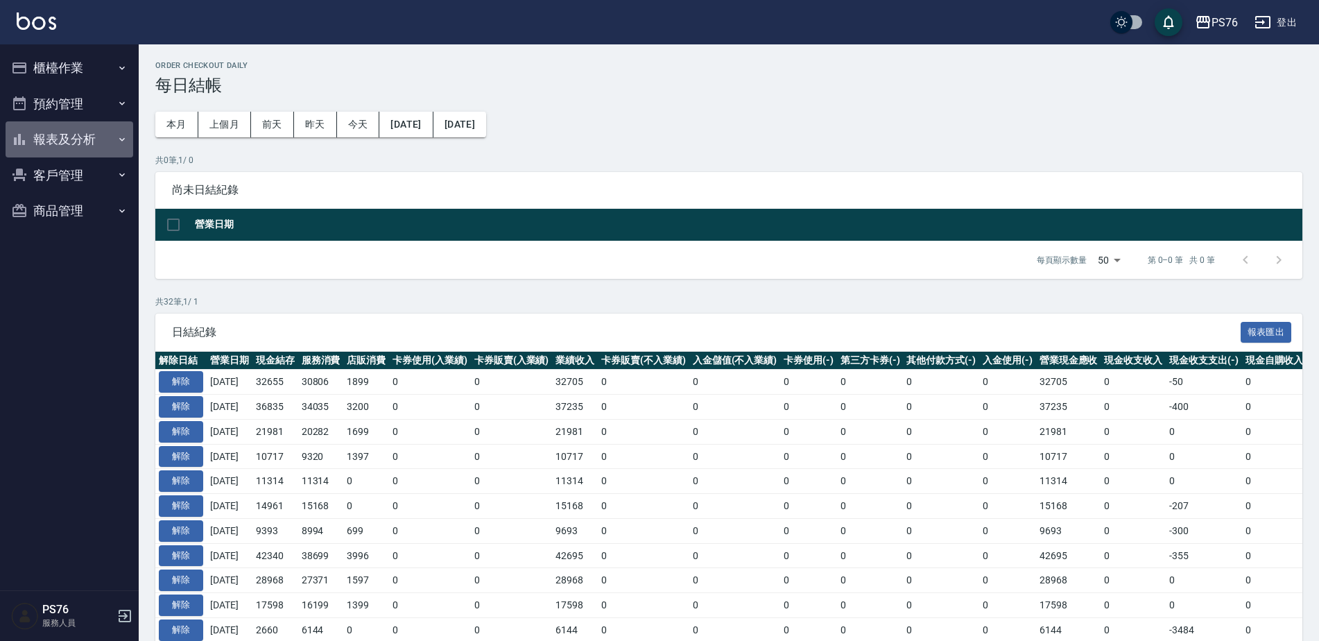
click at [49, 132] on button "報表及分析" at bounding box center [70, 139] width 128 height 36
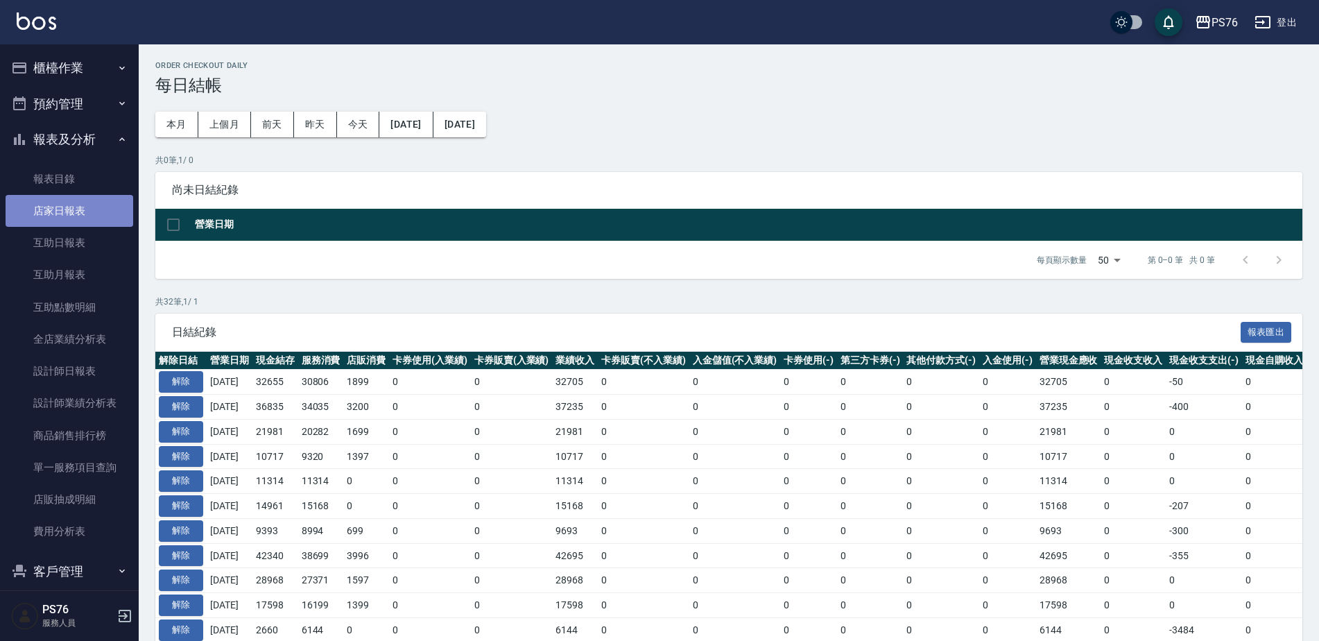
click at [70, 210] on link "店家日報表" at bounding box center [70, 211] width 128 height 32
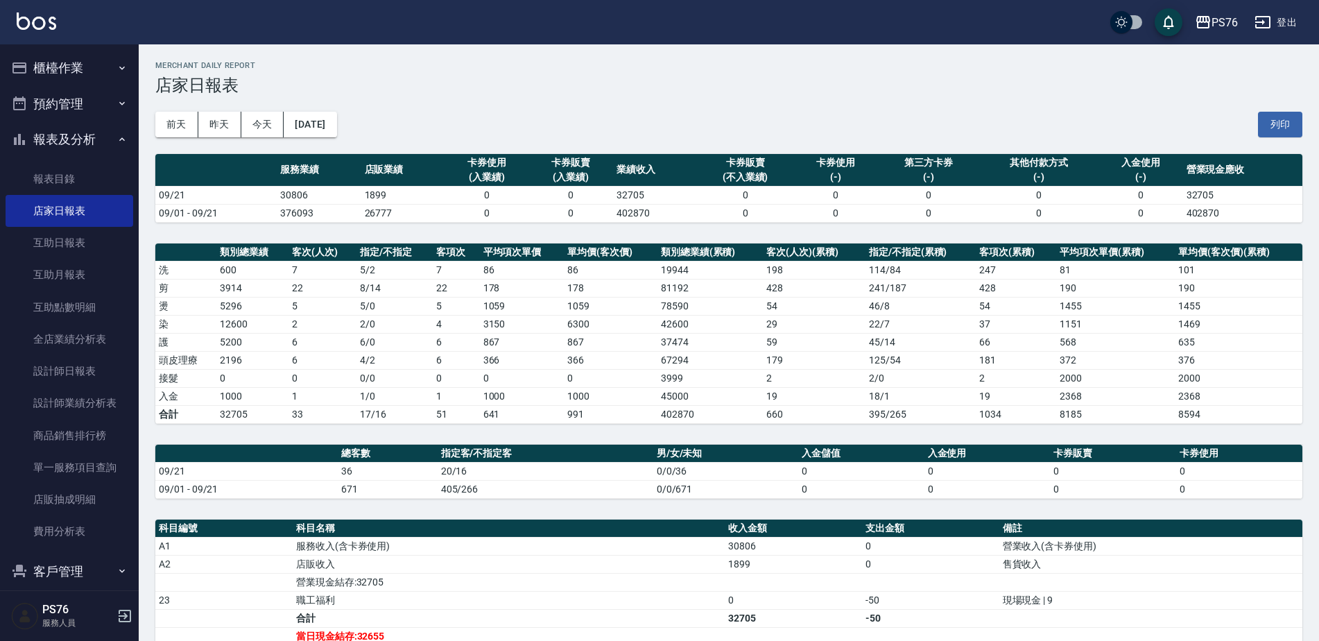
click at [76, 74] on button "櫃檯作業" at bounding box center [70, 68] width 128 height 36
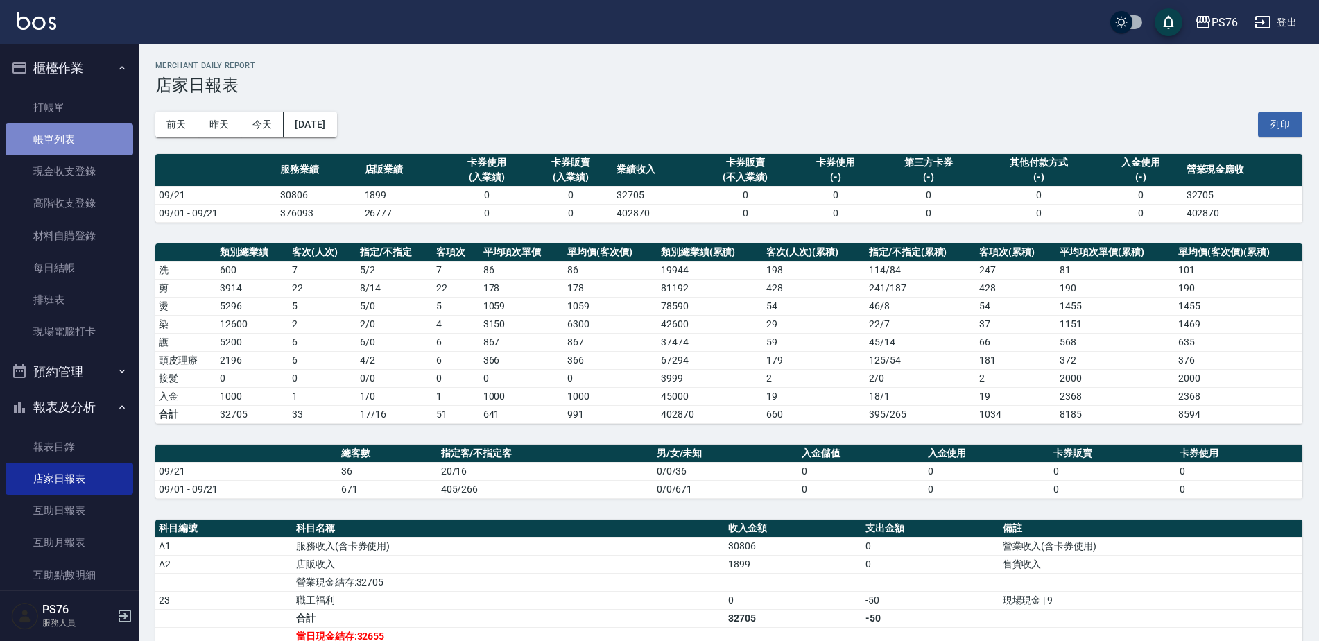
click at [96, 131] on link "帳單列表" at bounding box center [70, 139] width 128 height 32
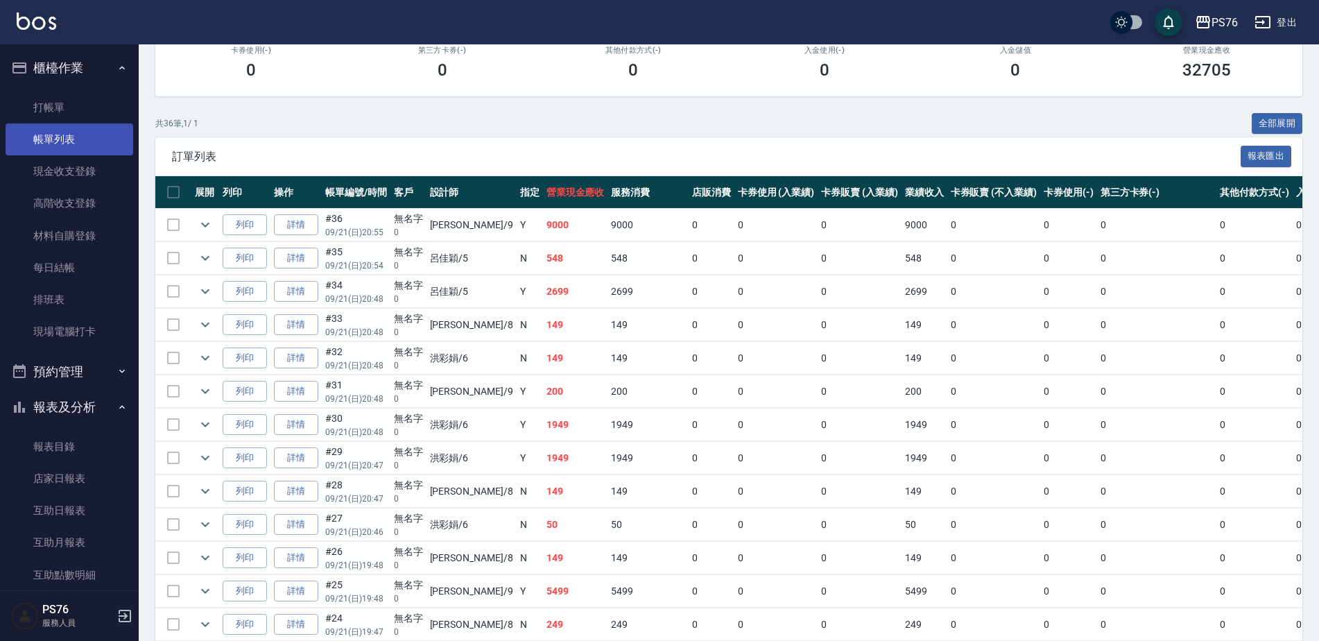
scroll to position [207, 0]
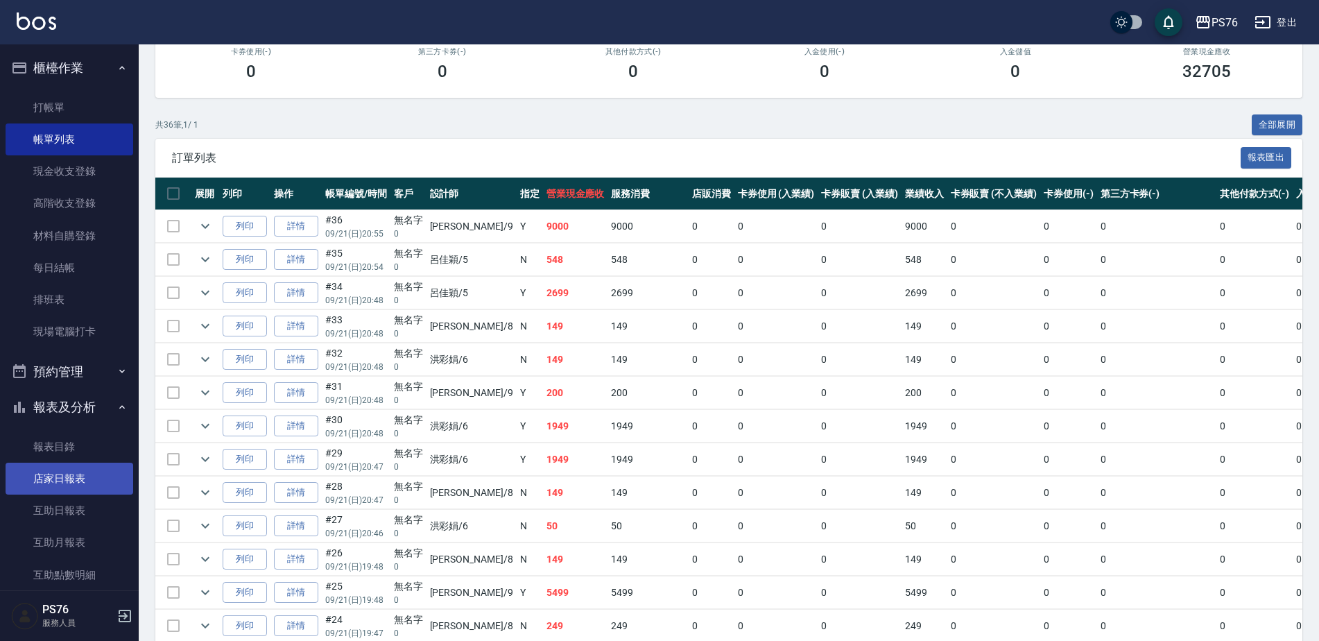
click at [80, 482] on link "店家日報表" at bounding box center [70, 479] width 128 height 32
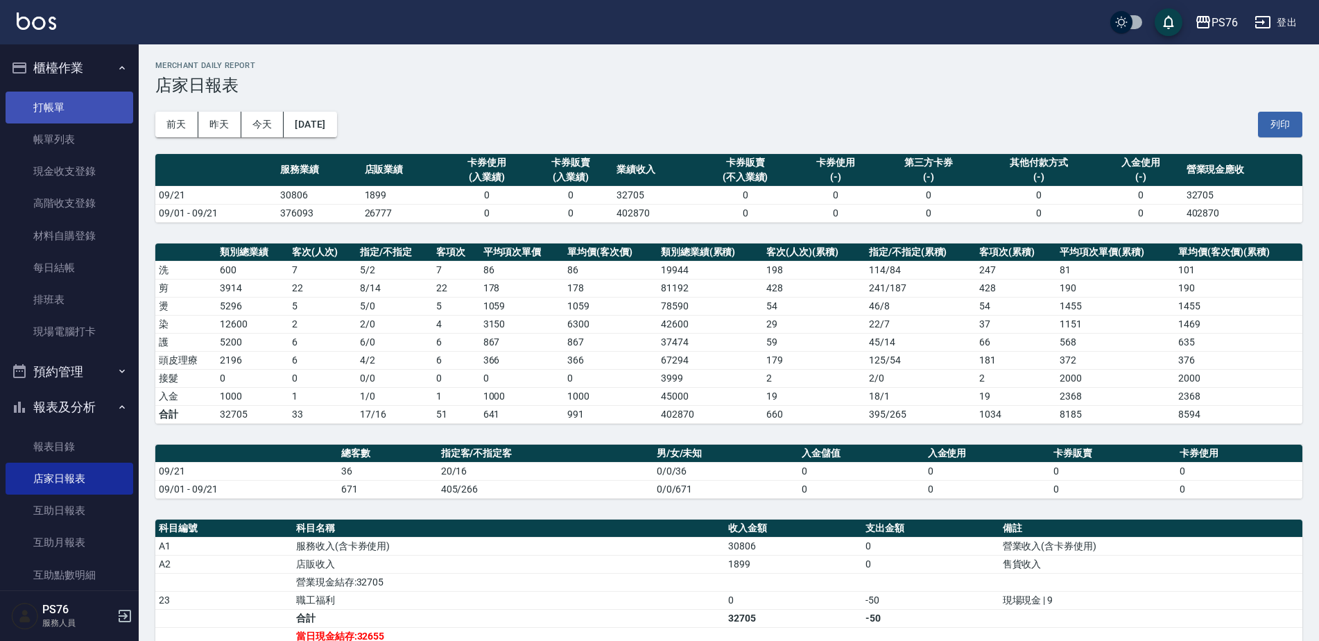
click at [90, 103] on link "打帳單" at bounding box center [70, 108] width 128 height 32
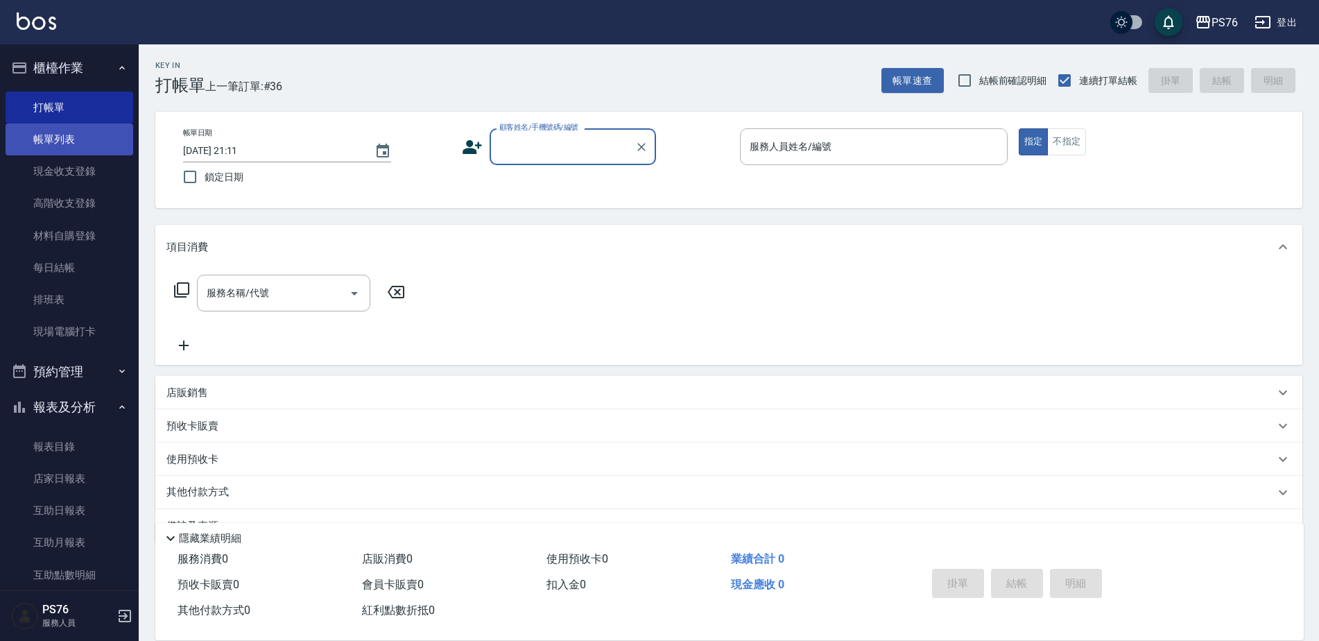
click at [66, 137] on link "帳單列表" at bounding box center [70, 139] width 128 height 32
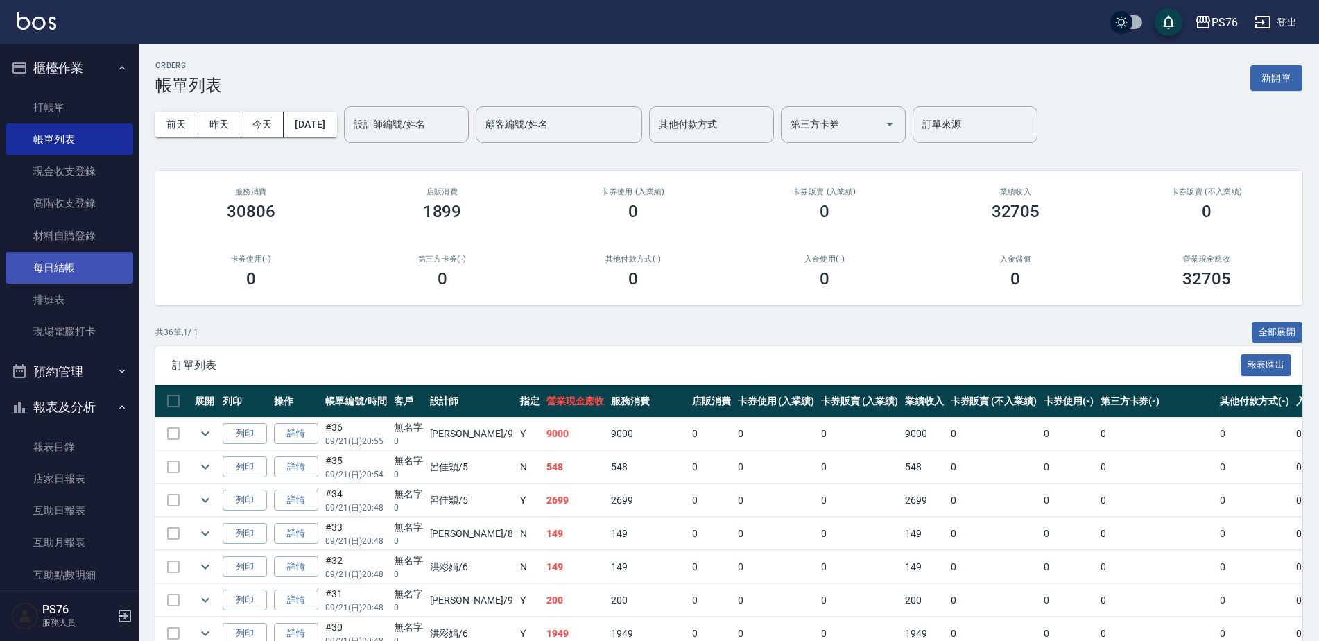
click at [78, 274] on link "每日結帳" at bounding box center [70, 268] width 128 height 32
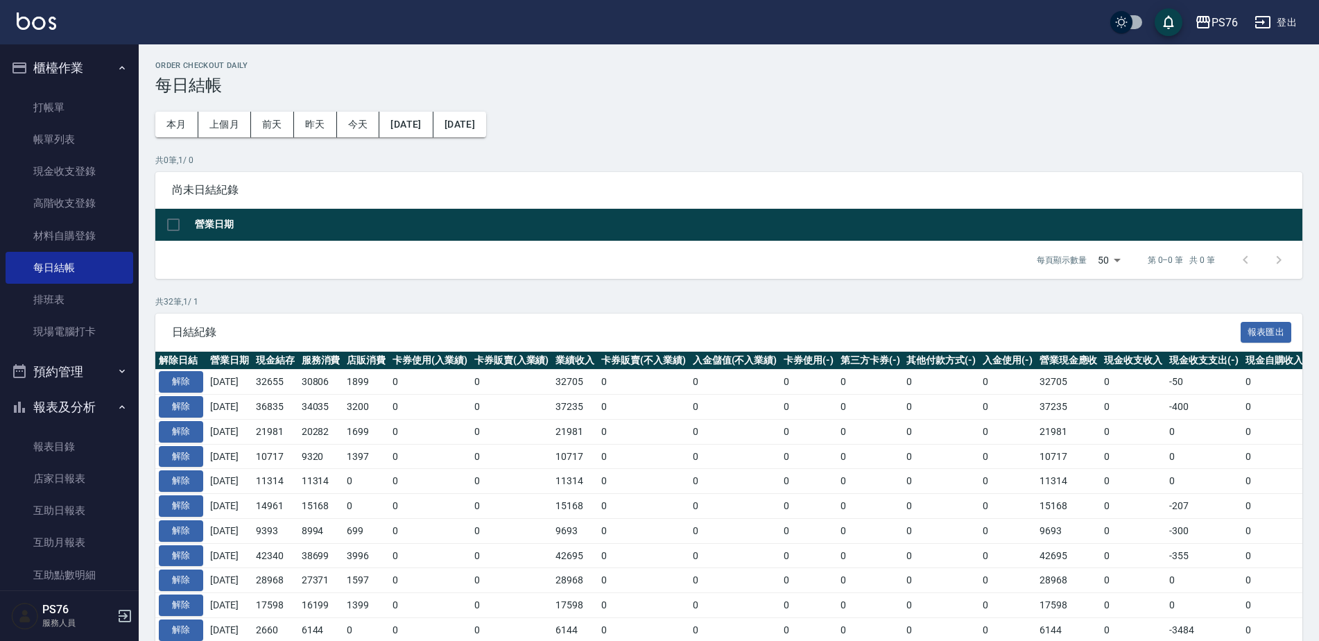
click at [180, 370] on td "解除" at bounding box center [180, 382] width 51 height 25
click at [180, 373] on button "解除" at bounding box center [181, 381] width 44 height 21
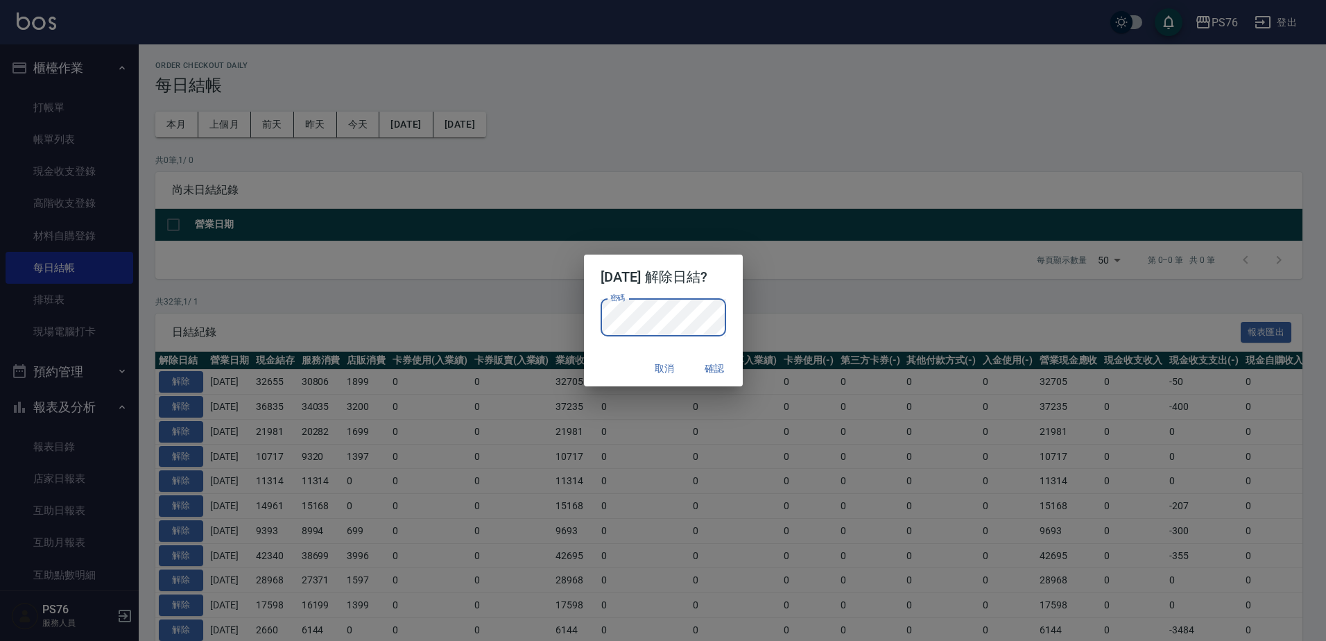
click at [736, 368] on button "確認" at bounding box center [715, 369] width 44 height 26
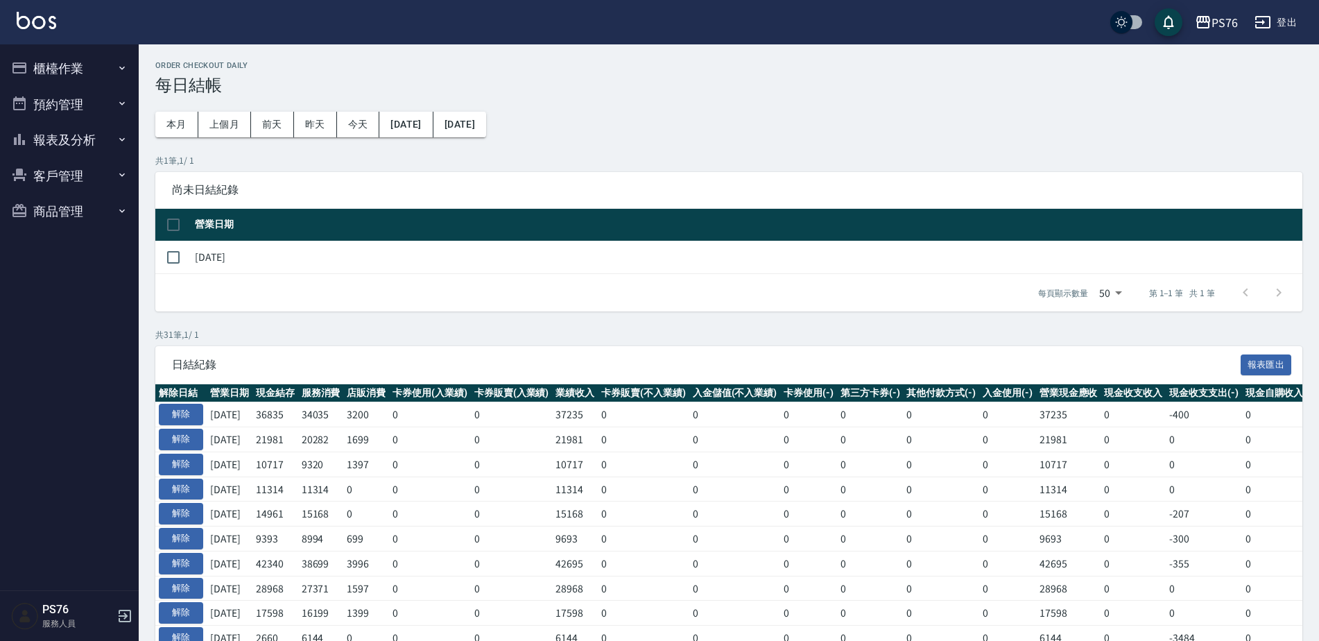
click at [40, 68] on button "櫃檯作業" at bounding box center [70, 68] width 128 height 36
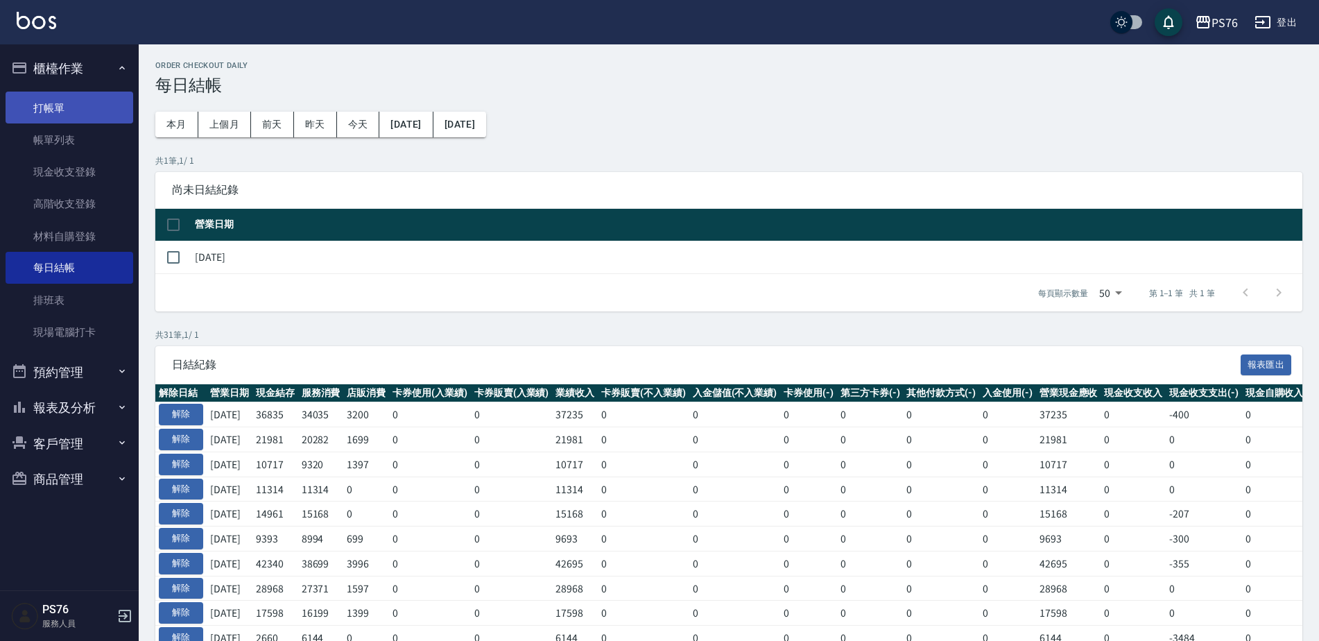
click at [49, 113] on link "打帳單" at bounding box center [70, 108] width 128 height 32
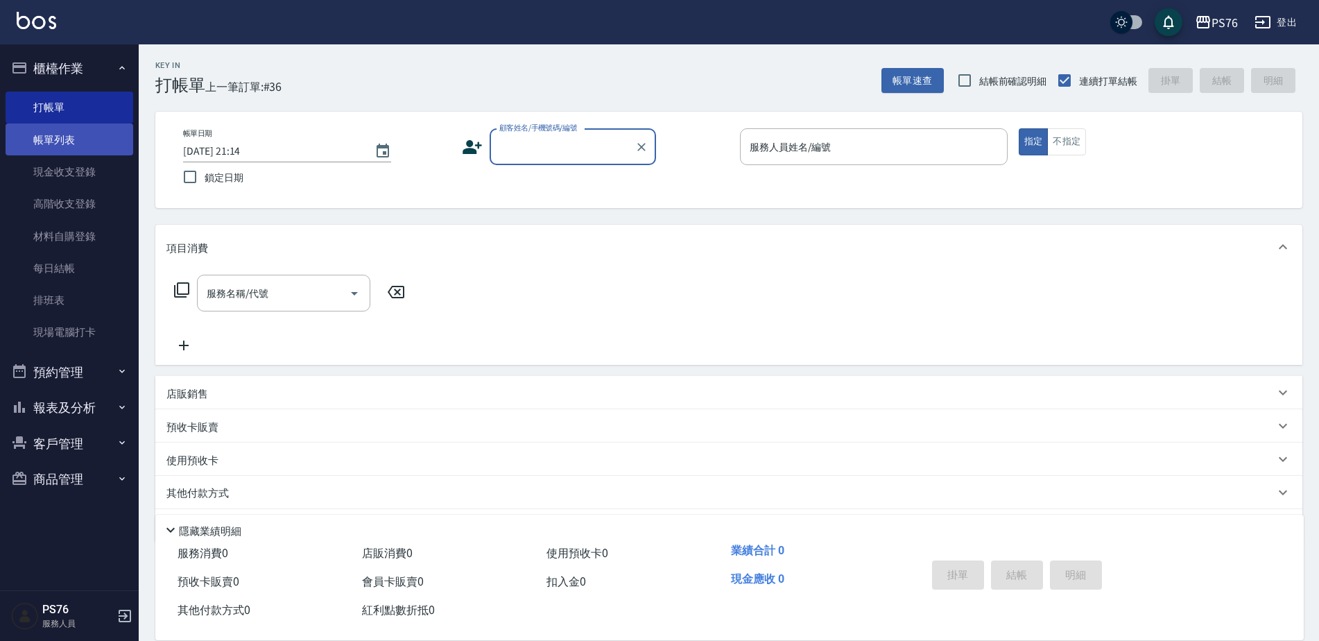
click at [85, 140] on link "帳單列表" at bounding box center [70, 139] width 128 height 32
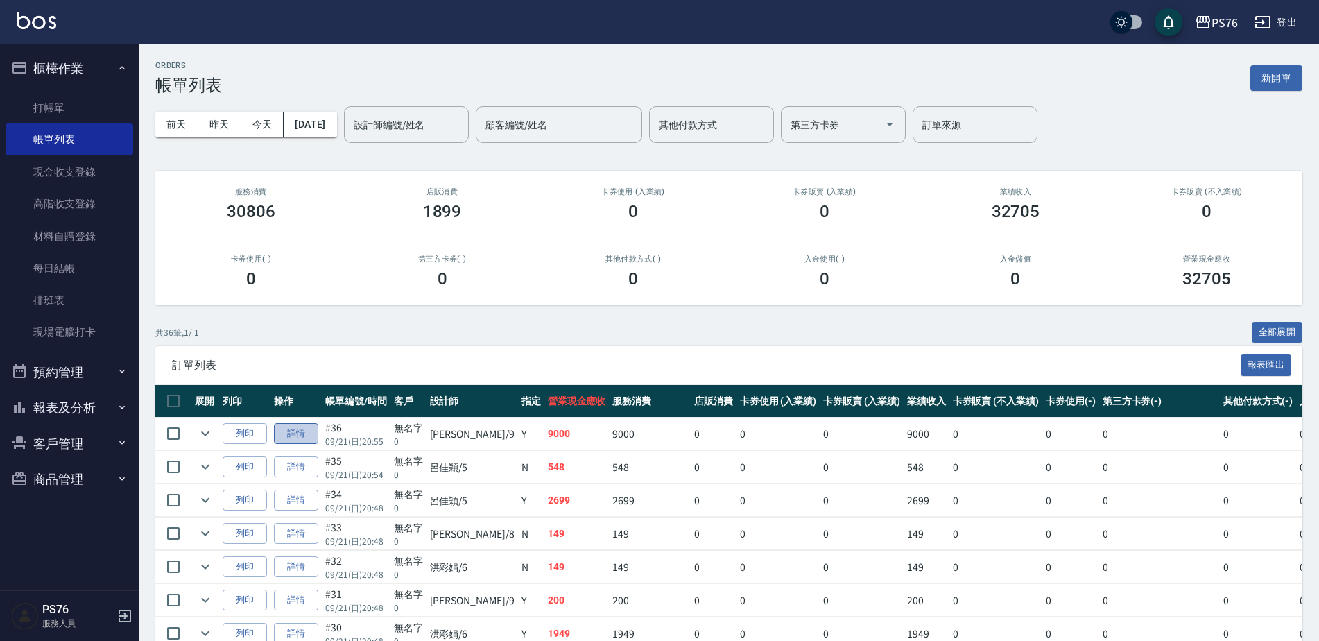
click at [315, 423] on link "詳情" at bounding box center [296, 433] width 44 height 21
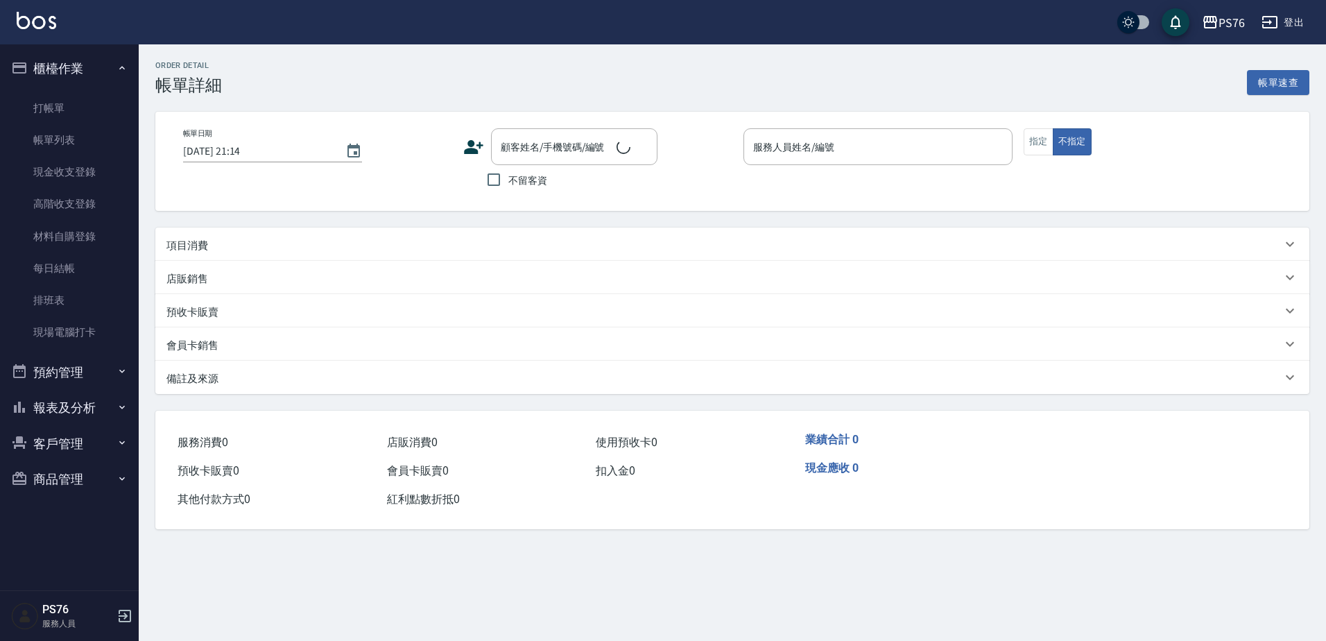
type input "[DATE] 20:55"
type input "[PERSON_NAME]-9"
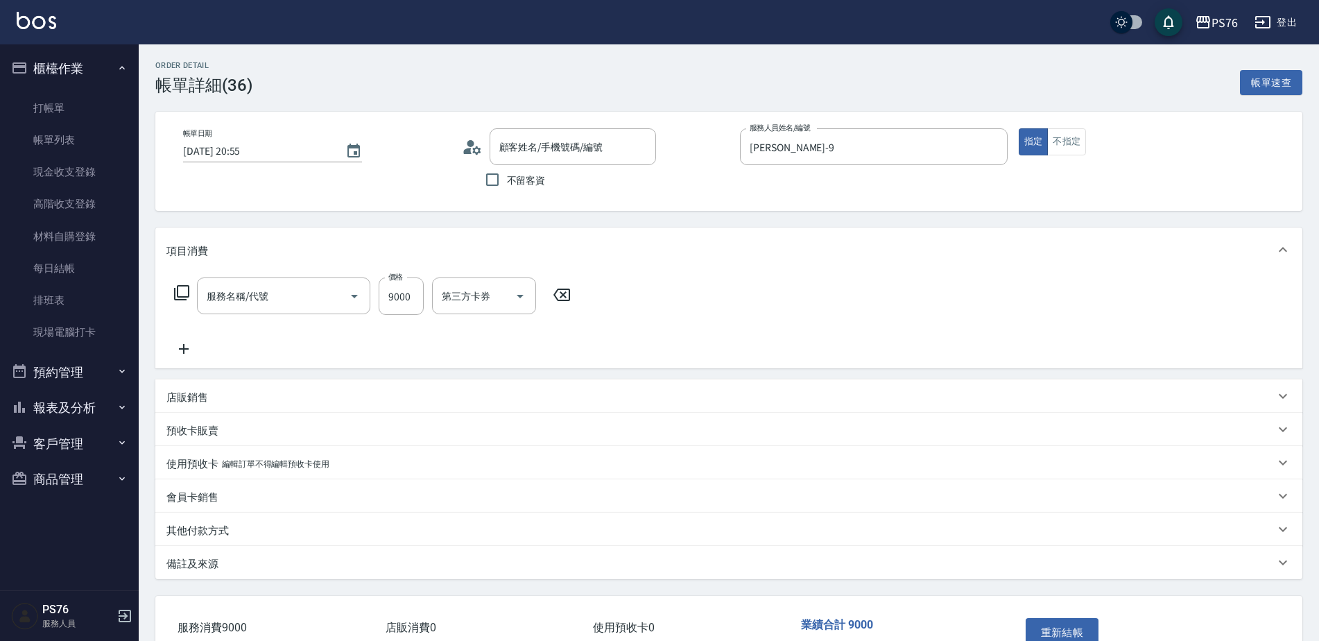
type input "無名字/0/null"
type input "染髮(501)"
click at [590, 296] on icon "Clear" at bounding box center [592, 296] width 14 height 14
click at [274, 295] on input "染髮(501)" at bounding box center [264, 296] width 122 height 24
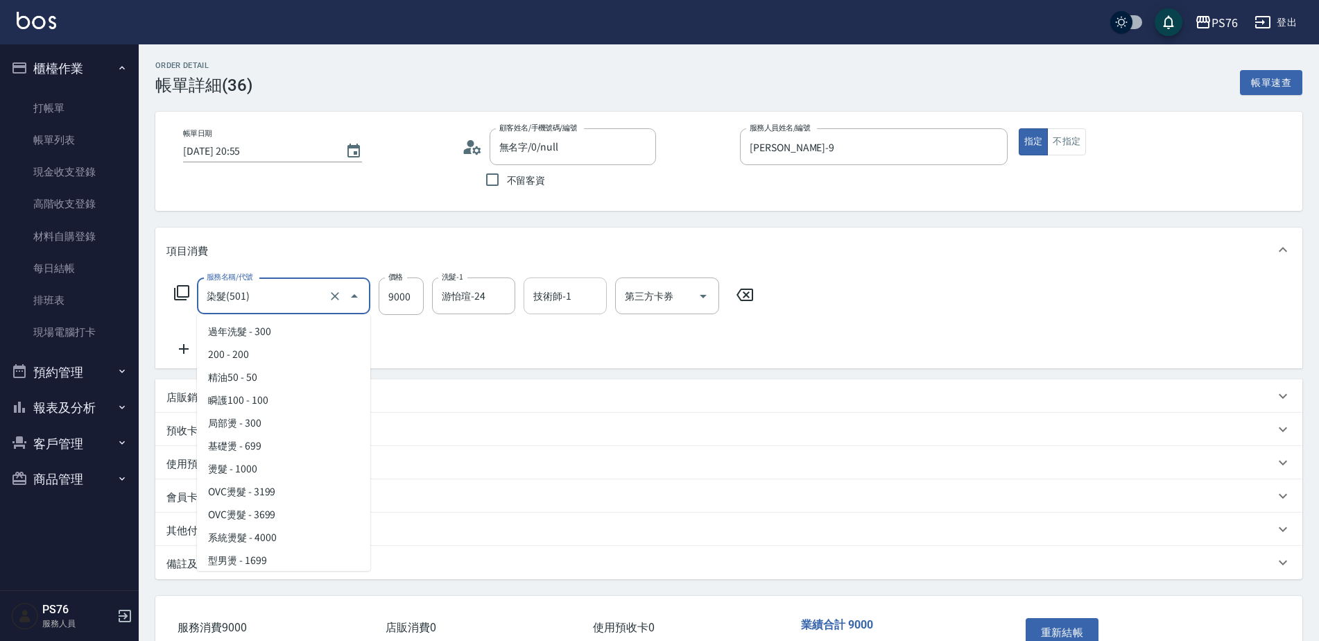
click at [274, 295] on input "染髮(501)" at bounding box center [264, 296] width 122 height 24
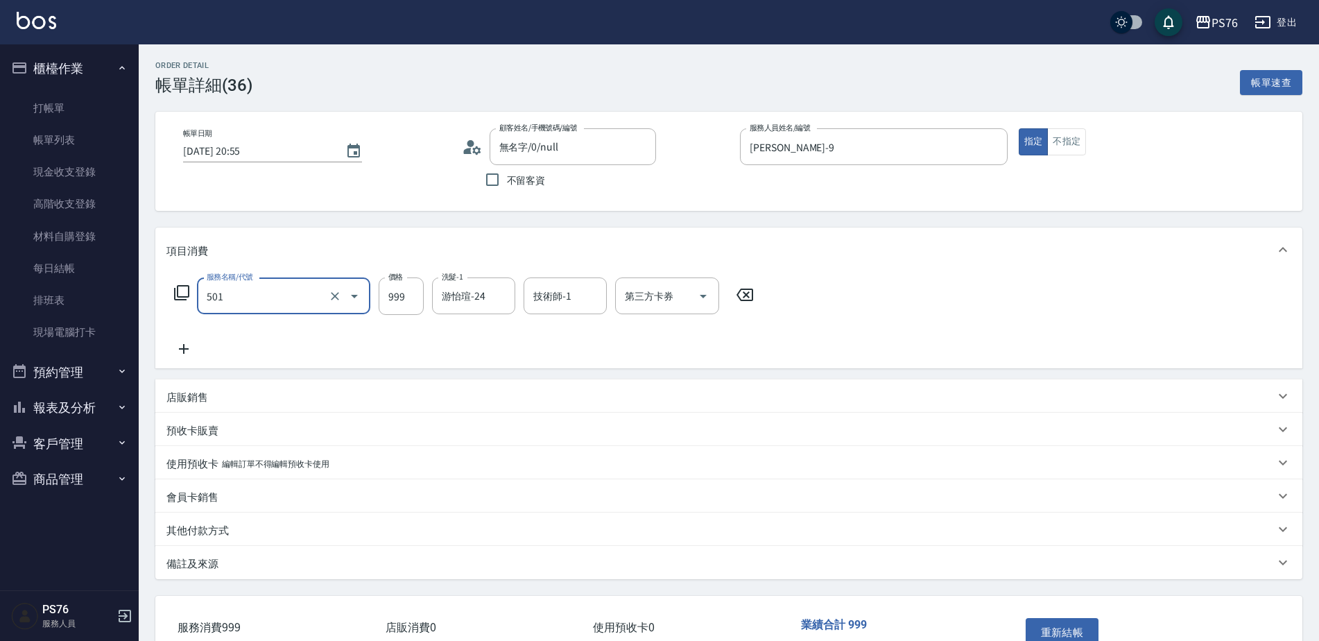
type input "染髮(501)"
type input "1200"
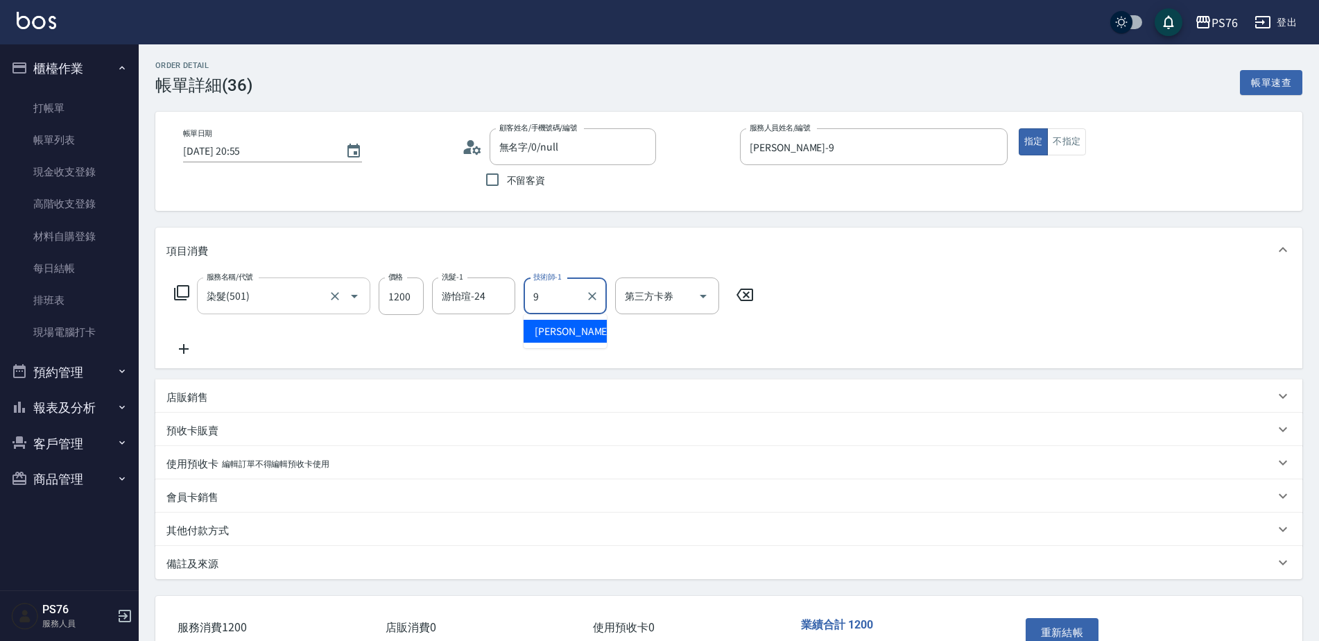
type input "[PERSON_NAME]-9"
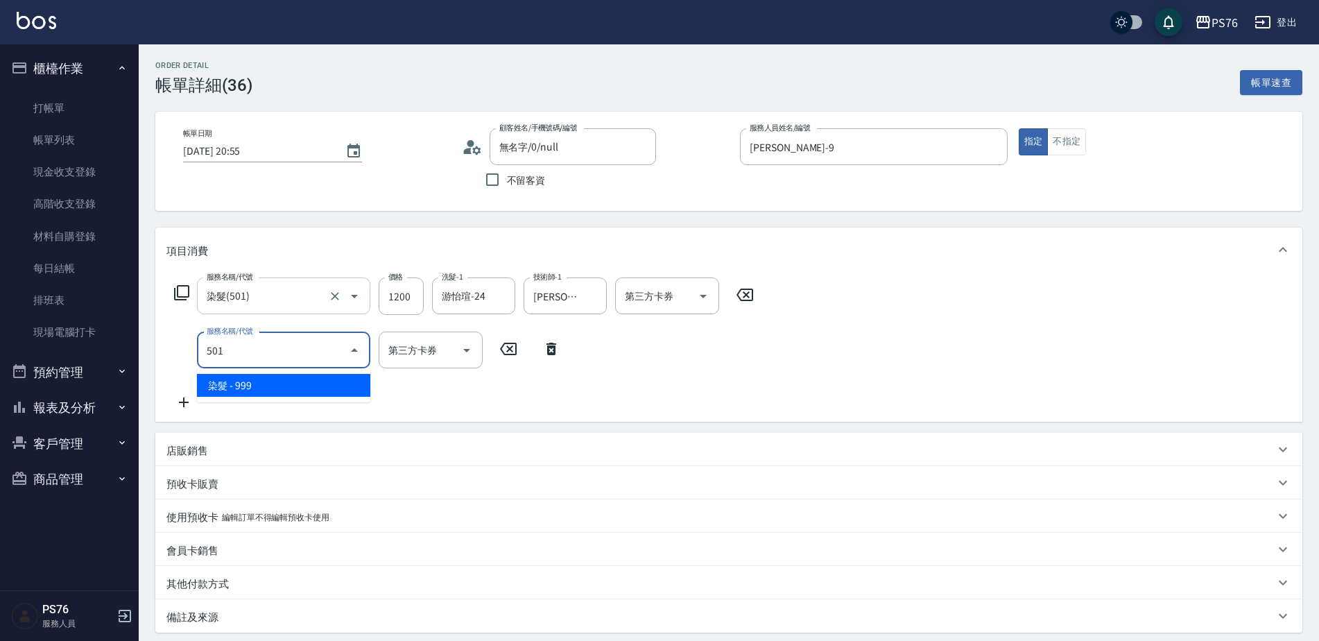
type input "染髮(501)"
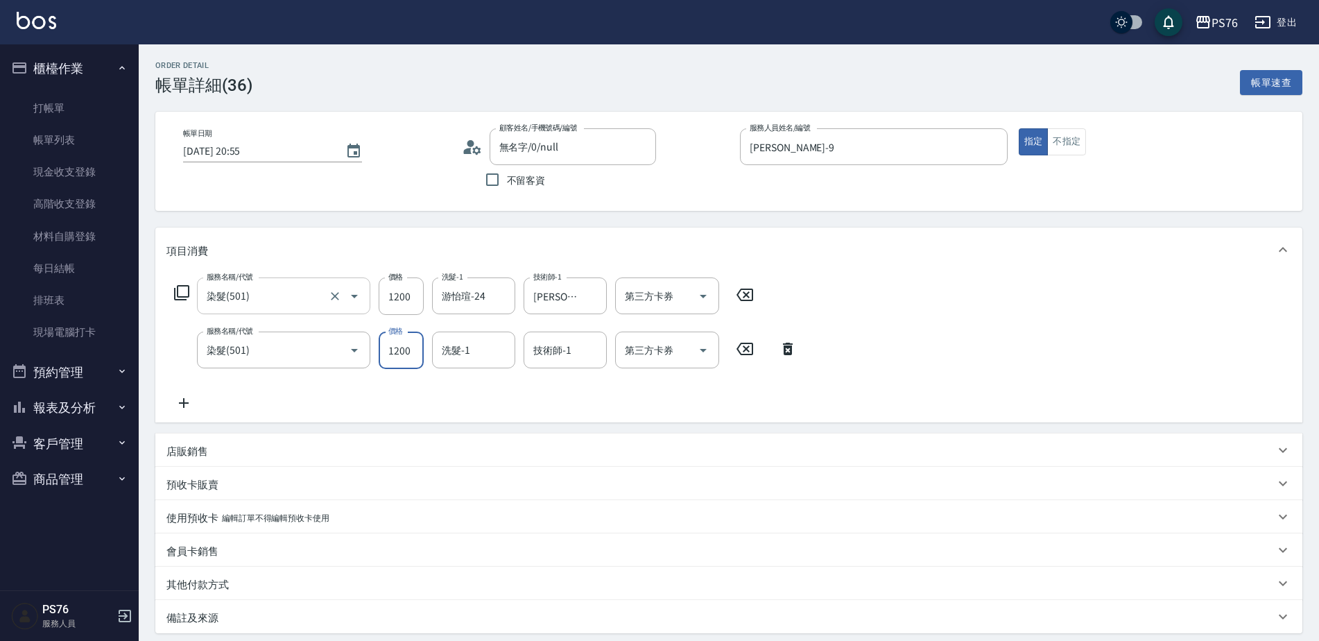
type input "1200"
type input "游怡瑄-24"
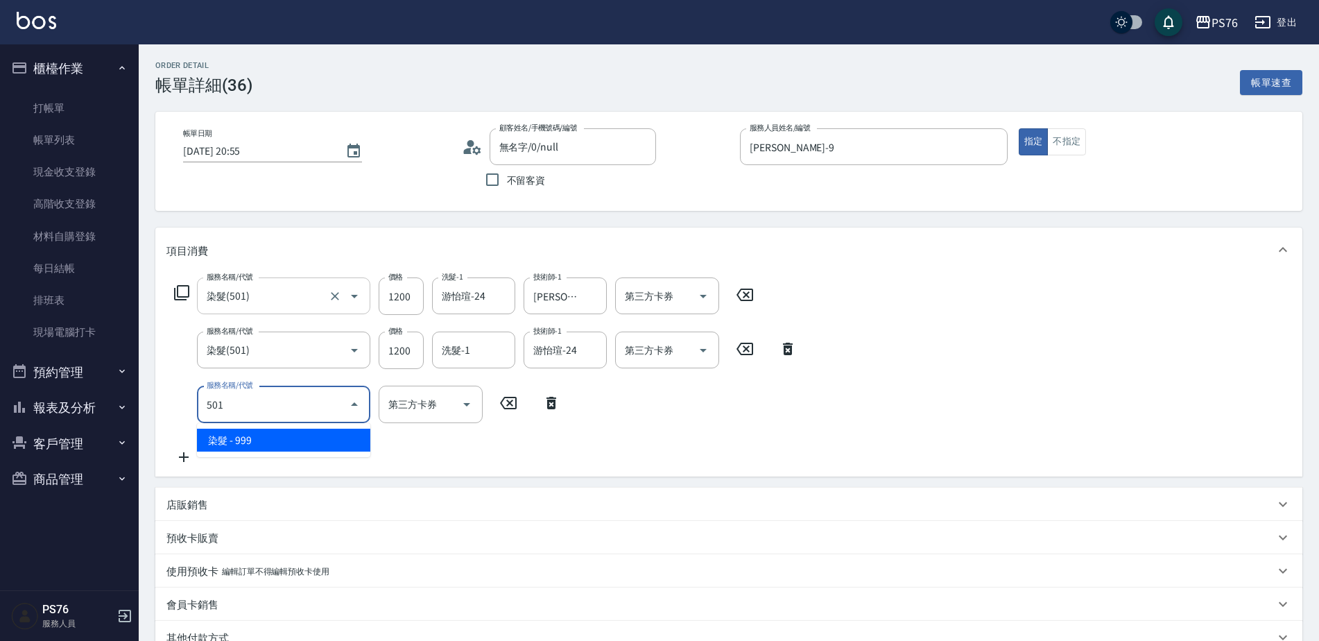
type input "染髮(501)"
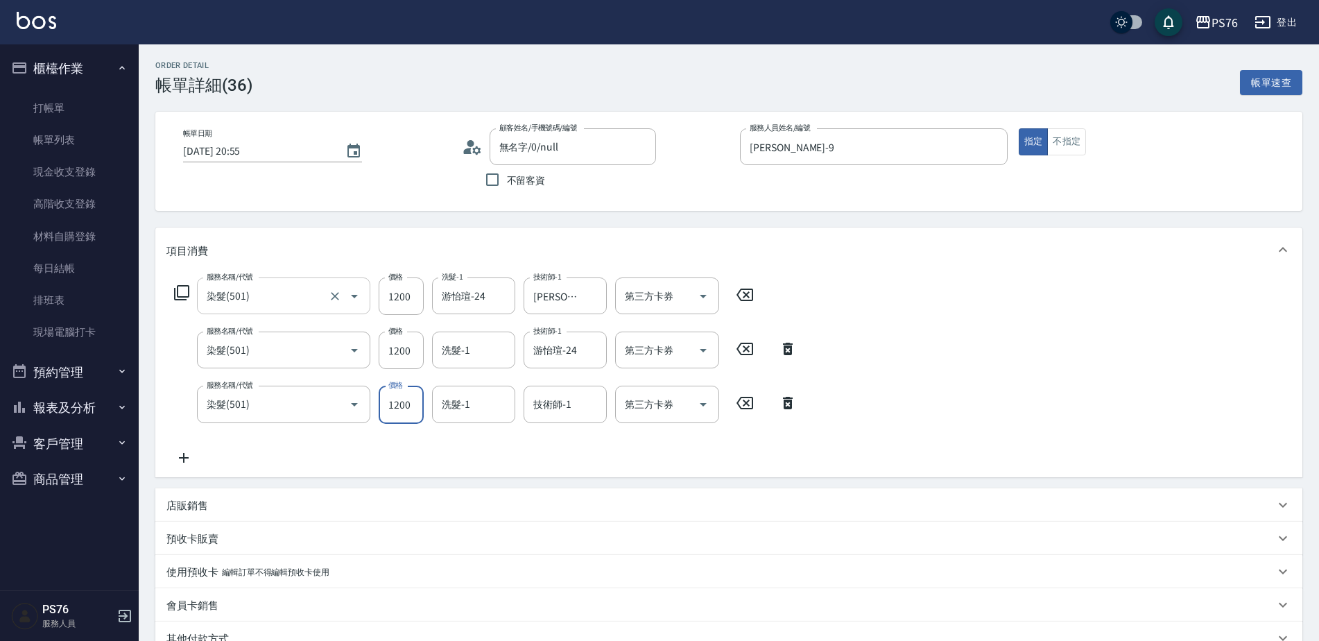
type input "1200"
type input "游怡瑄-24"
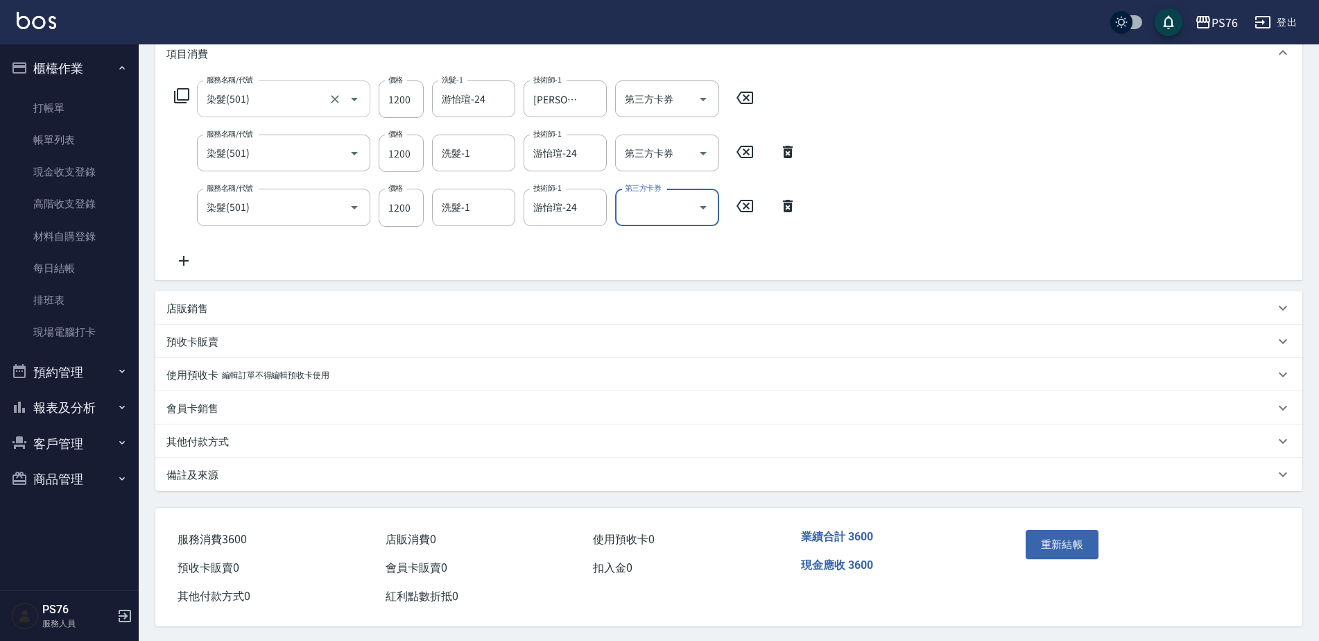
scroll to position [128, 0]
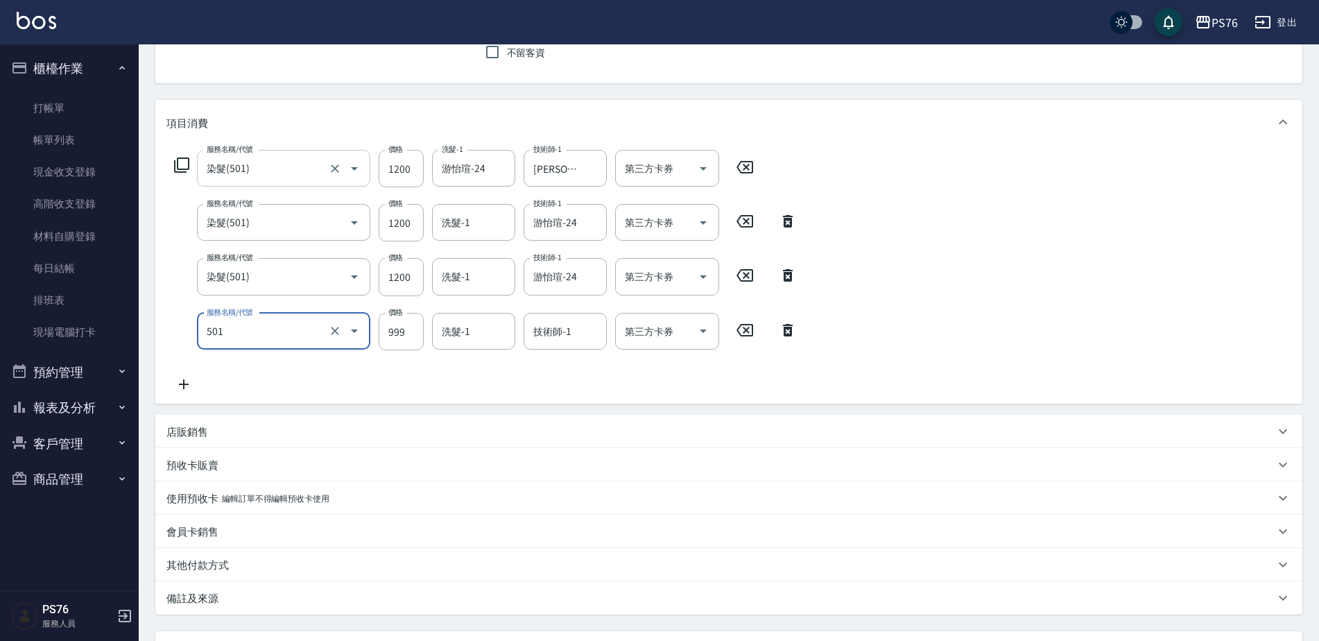
type input "染髮(501)"
type input "1200"
type input "游怡瑄-24"
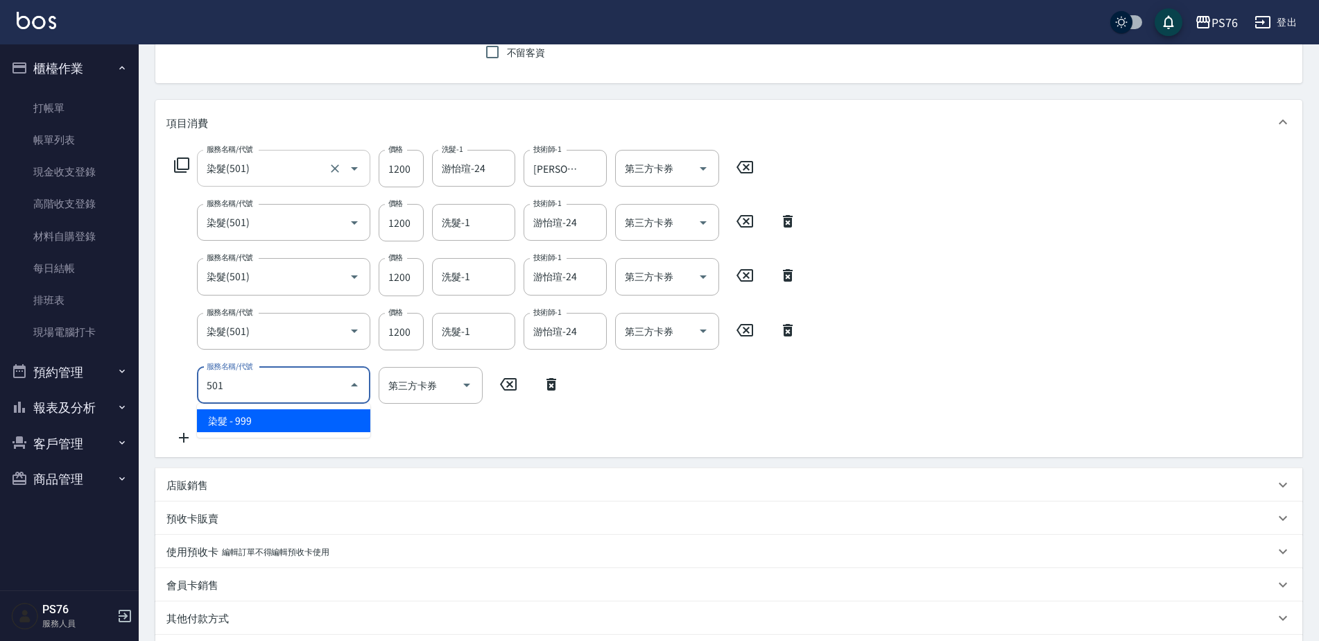
type input "染髮(501)"
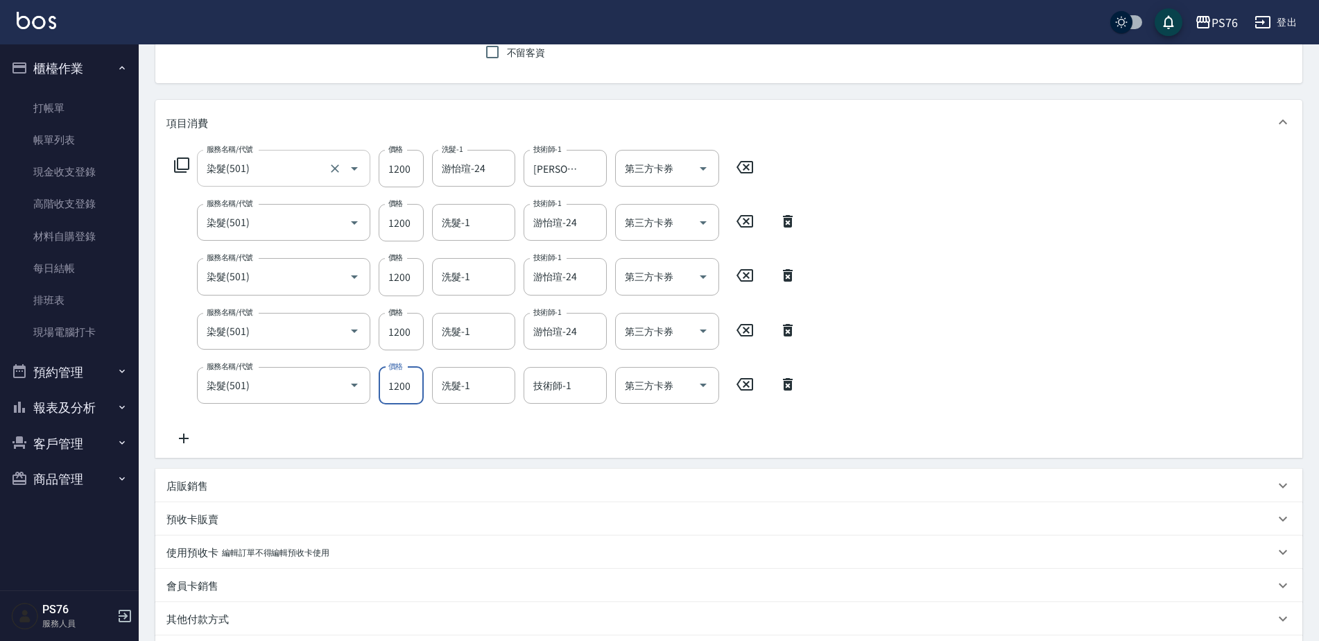
type input "1200"
type input "游怡瑄-24"
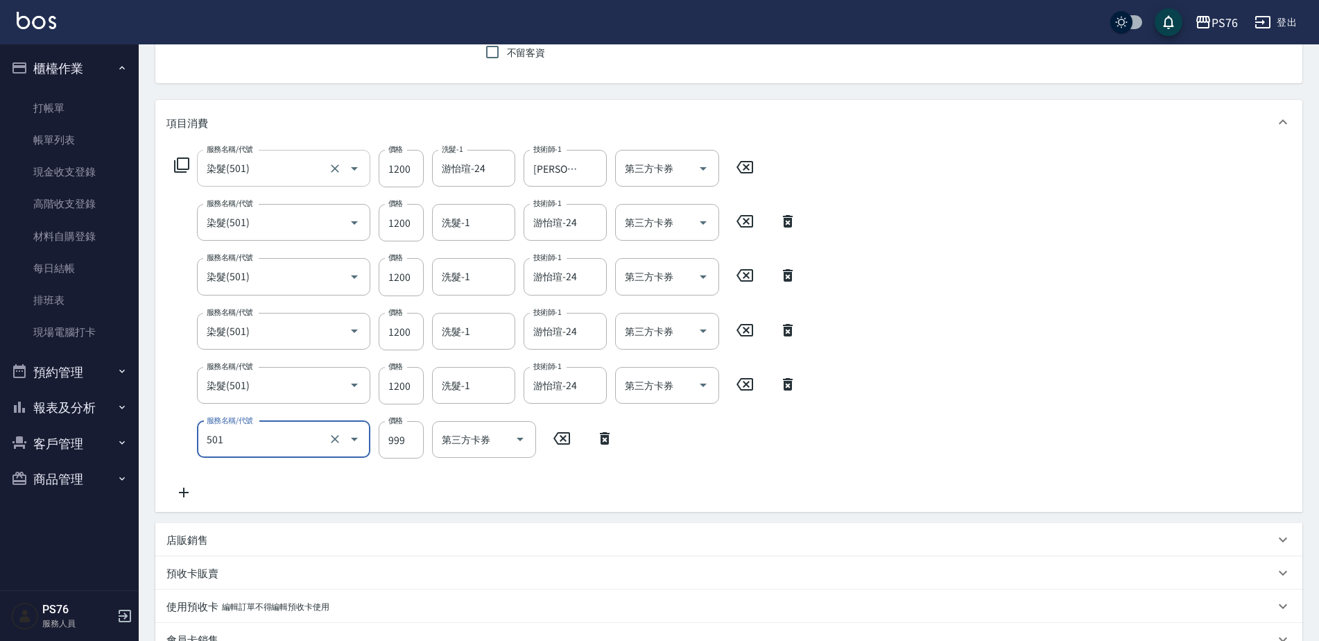
type input "染髮(501)"
type input "1400"
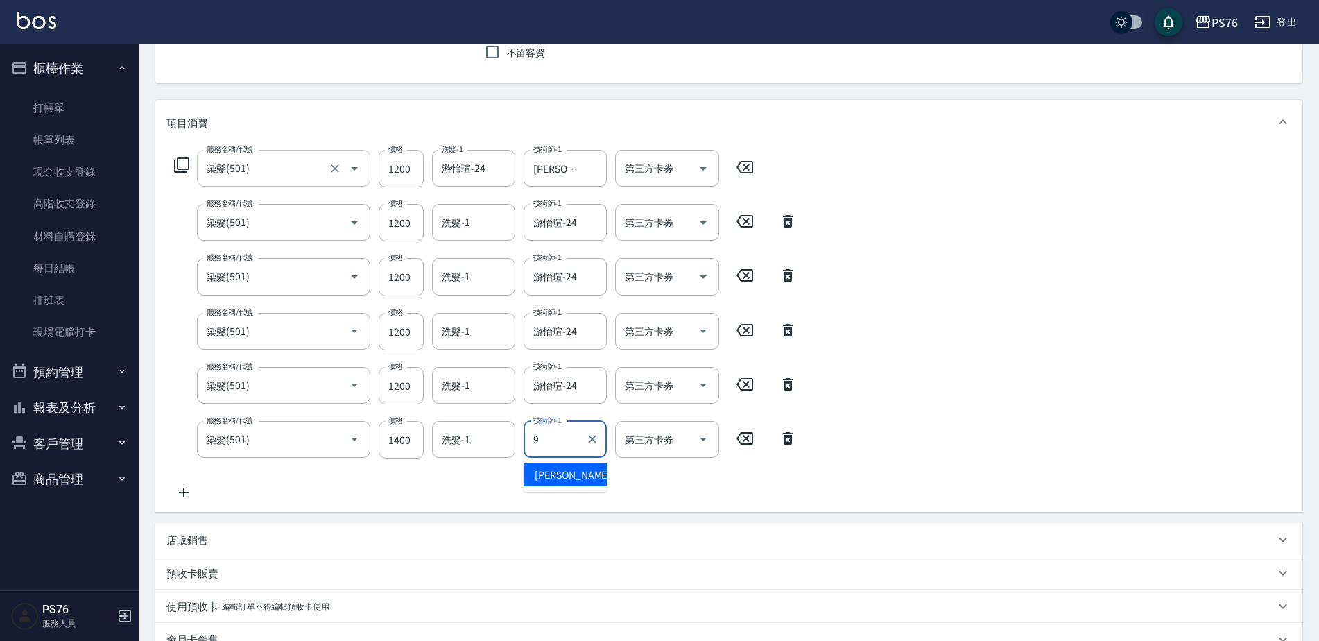
type input "劉憶彤-9"
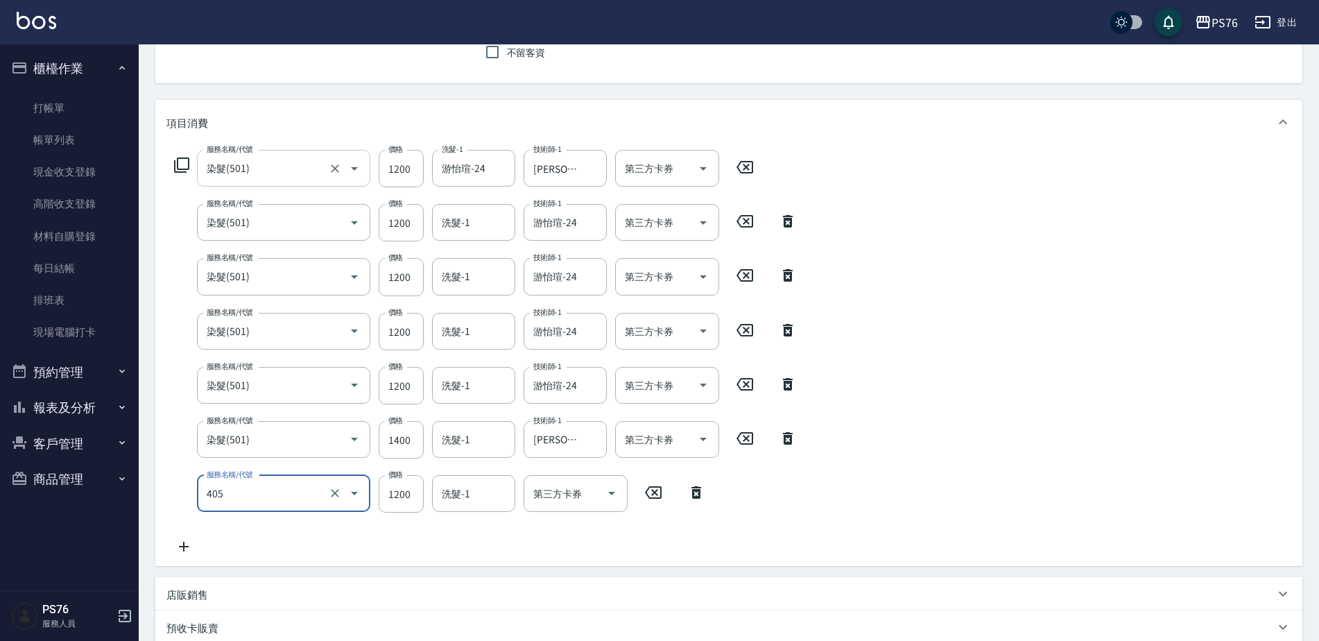
type input "1200護(405)"
type input "游怡瑄-24"
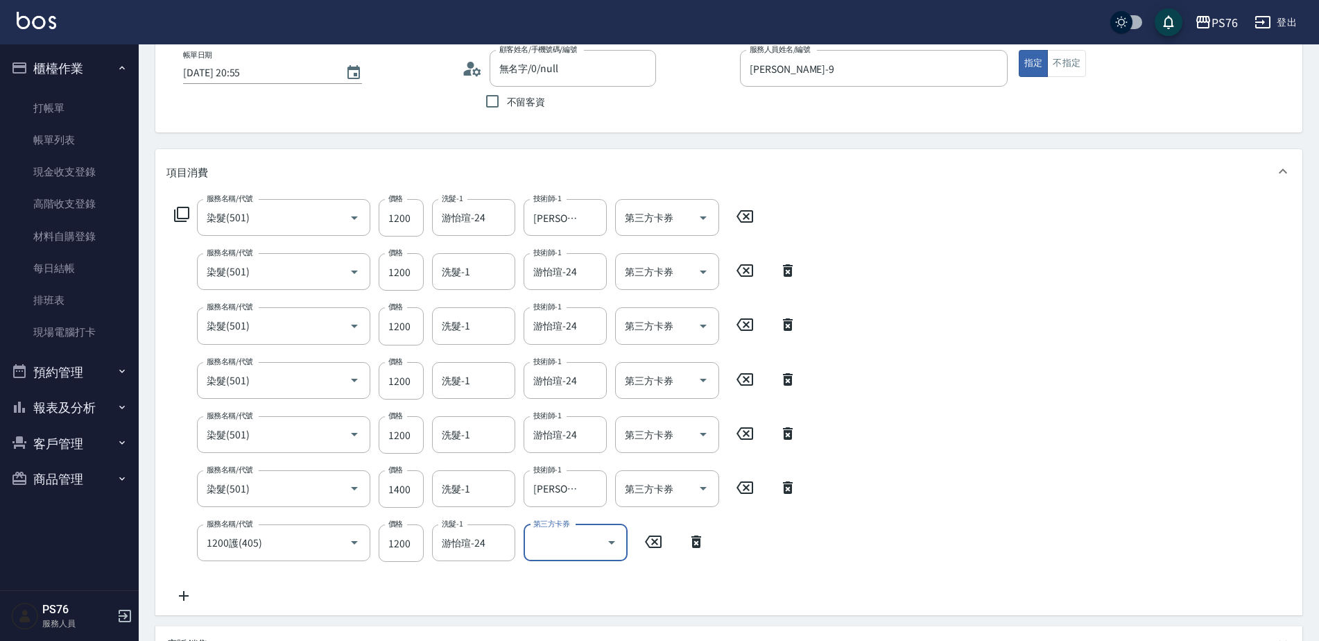
scroll to position [67, 0]
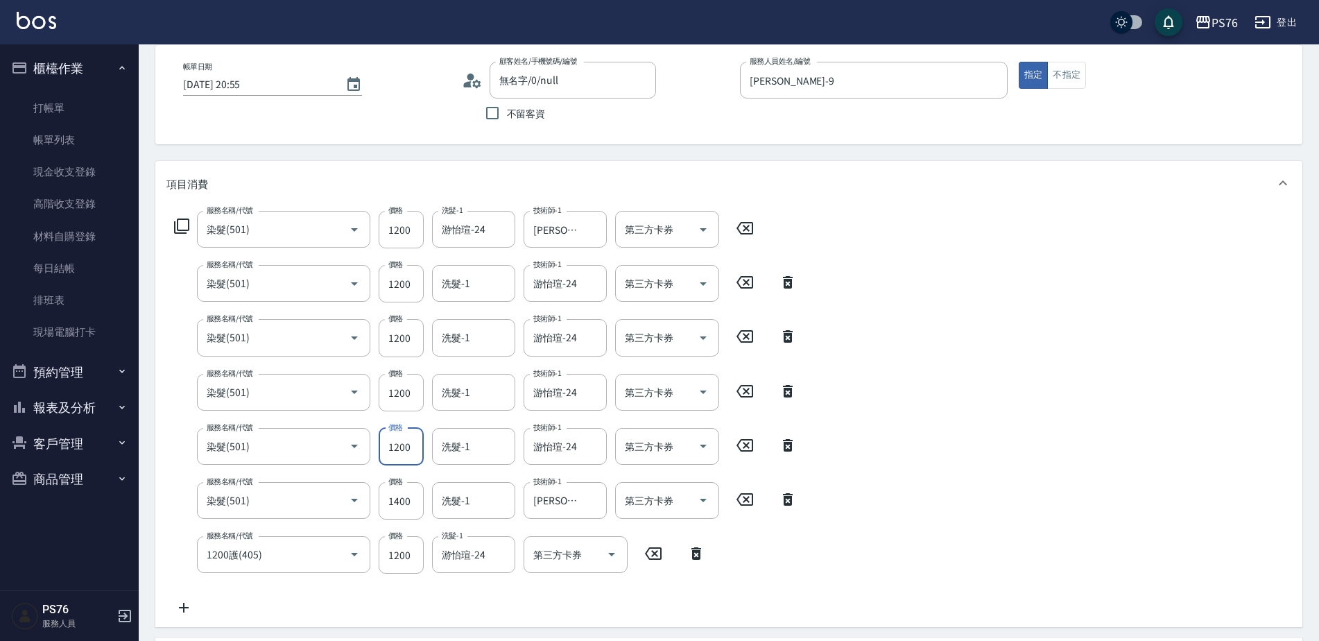
click at [397, 454] on input "1200" at bounding box center [401, 446] width 45 height 37
type input "1400"
click at [406, 399] on input "1200" at bounding box center [401, 392] width 45 height 37
type input "1400"
click at [1106, 372] on div "服務名稱/代號 染髮(501) 服務名稱/代號 價格 1200 價格 洗髮-1 游怡瑄-24 洗髮-1 技術師-1 劉憶彤-9 技術師-1 第三方卡券 第三方…" at bounding box center [728, 416] width 1147 height 422
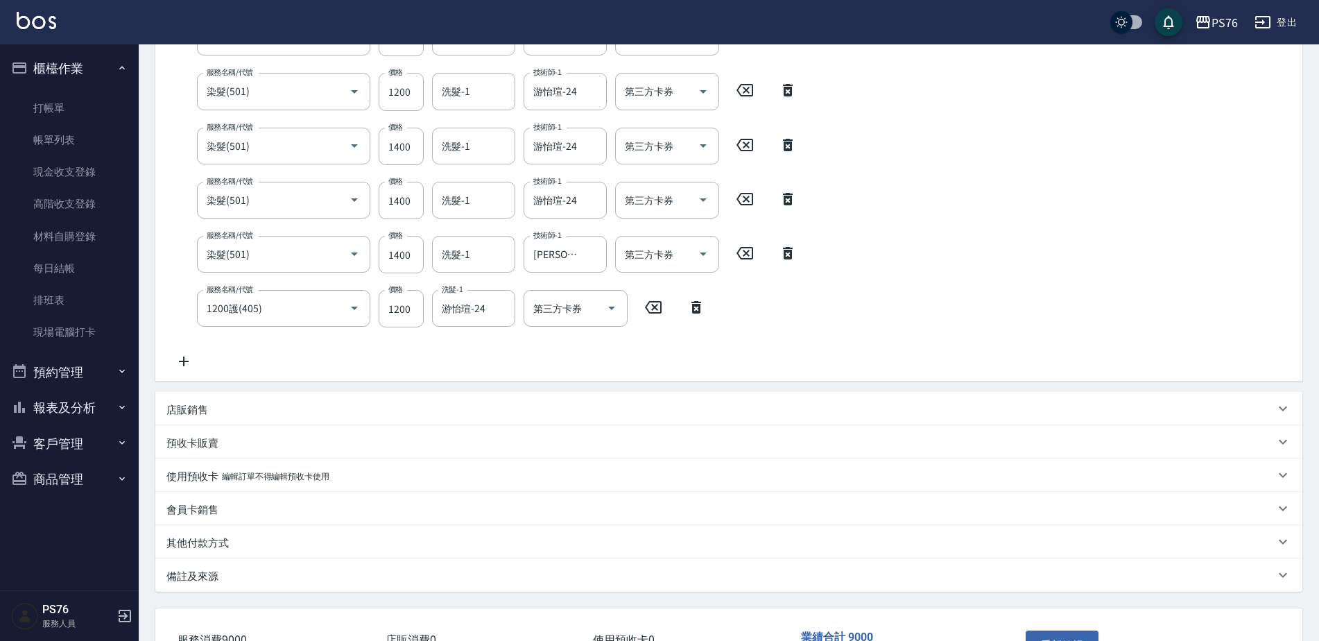
scroll to position [413, 0]
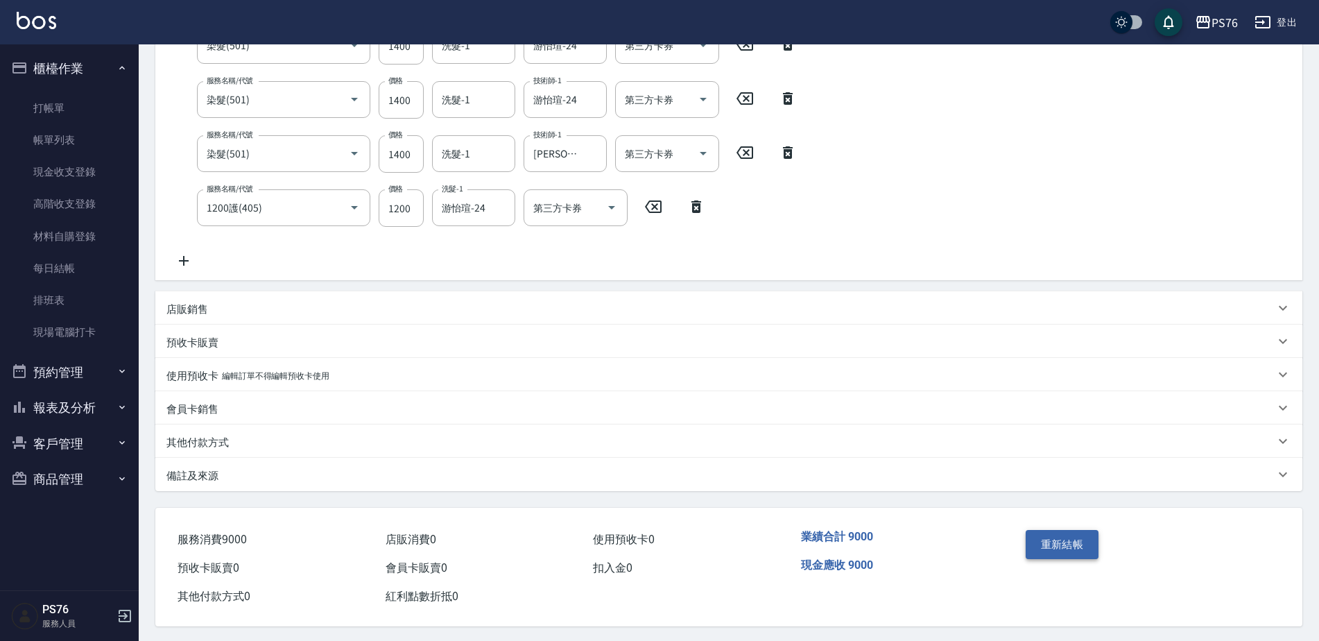
click at [1053, 542] on button "重新結帳" at bounding box center [1063, 544] width 74 height 29
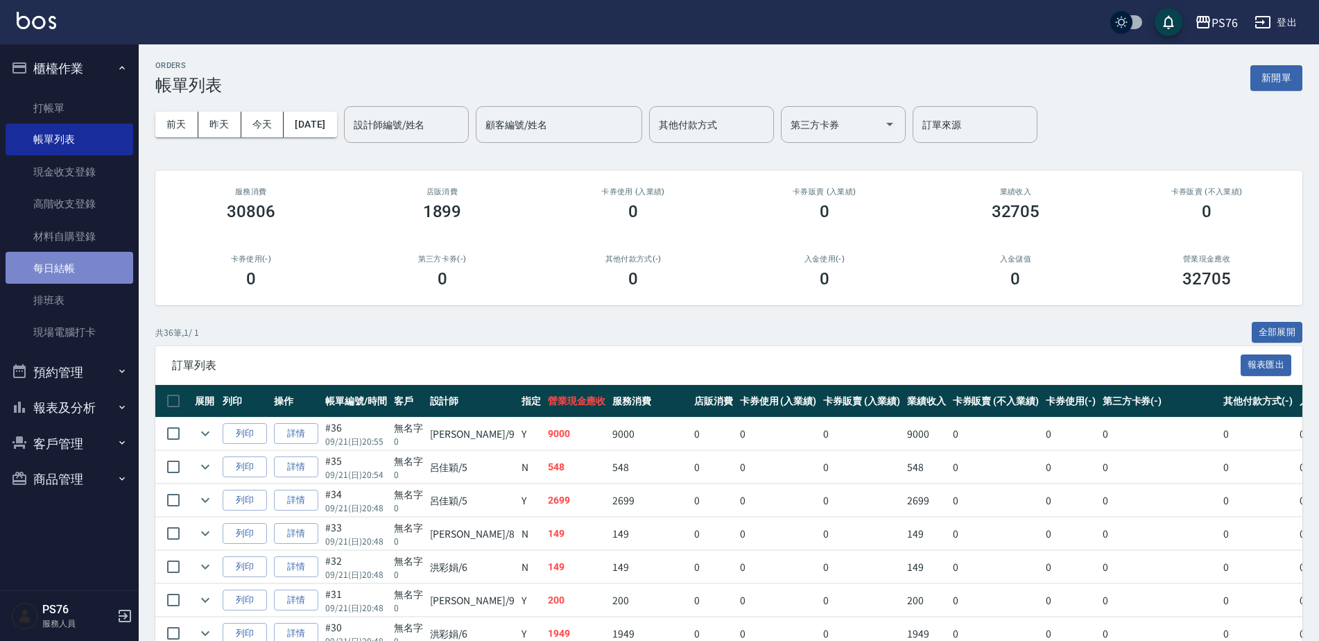
click at [57, 271] on link "每日結帳" at bounding box center [70, 268] width 128 height 32
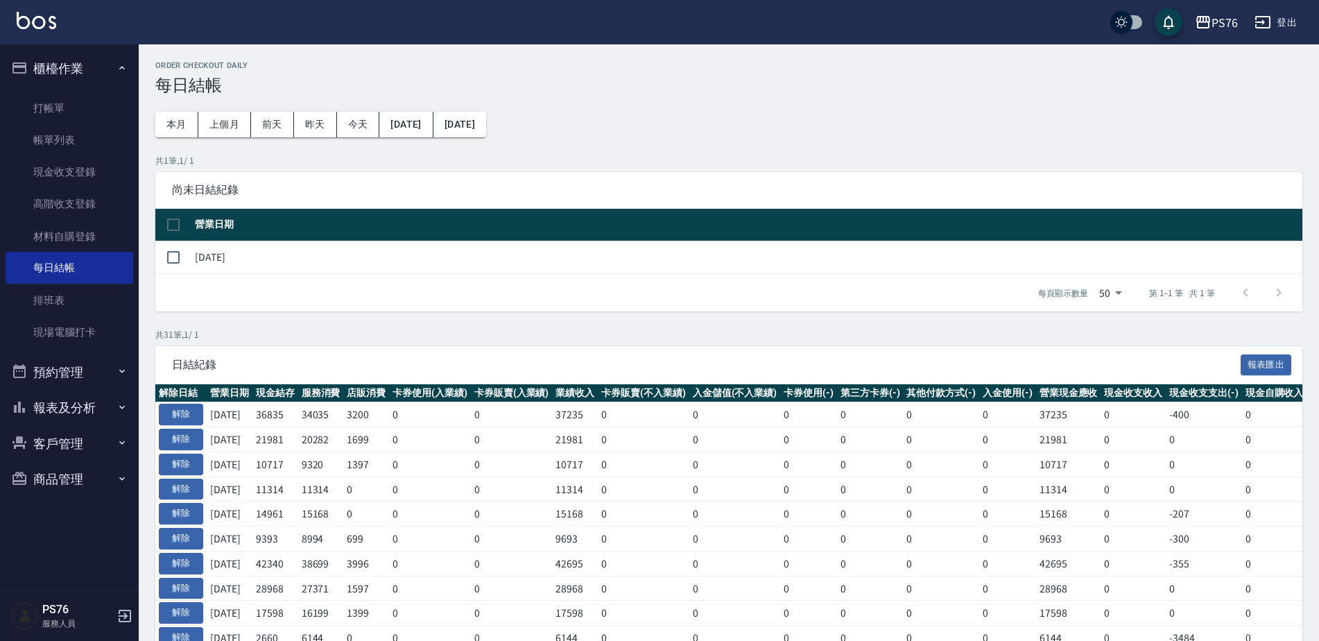
click at [175, 241] on td at bounding box center [173, 257] width 36 height 33
click at [174, 257] on input "checkbox" at bounding box center [173, 257] width 29 height 29
checkbox input "true"
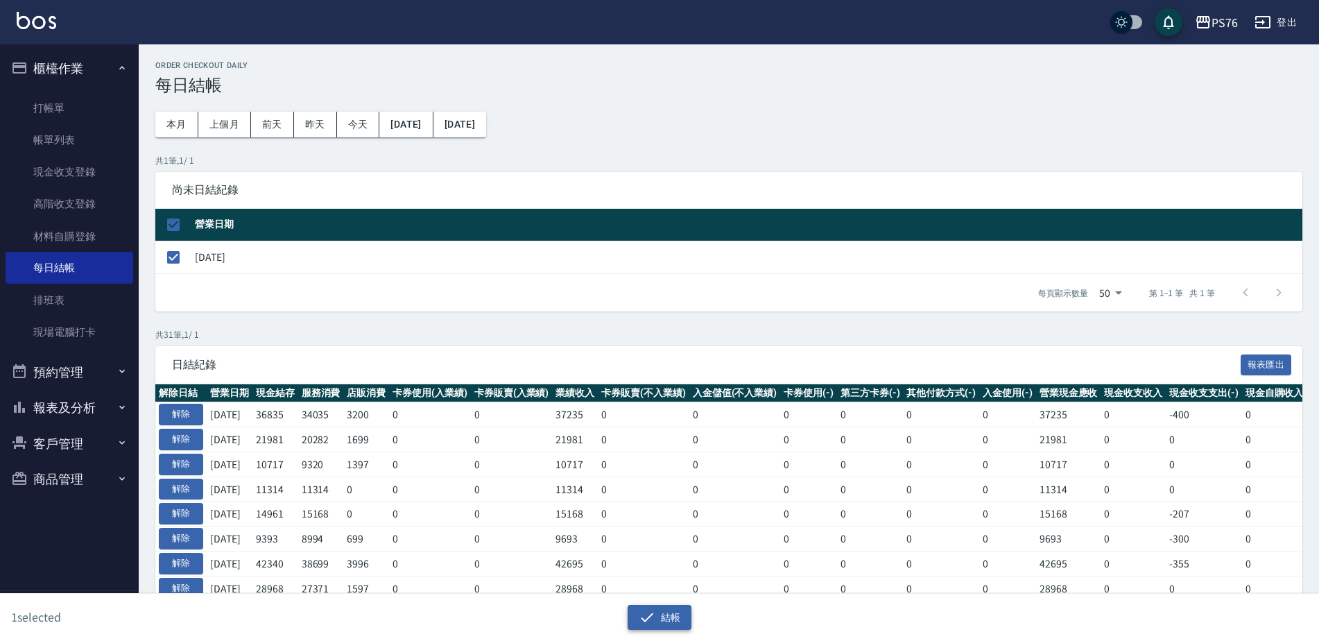
click at [684, 617] on button "結帳" at bounding box center [660, 618] width 64 height 26
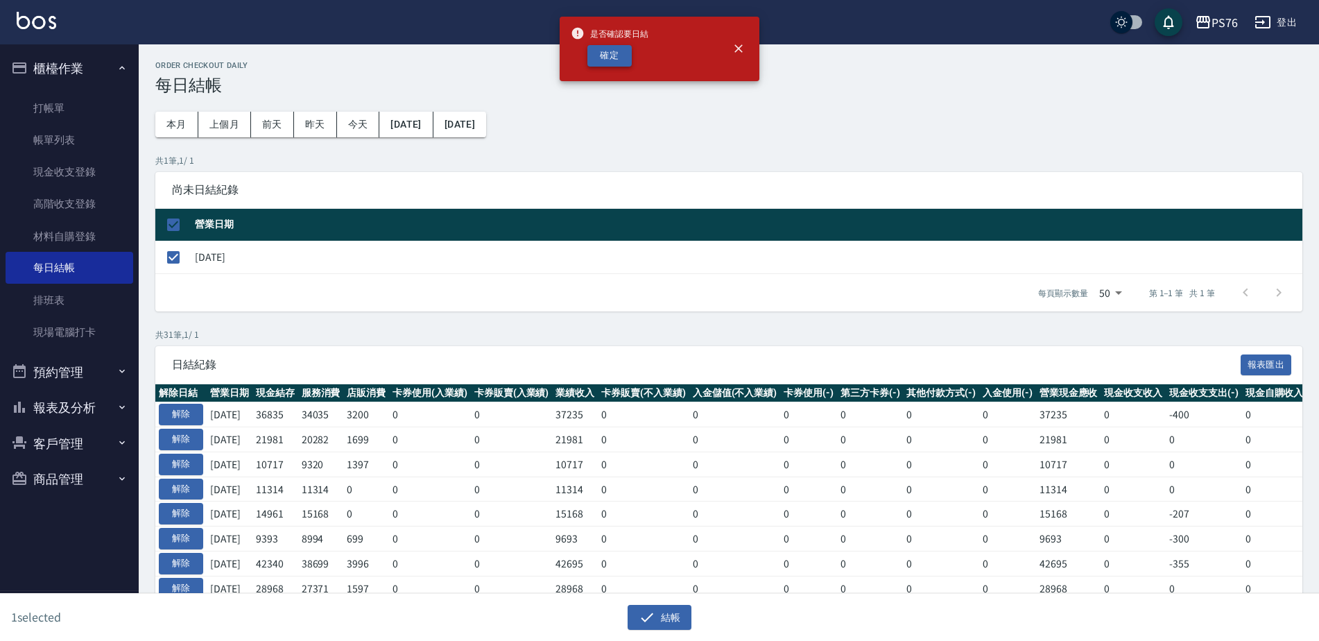
click at [619, 51] on button "確定" at bounding box center [609, 55] width 44 height 21
checkbox input "false"
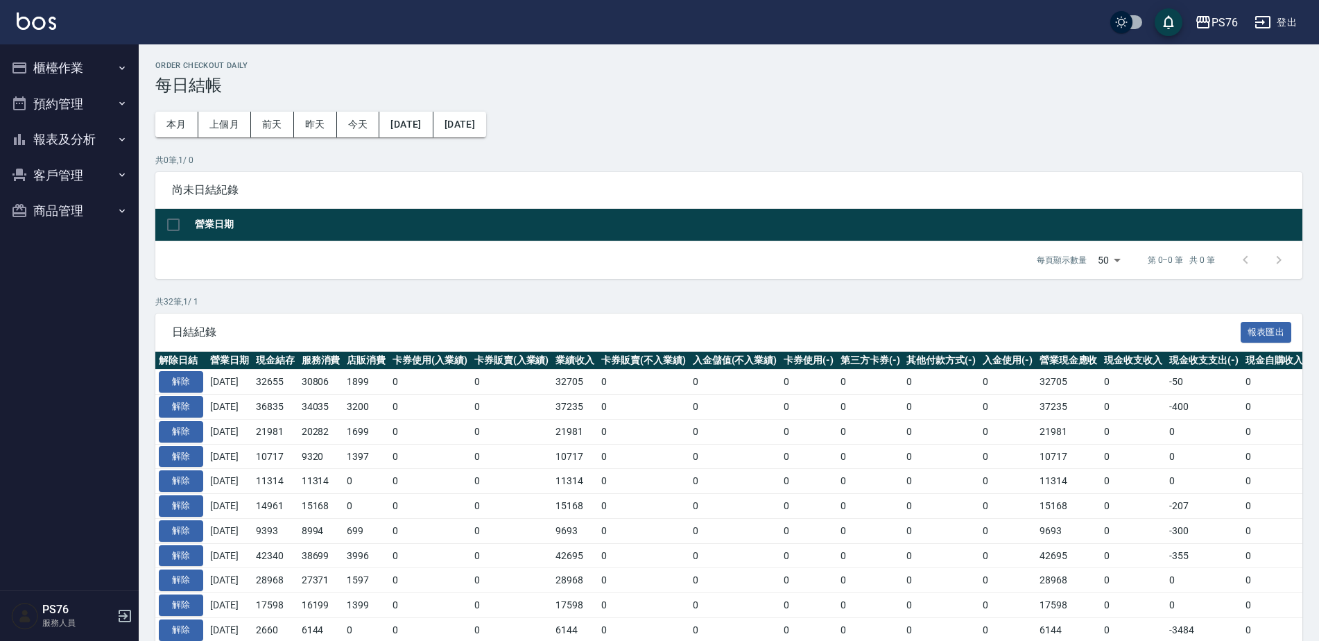
click at [118, 139] on icon "button" at bounding box center [122, 139] width 11 height 11
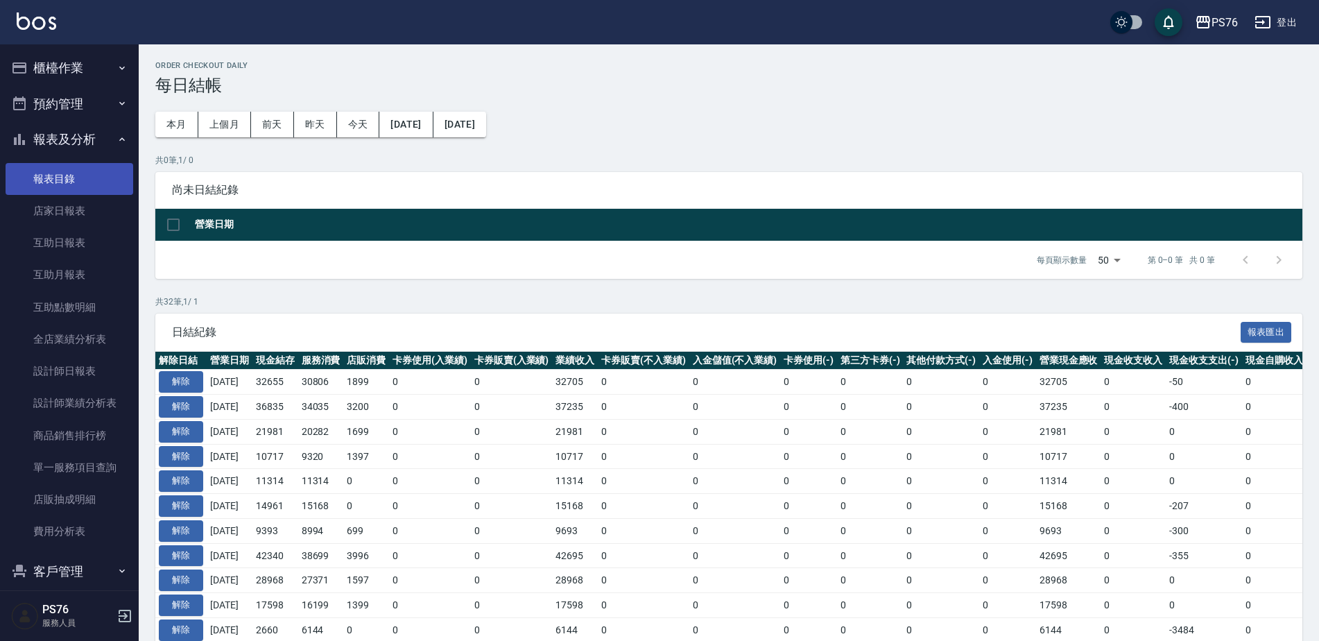
click at [102, 181] on link "報表目錄" at bounding box center [70, 179] width 128 height 32
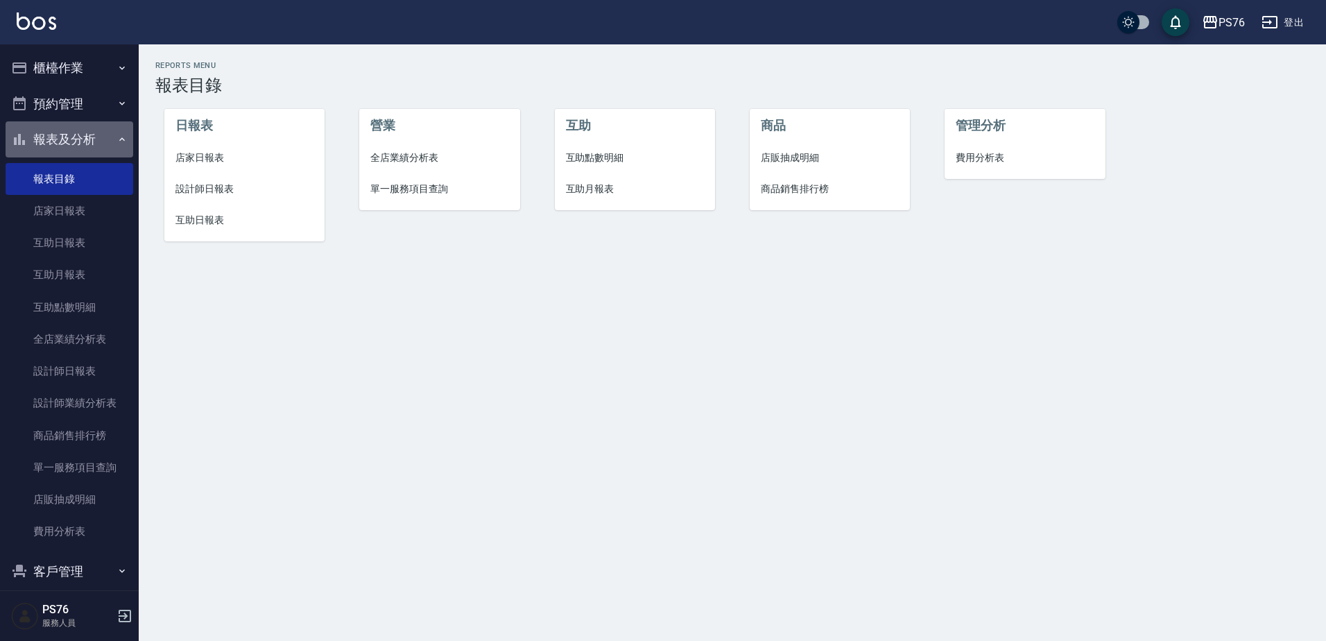
click at [104, 129] on button "報表及分析" at bounding box center [70, 139] width 128 height 36
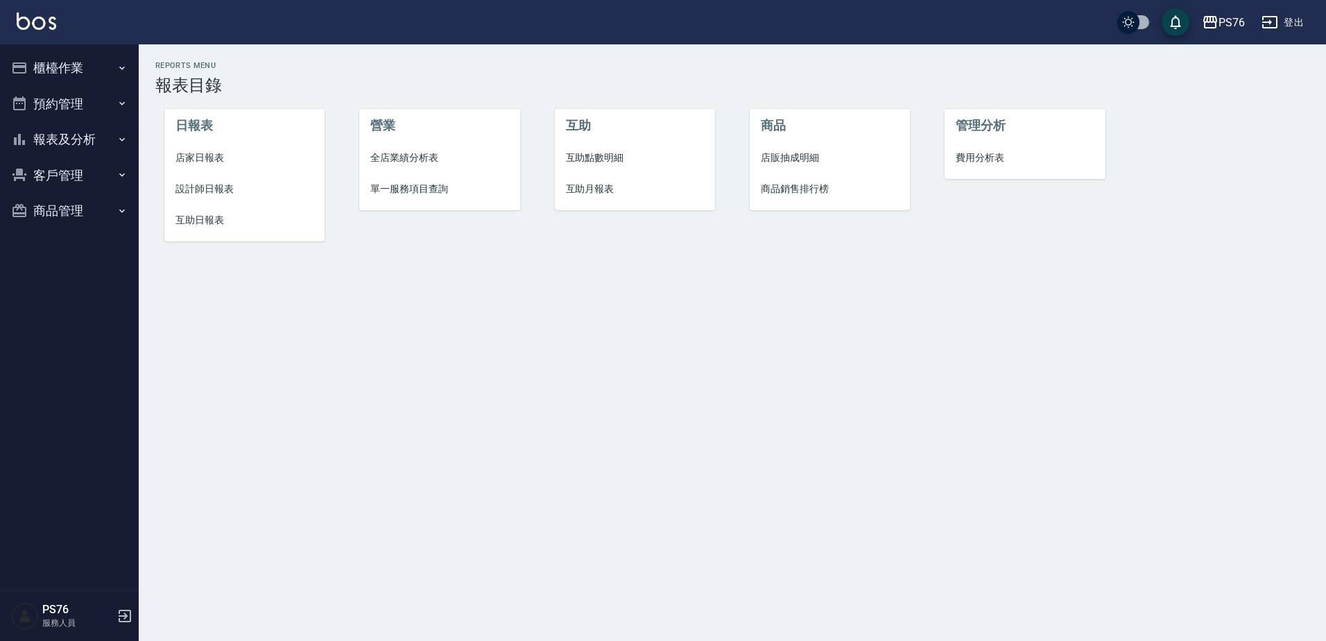
click at [99, 67] on button "櫃檯作業" at bounding box center [70, 68] width 128 height 36
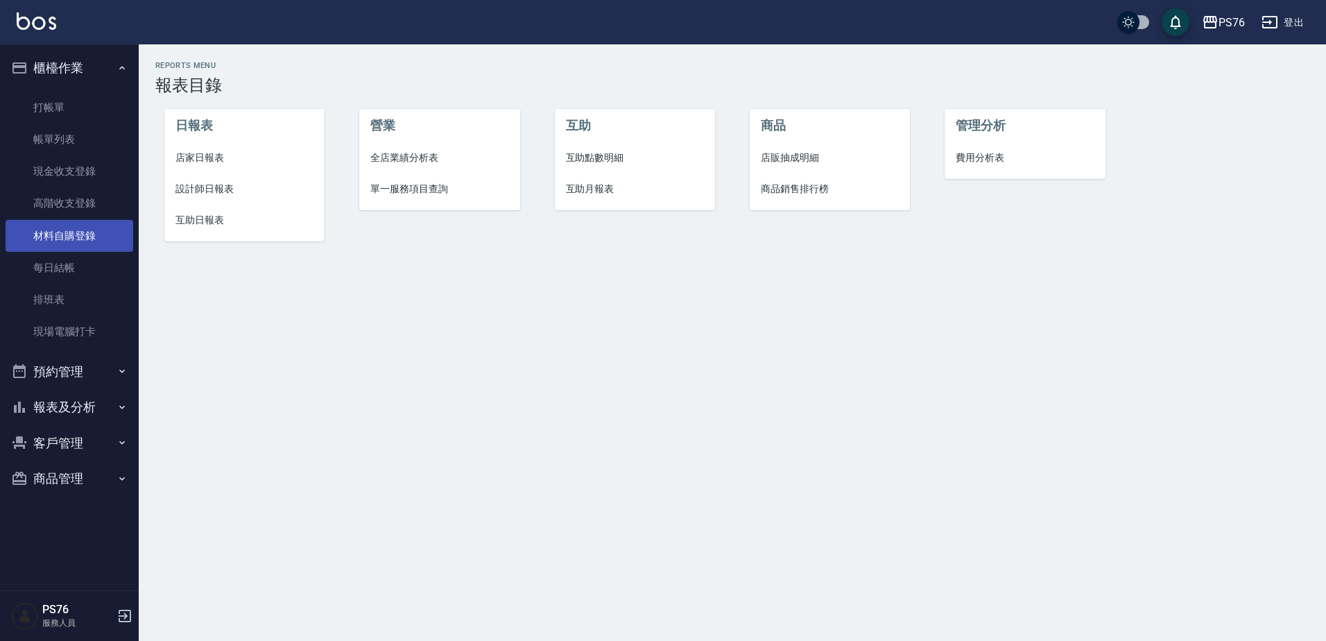
click at [94, 248] on link "材料自購登錄" at bounding box center [70, 236] width 128 height 32
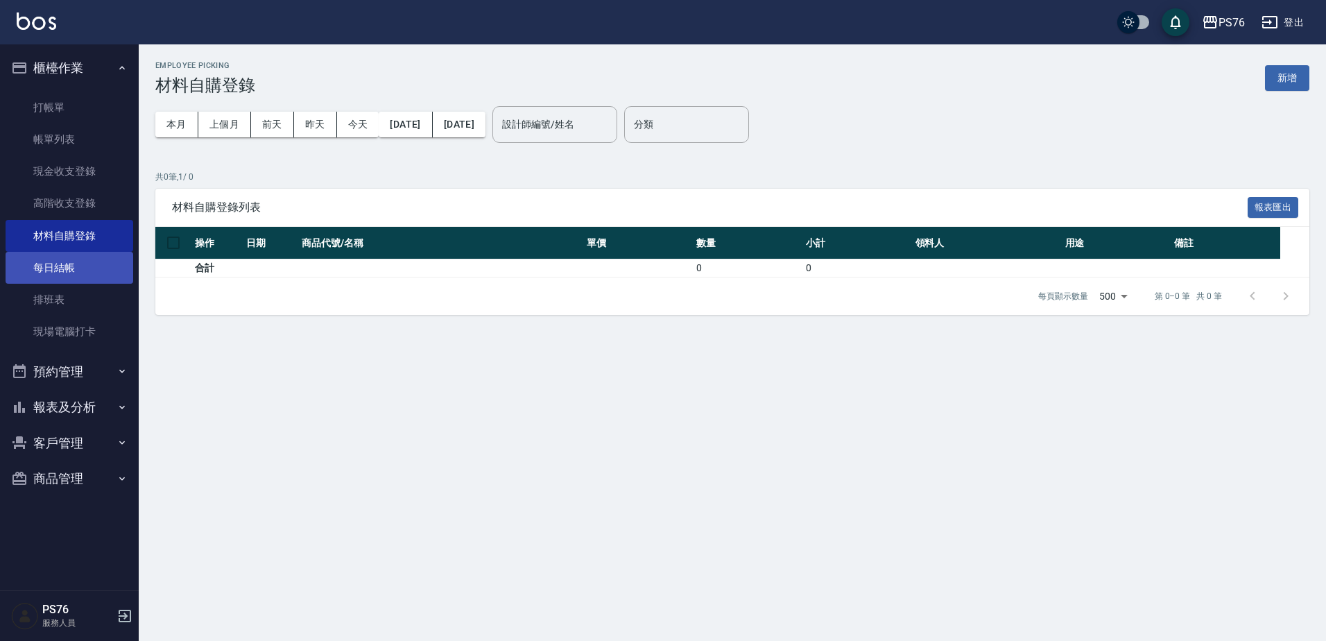
click at [94, 265] on link "每日結帳" at bounding box center [70, 268] width 128 height 32
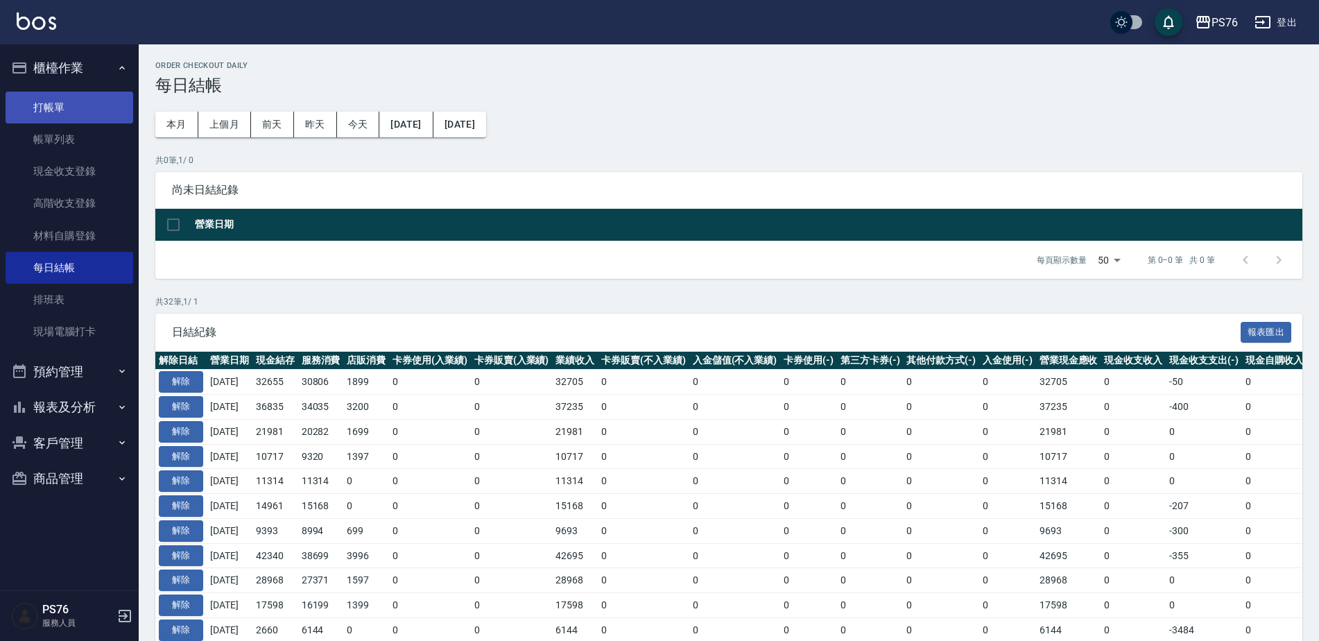
click at [95, 94] on link "打帳單" at bounding box center [70, 108] width 128 height 32
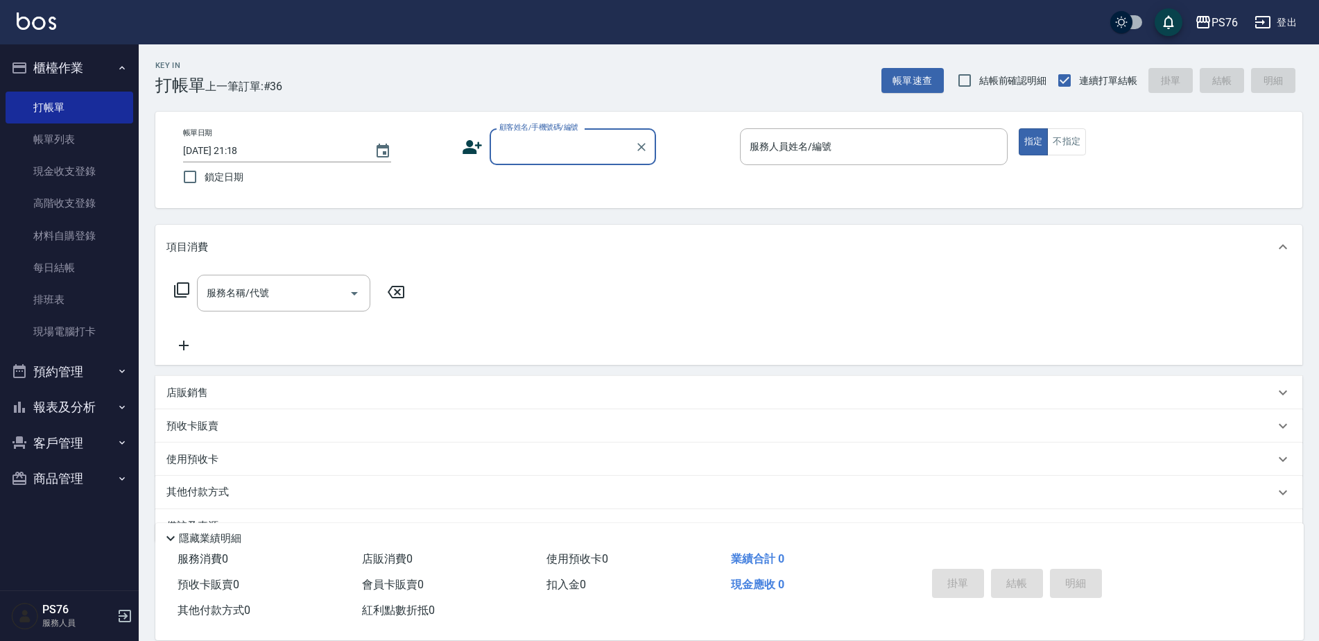
click at [94, 62] on button "櫃檯作業" at bounding box center [70, 68] width 128 height 36
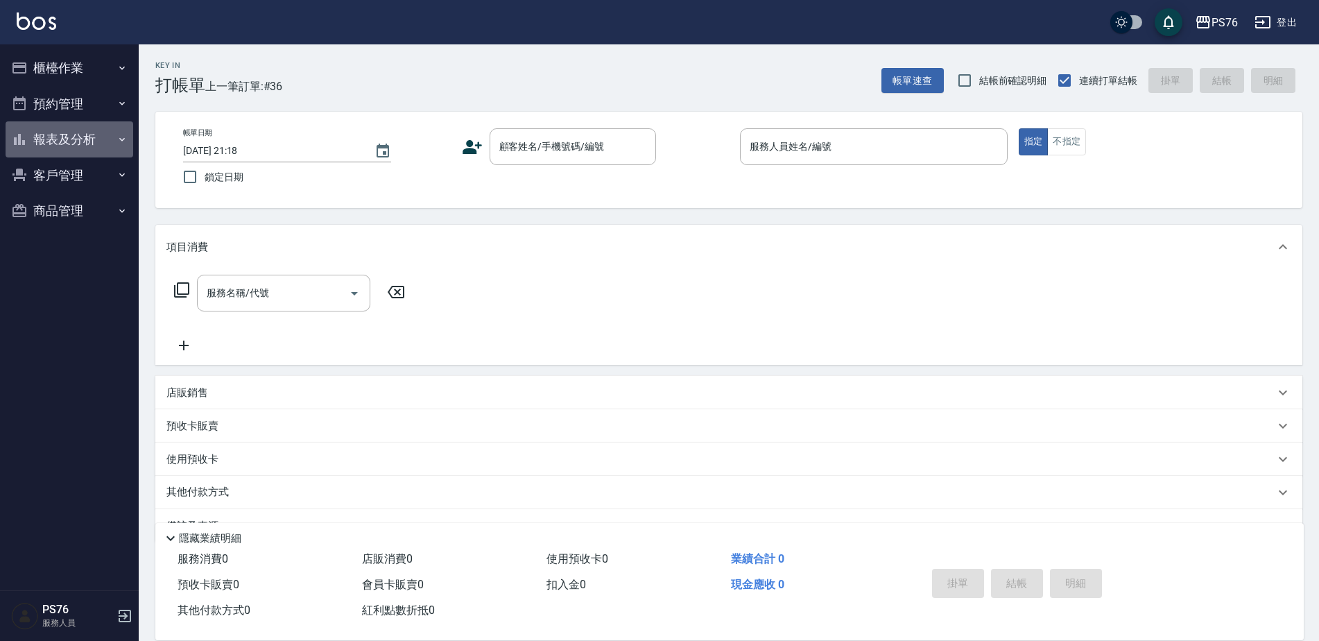
click at [90, 128] on button "報表及分析" at bounding box center [70, 139] width 128 height 36
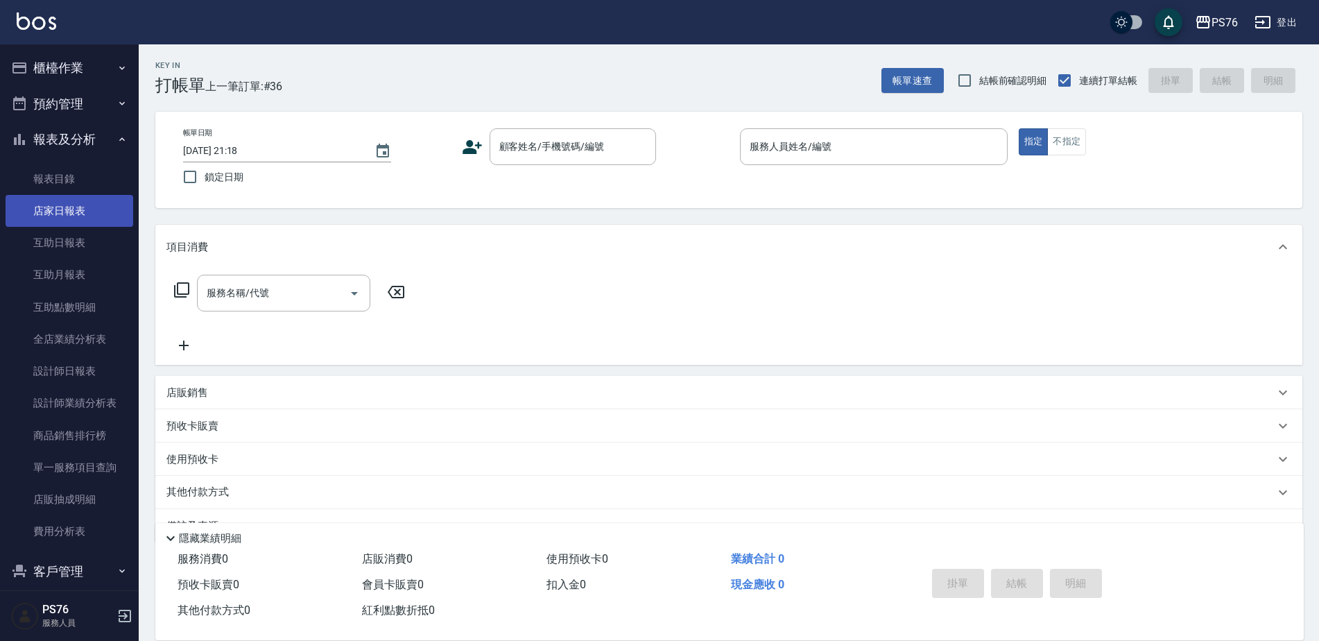
click at [88, 207] on link "店家日報表" at bounding box center [70, 211] width 128 height 32
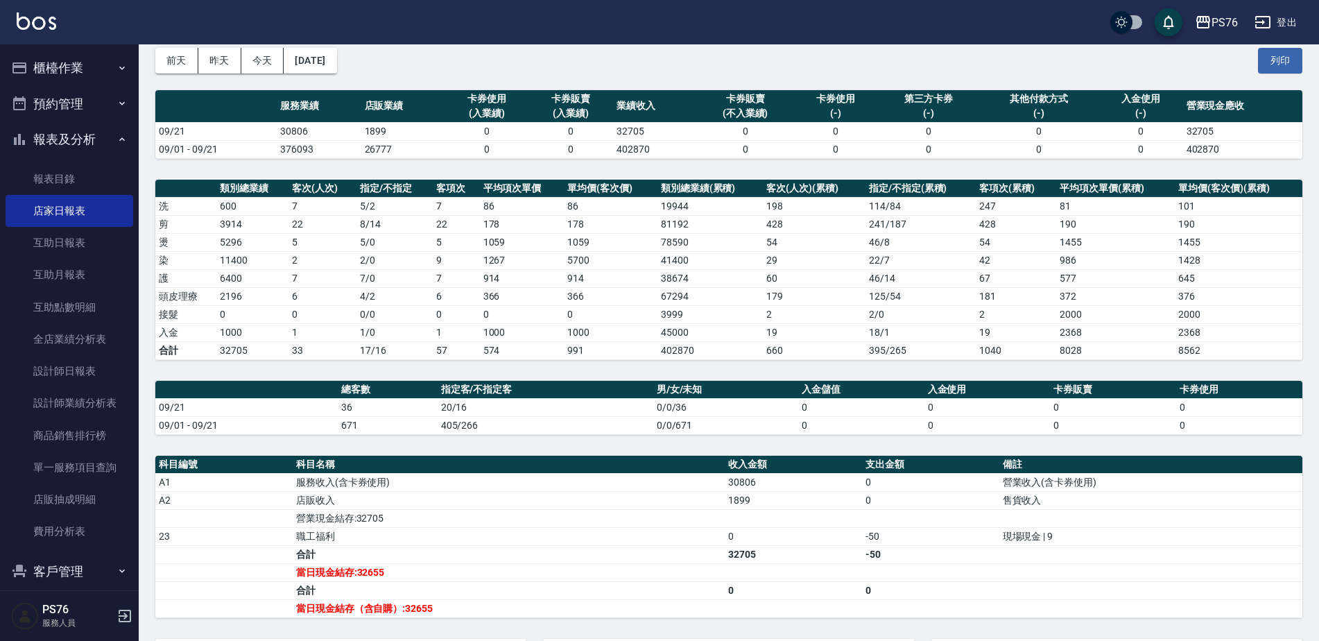
scroll to position [66, 0]
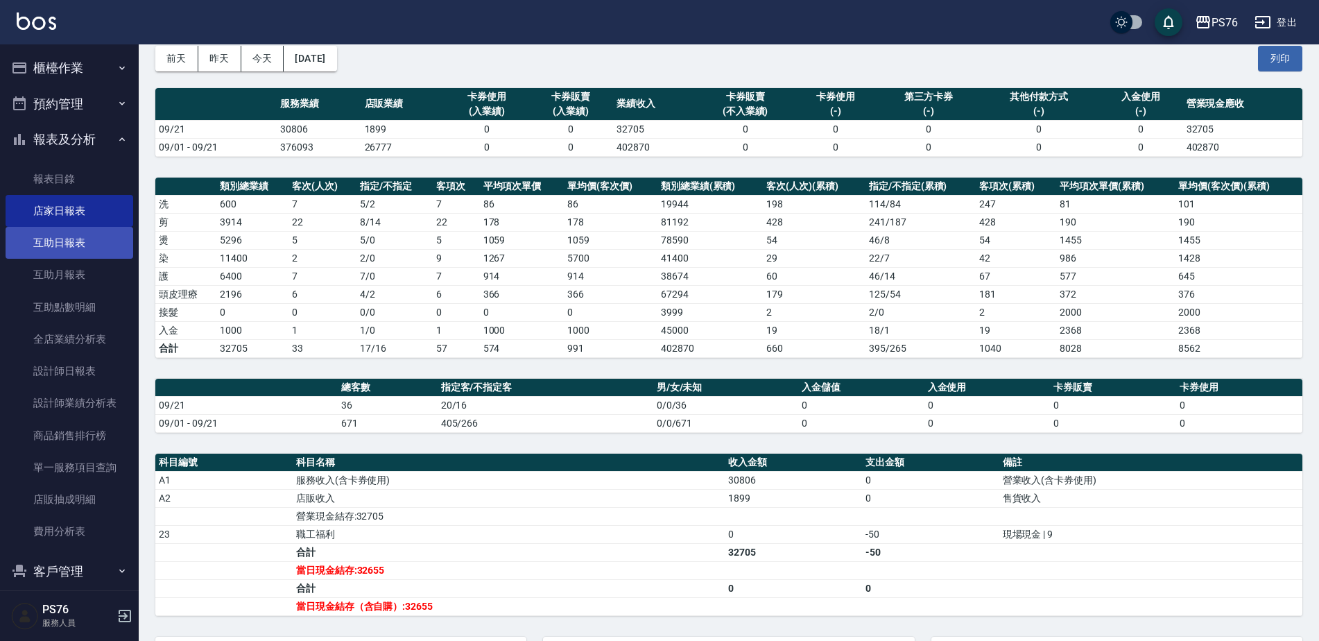
click at [94, 245] on link "互助日報表" at bounding box center [70, 243] width 128 height 32
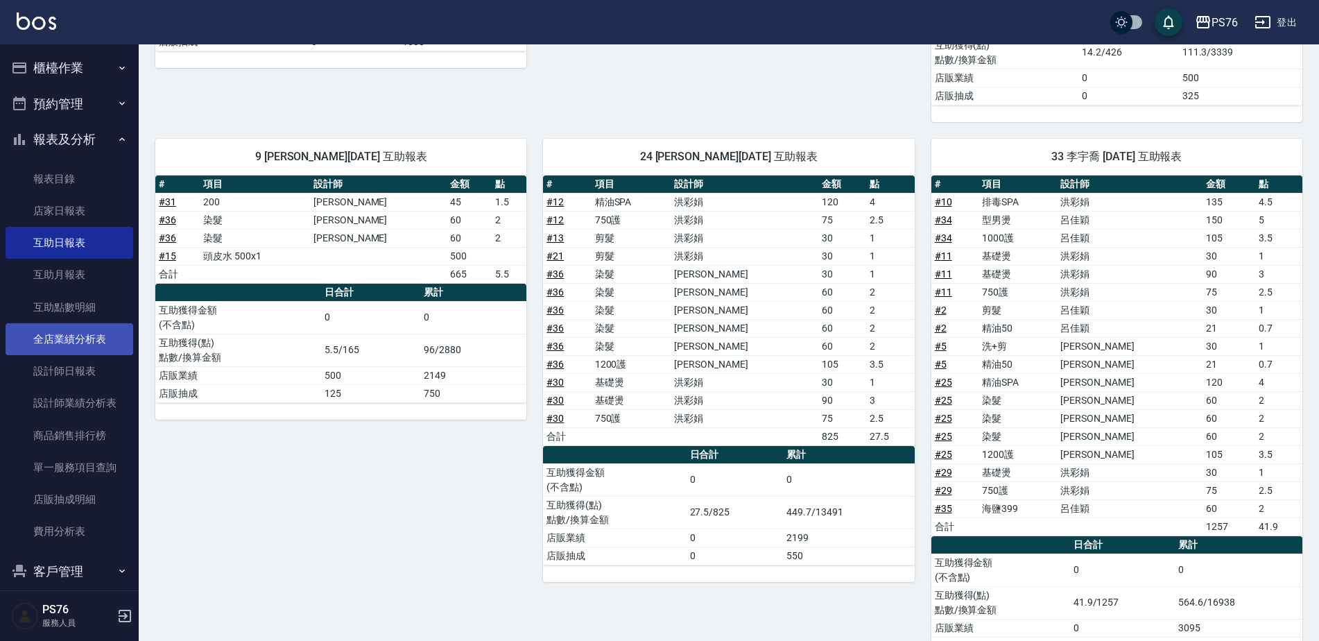
scroll to position [432, 0]
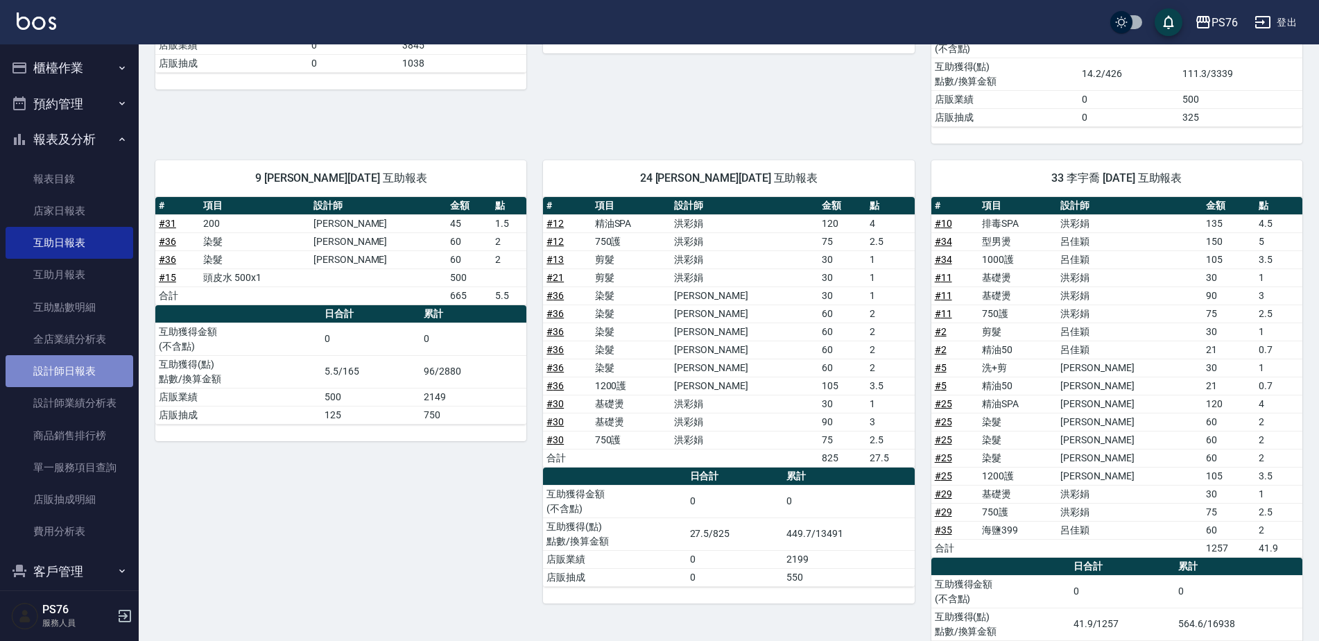
click at [98, 372] on link "設計師日報表" at bounding box center [70, 371] width 128 height 32
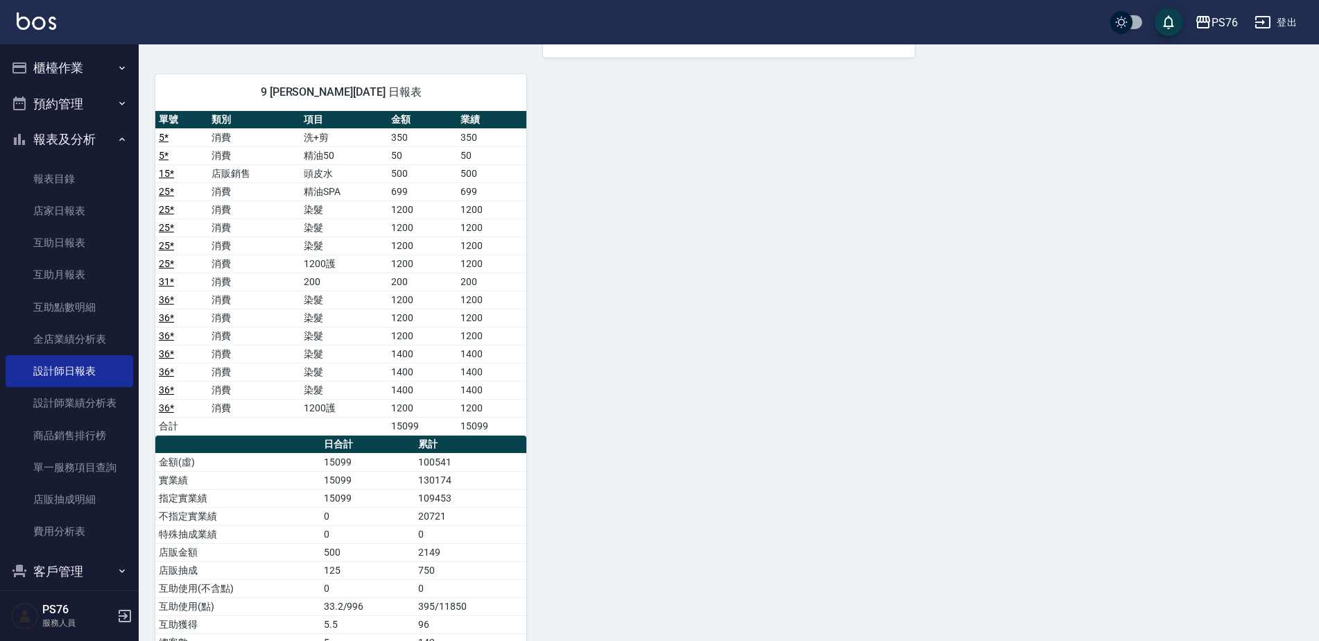
scroll to position [832, 0]
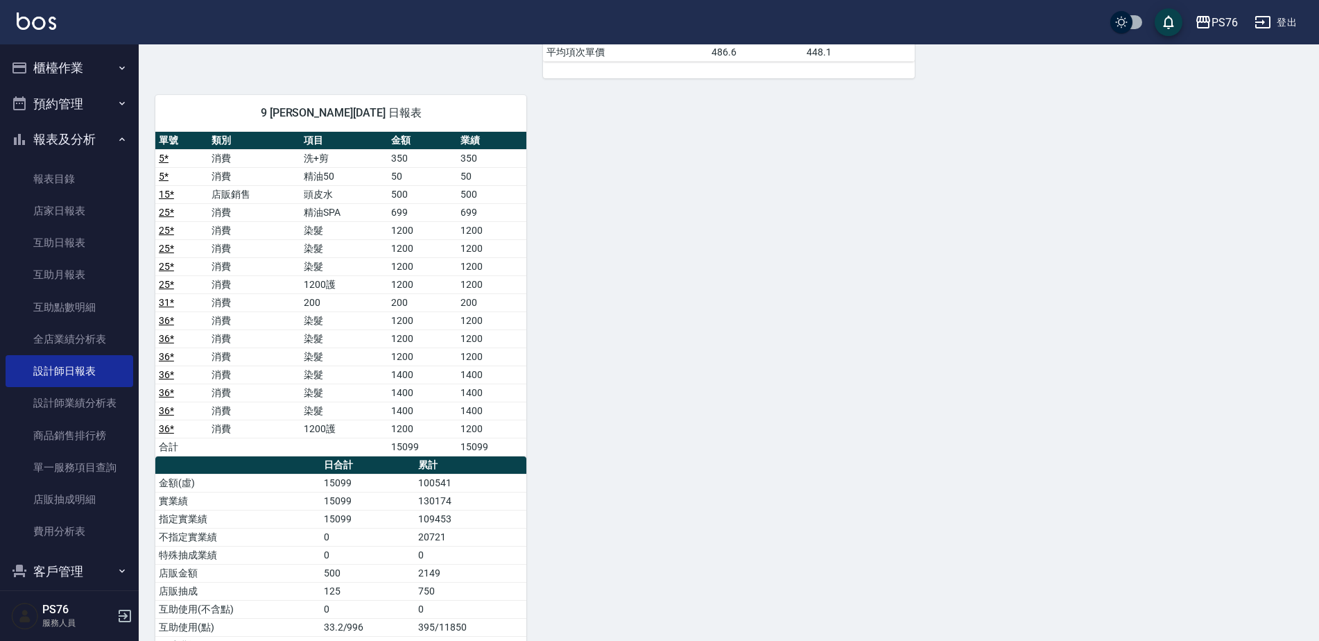
drag, startPoint x: 1318, startPoint y: 329, endPoint x: 1318, endPoint y: 359, distance: 29.8
click at [1318, 359] on div "PS76 2025-09-21 設計師日報表 列印時間： 2025-09-21-21:19 Employee Daily Report 設計師日報表 前天 昨…" at bounding box center [729, 4] width 1180 height 1584
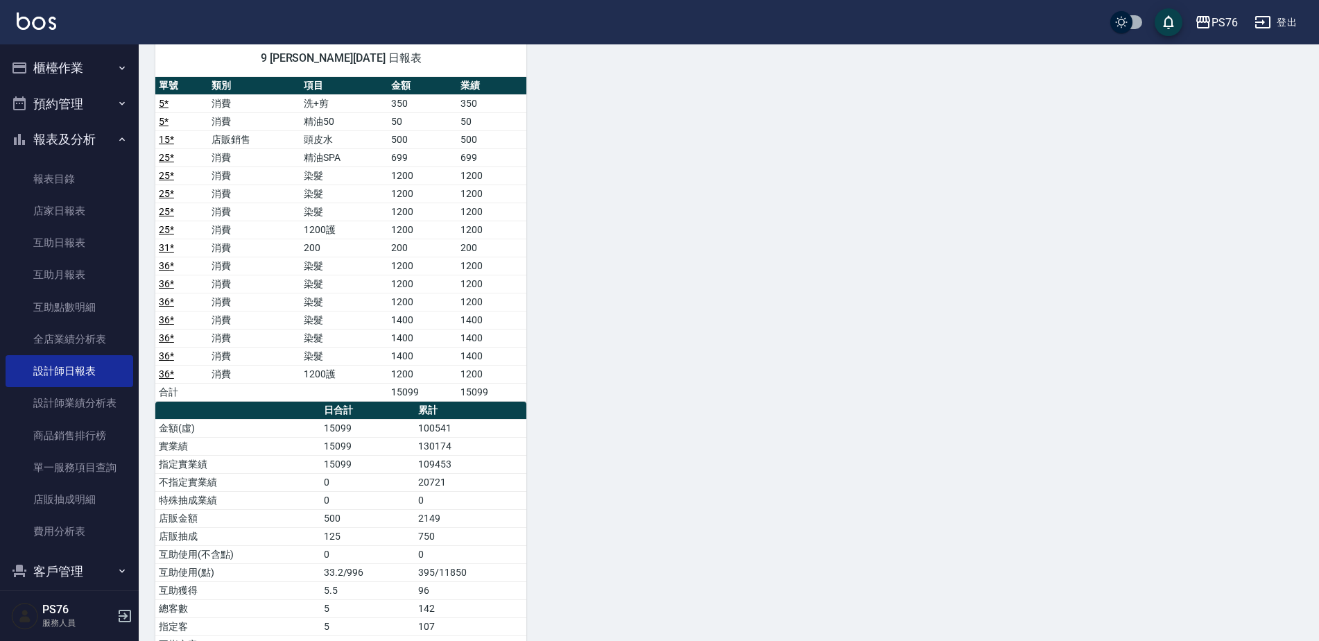
scroll to position [881, 0]
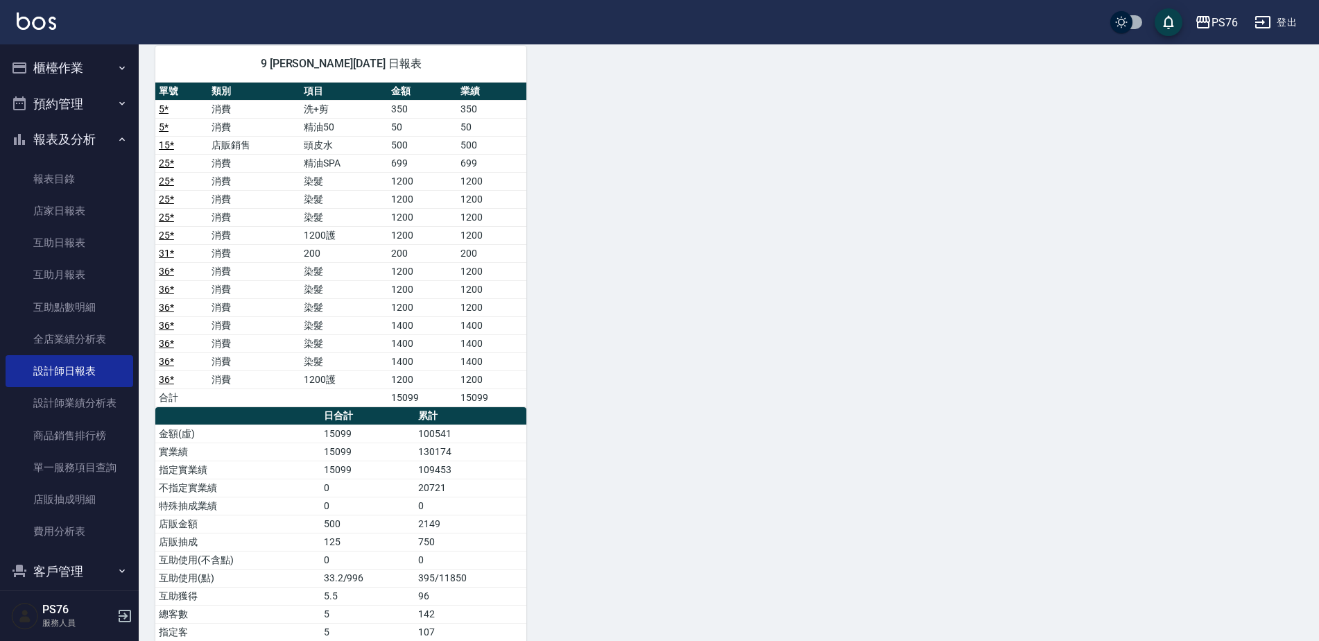
click at [1280, 19] on button "登出" at bounding box center [1275, 23] width 53 height 26
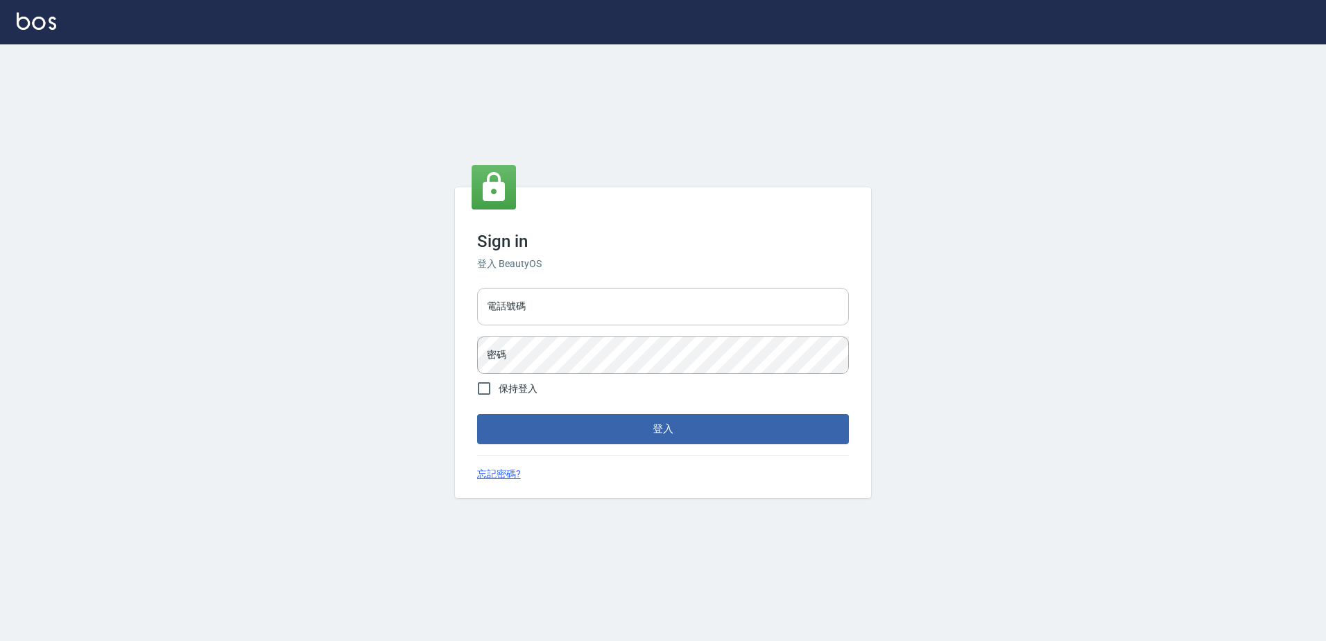
click at [757, 311] on div "Sign in 登入 BeautyOS 電話號碼 電話號碼 密碼 密碼 保持登入 登入 忘記密碼?" at bounding box center [663, 342] width 416 height 310
click at [757, 323] on input "電話號碼" at bounding box center [663, 306] width 372 height 37
type input "0426865599"
click at [477, 414] on button "登入" at bounding box center [663, 428] width 372 height 29
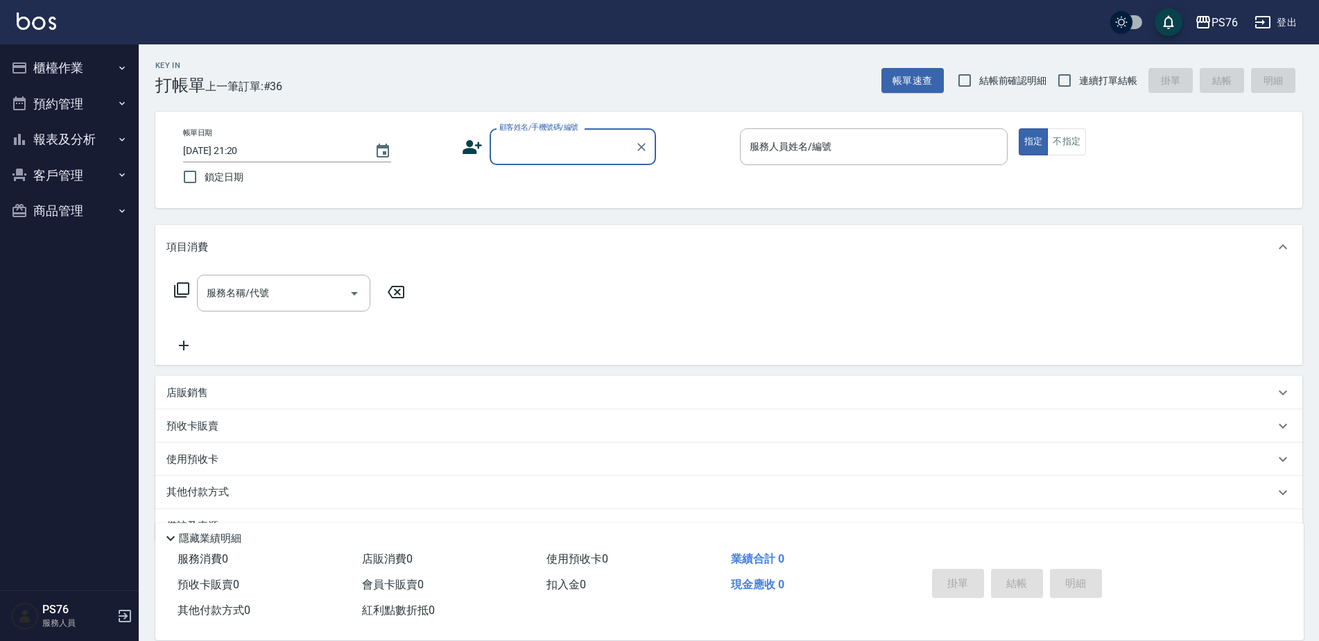
click at [114, 135] on button "報表及分析" at bounding box center [70, 139] width 128 height 36
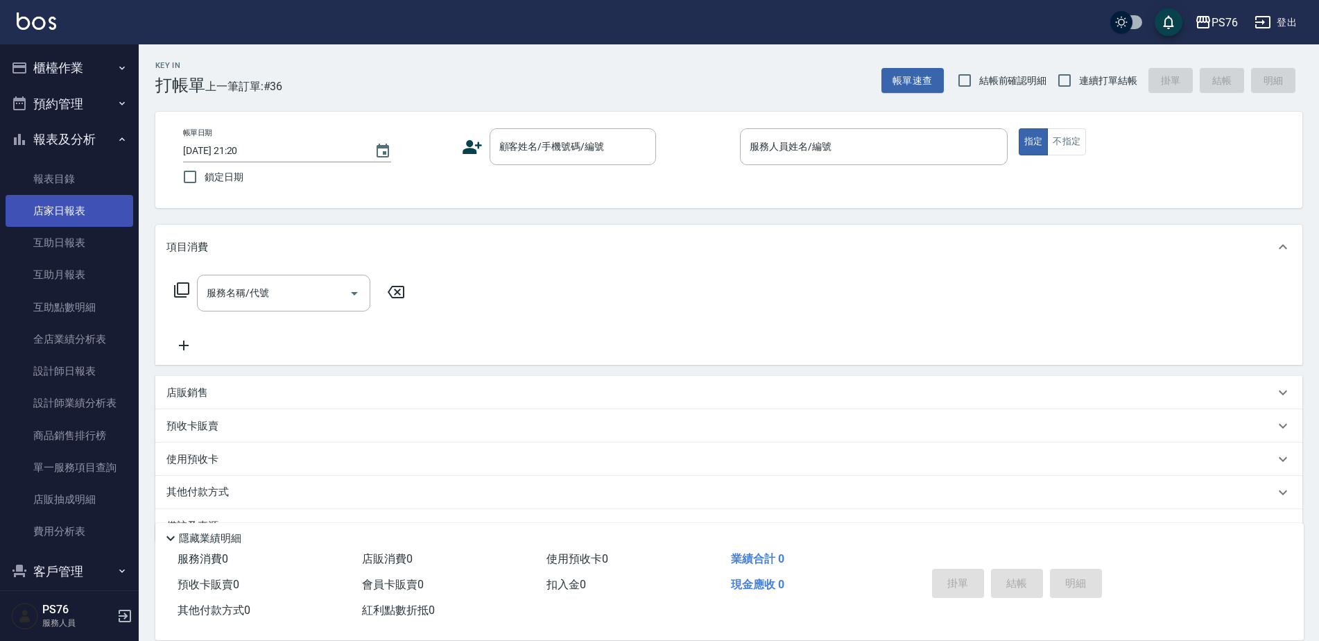
click at [89, 213] on link "店家日報表" at bounding box center [70, 211] width 128 height 32
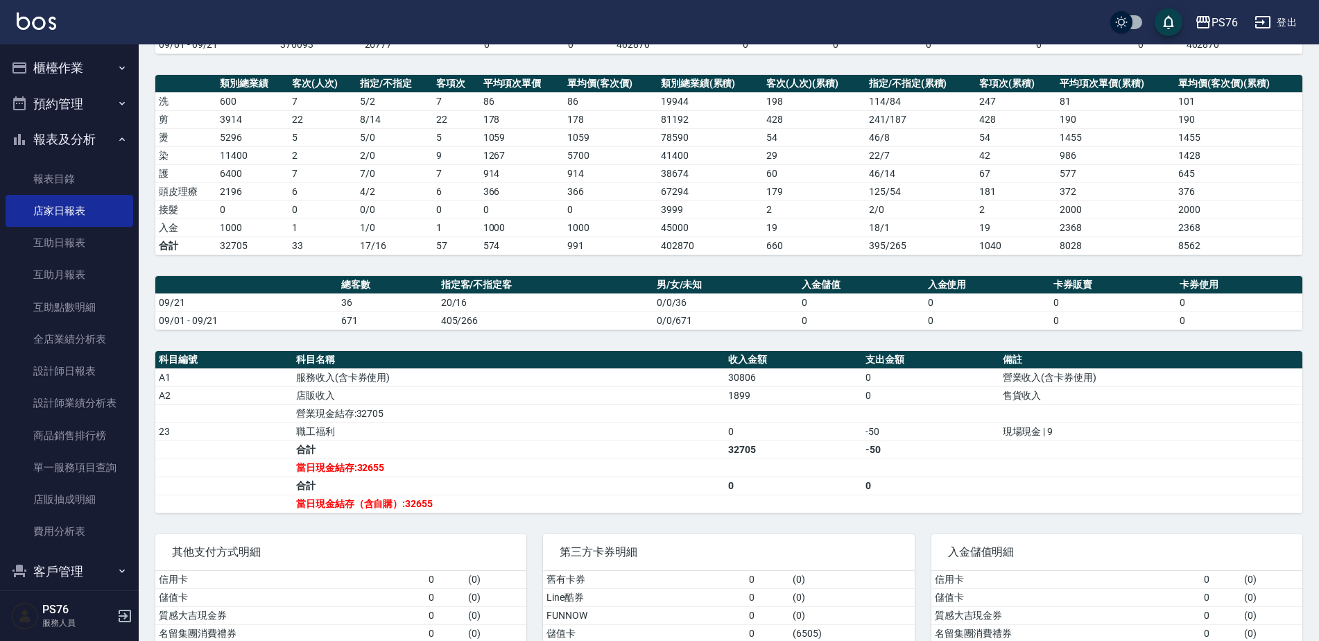
scroll to position [153, 0]
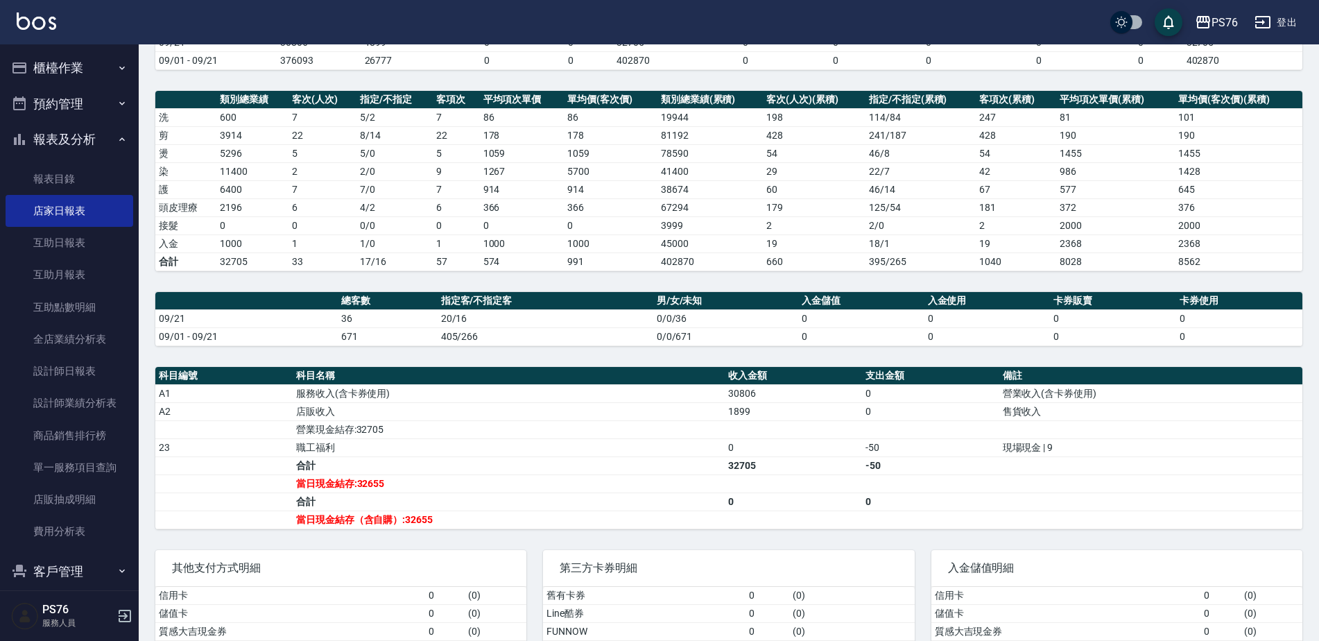
click at [1286, 28] on button "登出" at bounding box center [1275, 23] width 53 height 26
